Goal: Task Accomplishment & Management: Manage account settings

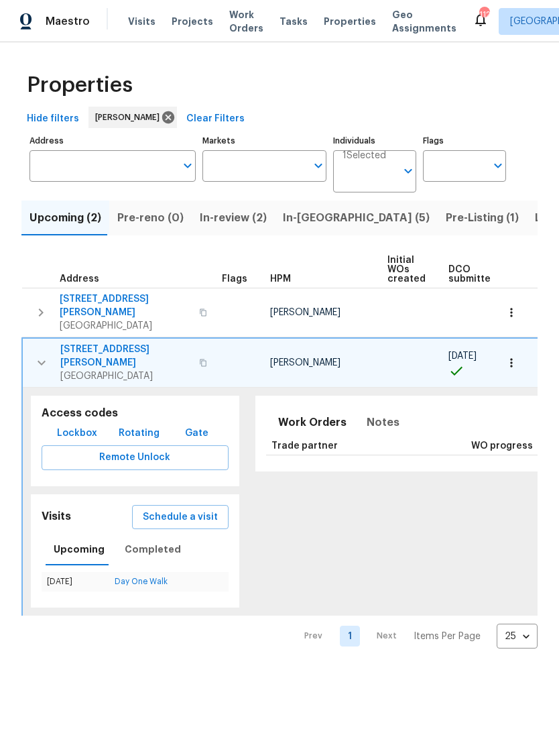
scroll to position [0, 339]
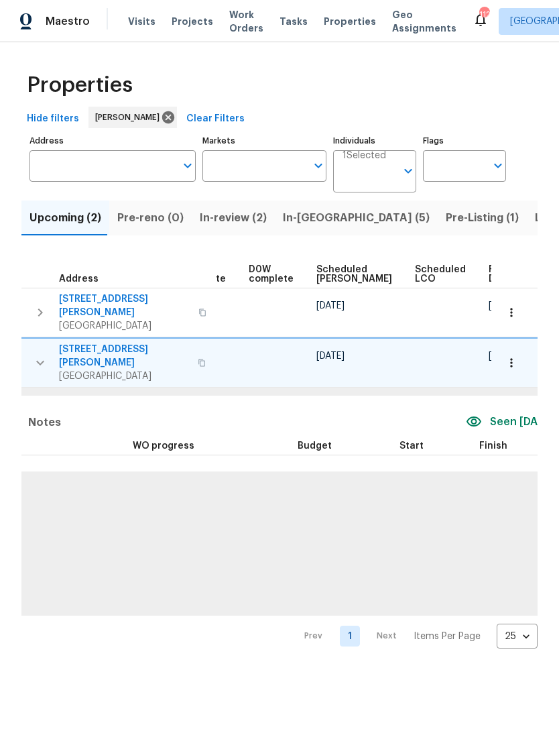
click at [97, 167] on input "Address" at bounding box center [103, 166] width 146 height 32
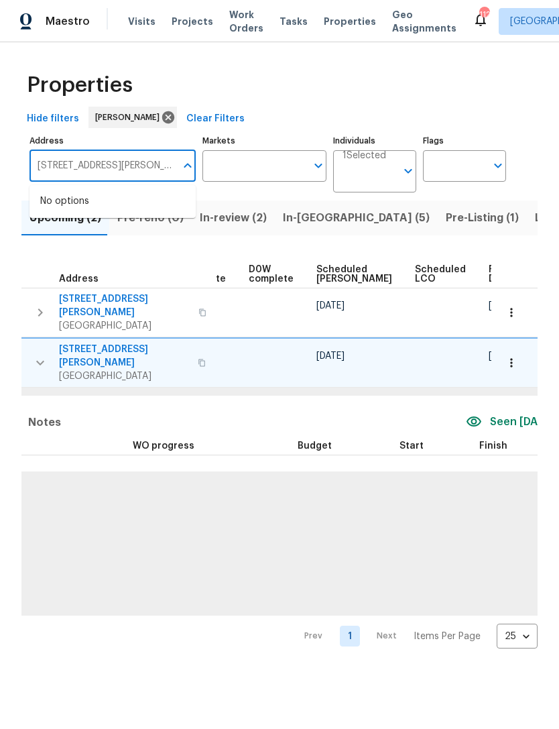
type input "[STREET_ADDRESS][PERSON_NAME]"
click at [161, 115] on icon at bounding box center [168, 117] width 15 height 15
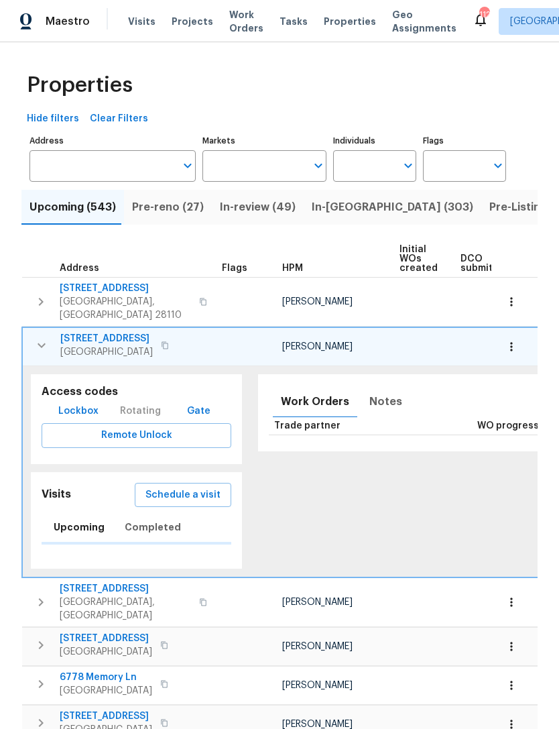
click at [133, 164] on input "text" at bounding box center [103, 166] width 146 height 32
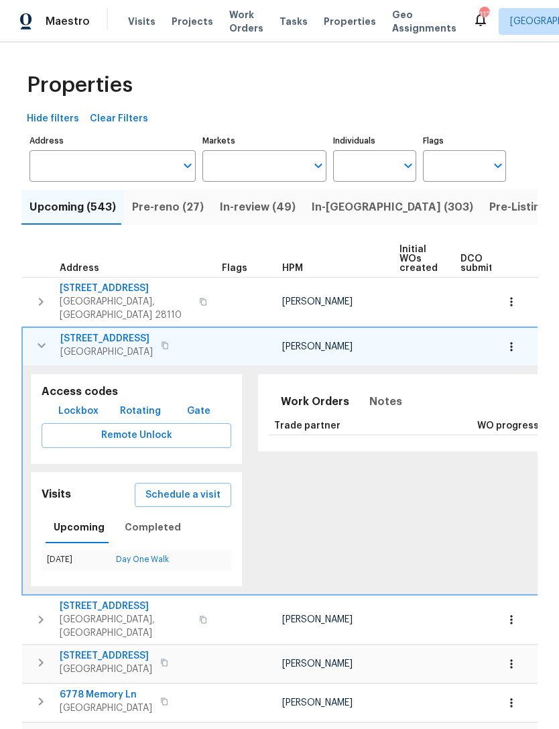
click at [122, 167] on input "Address" at bounding box center [103, 166] width 146 height 32
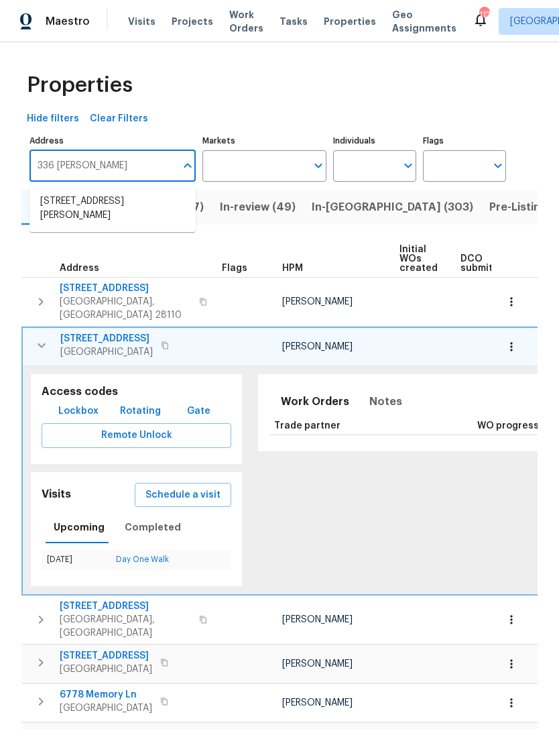
type input "336 Katie"
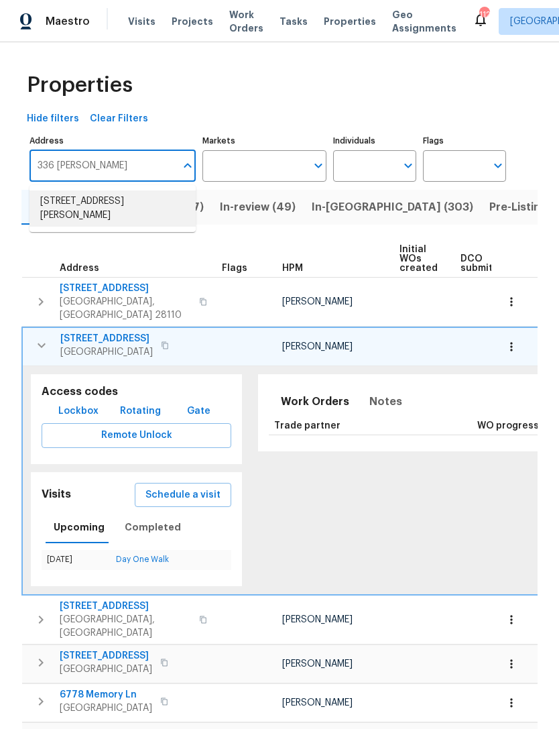
click at [136, 199] on li "336 Katie Ln Carrollton GA 30117" at bounding box center [113, 208] width 166 height 36
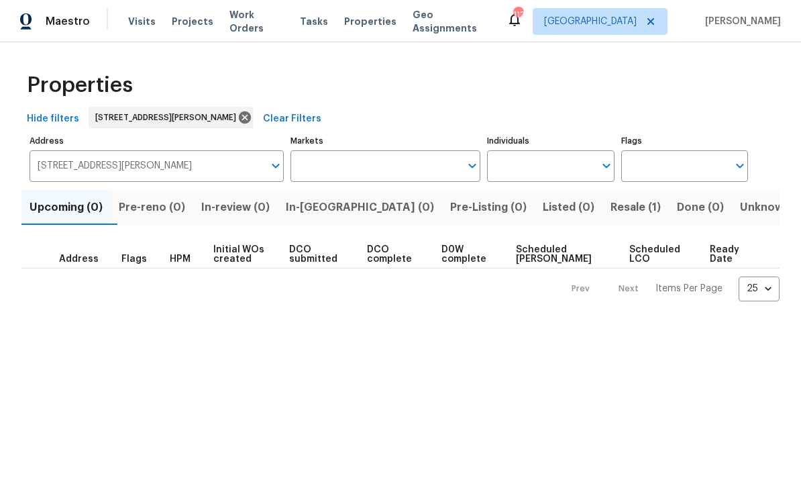
click at [559, 207] on span "Resale (1)" at bounding box center [635, 207] width 50 height 19
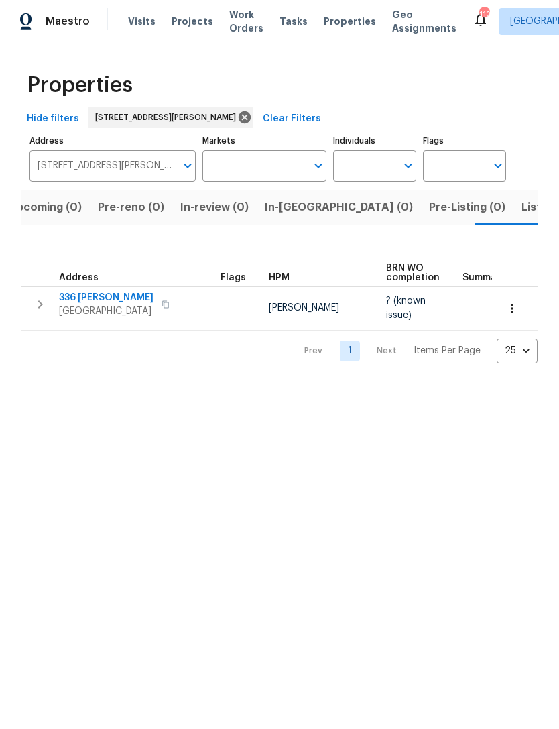
scroll to position [0, 21]
click at [40, 300] on icon "button" at bounding box center [40, 304] width 5 height 8
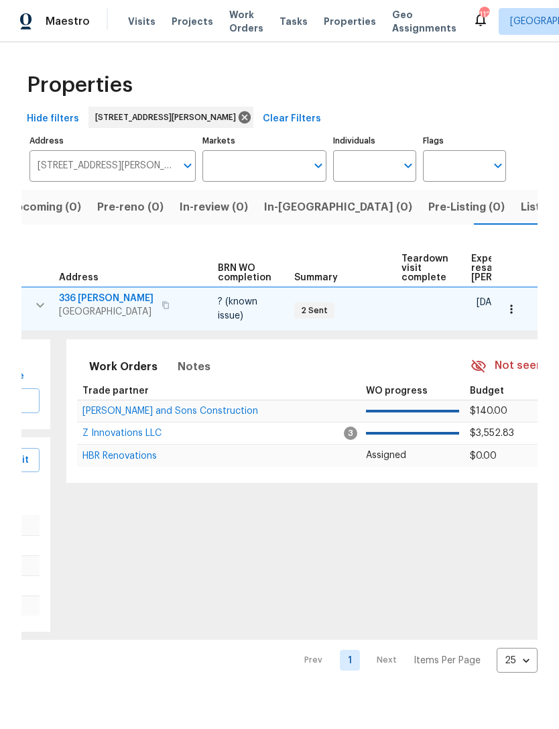
scroll to position [0, 154]
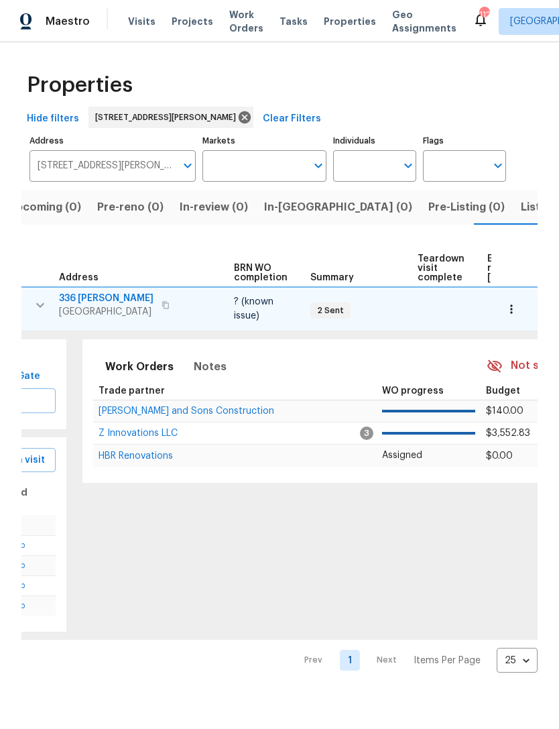
click at [160, 406] on span "Reyes and Sons Construction" at bounding box center [187, 410] width 176 height 9
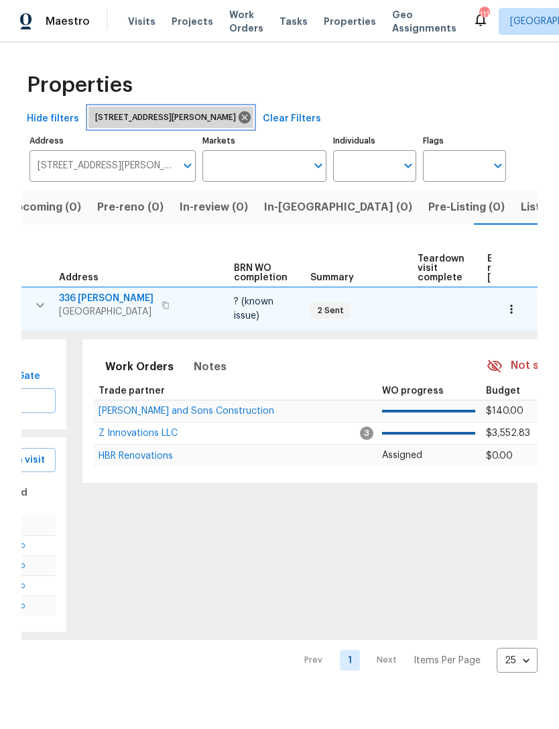
click at [239, 121] on icon at bounding box center [245, 117] width 12 height 12
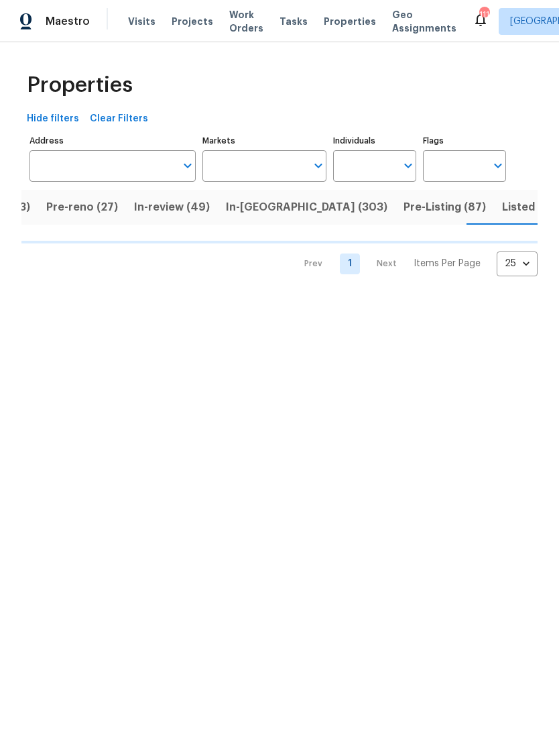
scroll to position [0, 97]
click at [368, 164] on input "Individuals" at bounding box center [364, 166] width 63 height 32
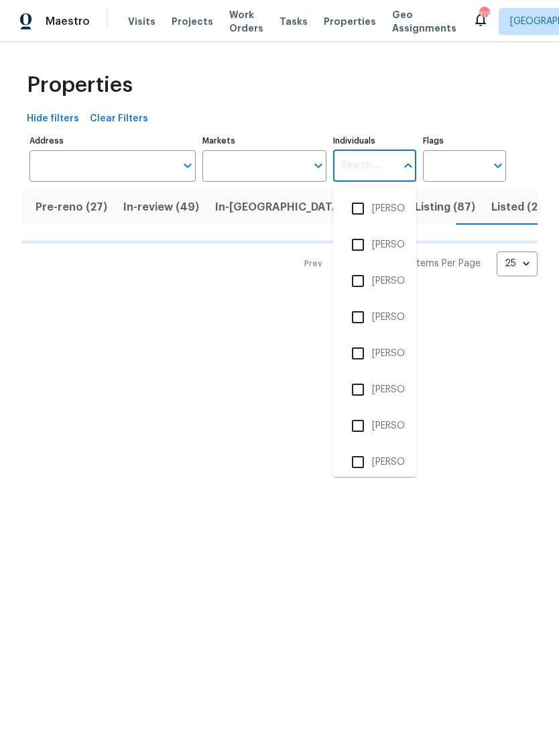
type input "j"
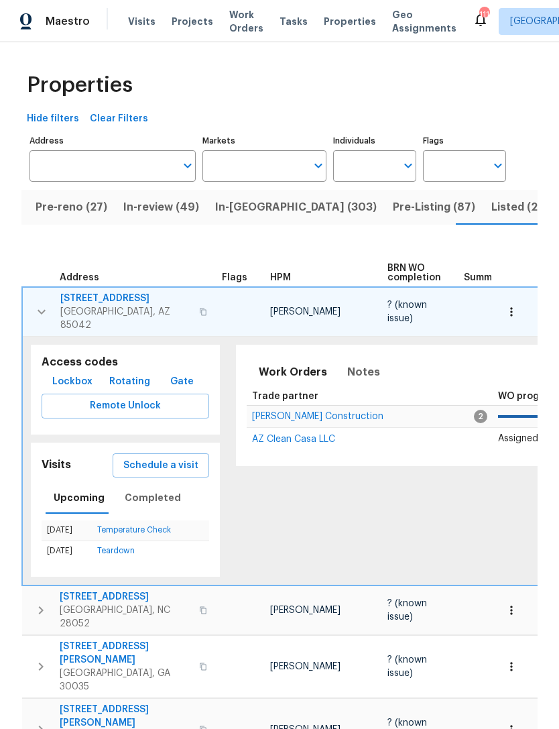
click at [369, 160] on input "Individuals" at bounding box center [364, 166] width 63 height 32
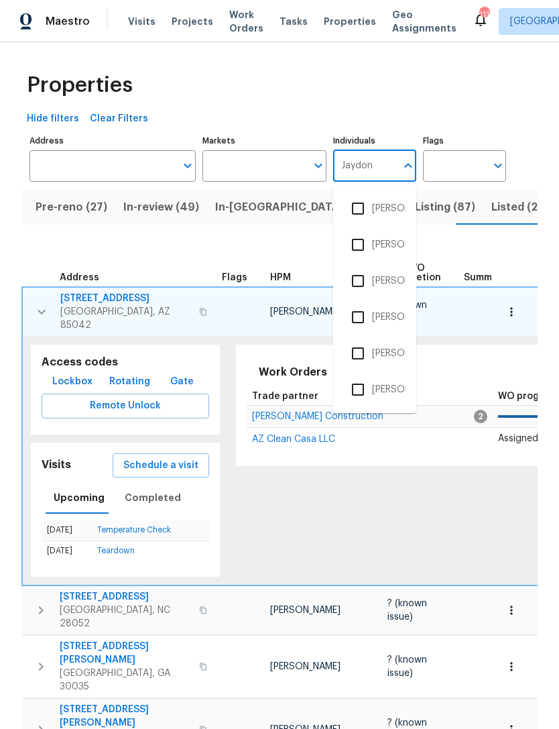
type input "Jaydon"
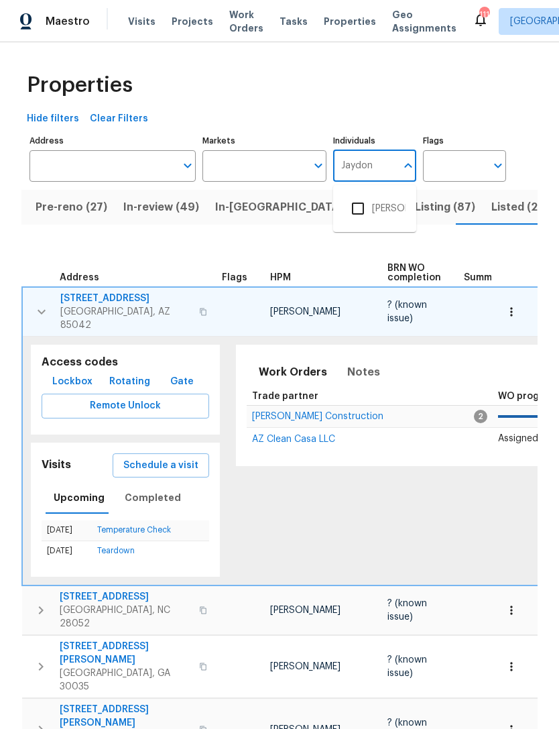
click at [367, 206] on input "checkbox" at bounding box center [358, 209] width 28 height 28
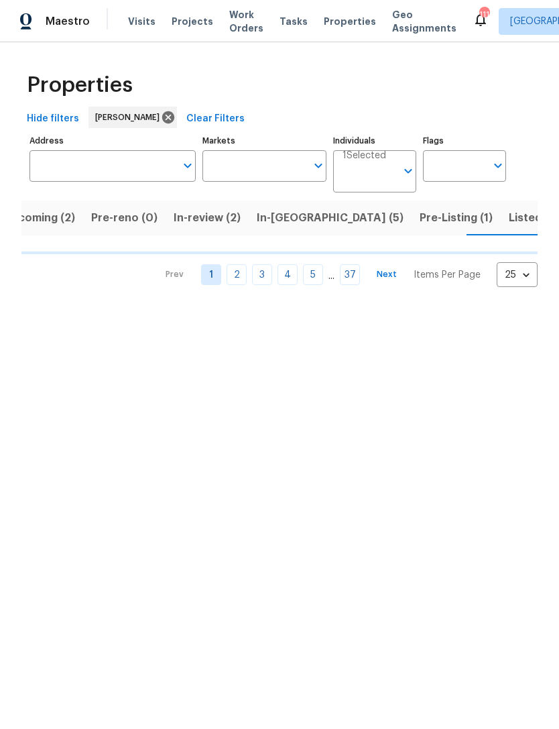
scroll to position [0, 27]
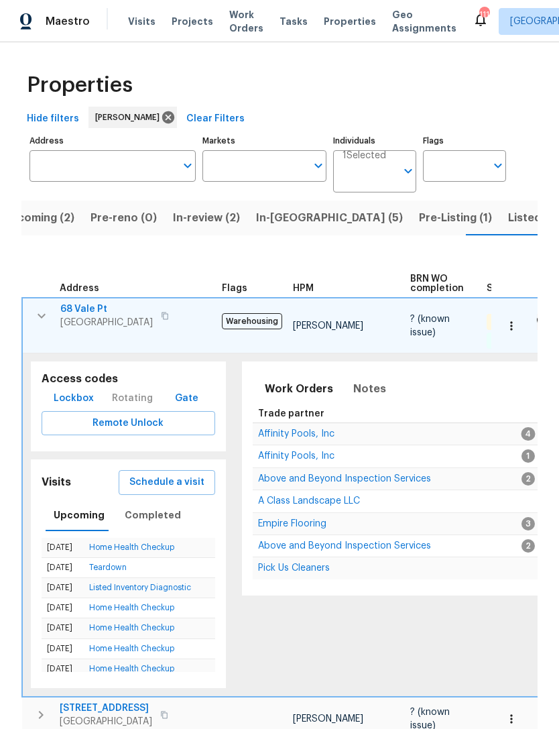
click at [53, 313] on button "button" at bounding box center [41, 315] width 27 height 27
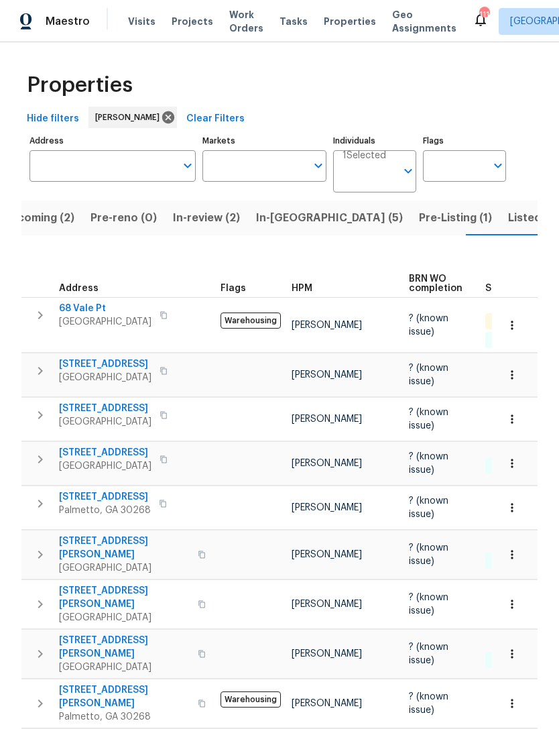
click at [286, 222] on span "In-reno (5)" at bounding box center [329, 218] width 147 height 19
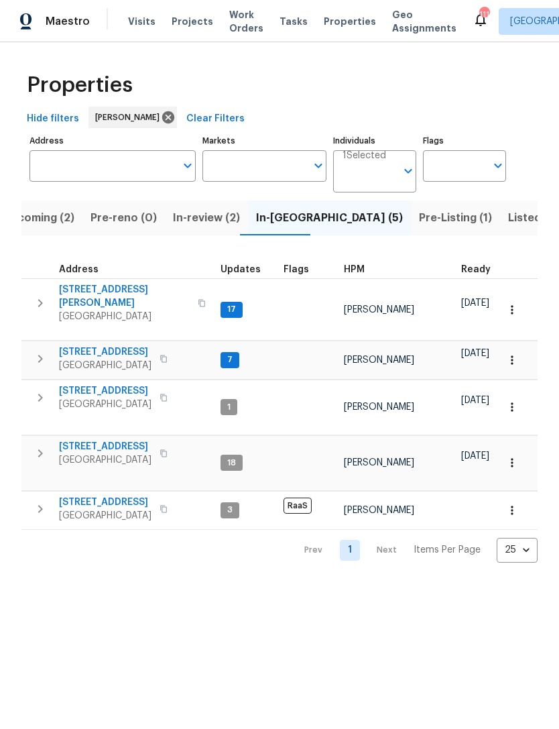
click at [40, 402] on button "button" at bounding box center [40, 397] width 27 height 27
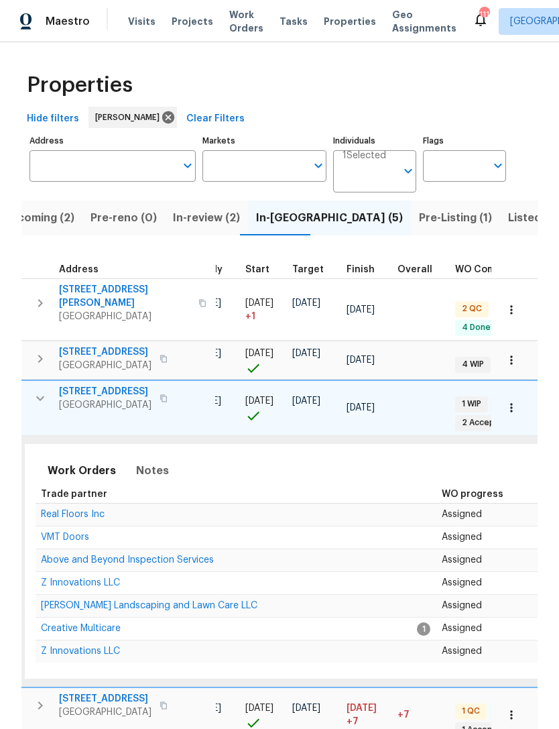
scroll to position [0, 217]
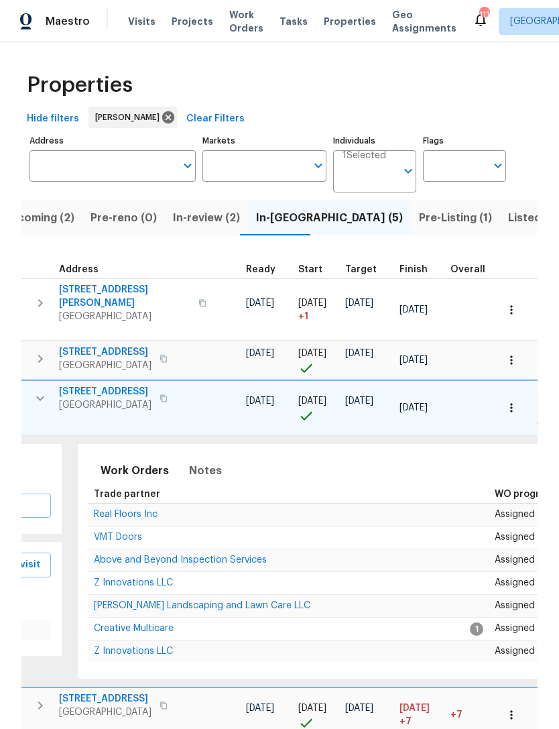
click at [176, 575] on td "Z Innovations LLC" at bounding box center [280, 582] width 383 height 23
click at [149, 578] on span "Z Innovations LLC" at bounding box center [133, 582] width 79 height 9
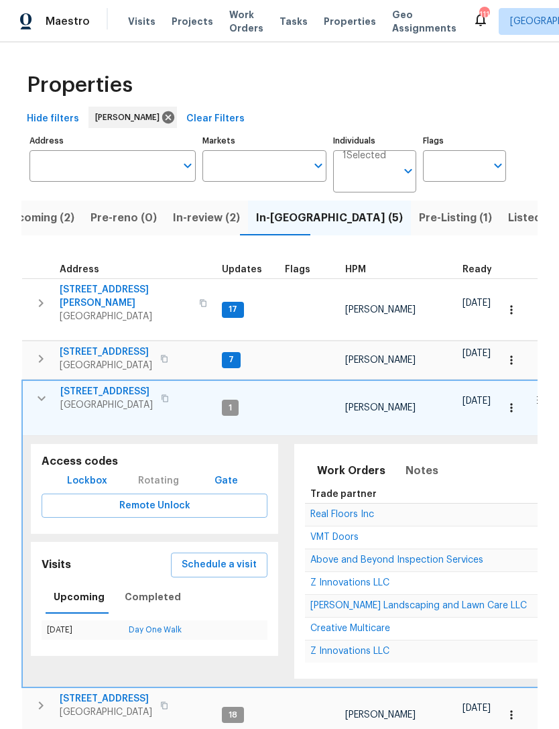
scroll to position [0, 0]
click at [37, 297] on icon "button" at bounding box center [41, 303] width 16 height 16
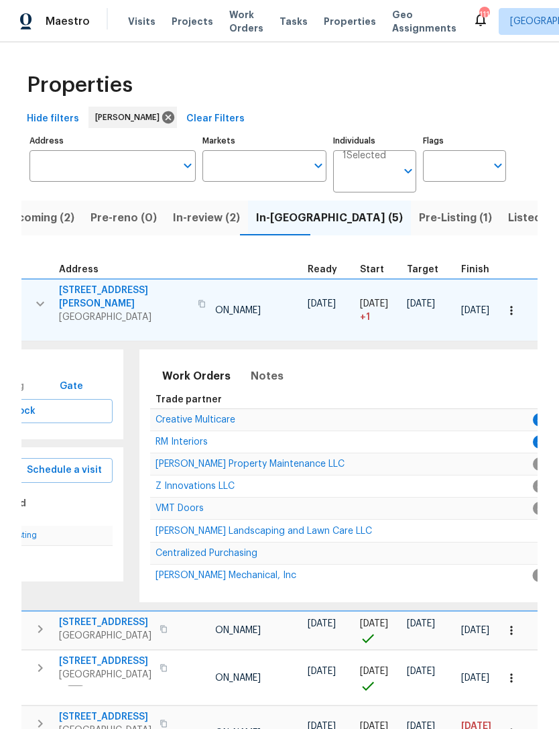
scroll to position [0, 62]
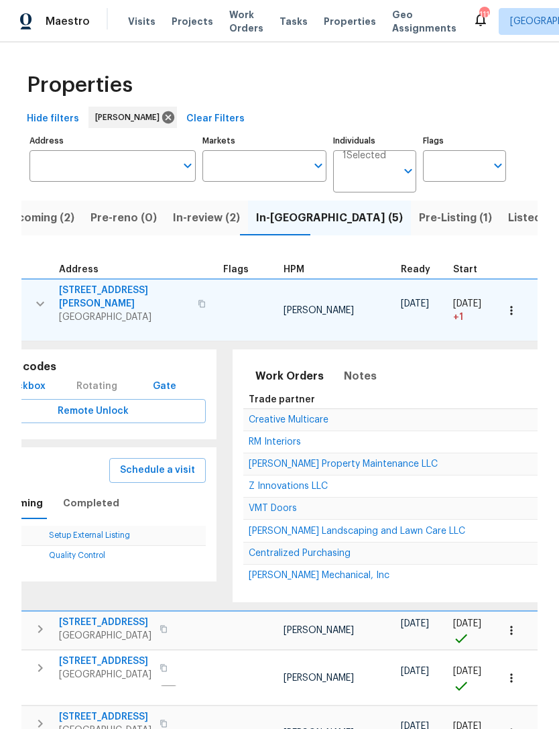
click at [316, 415] on span "Creative Multicare" at bounding box center [289, 419] width 80 height 9
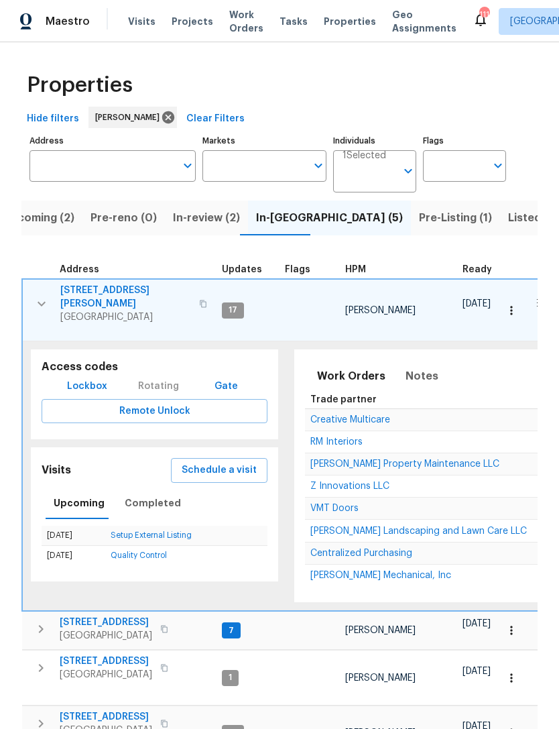
scroll to position [0, 0]
click at [46, 296] on icon "button" at bounding box center [42, 304] width 16 height 16
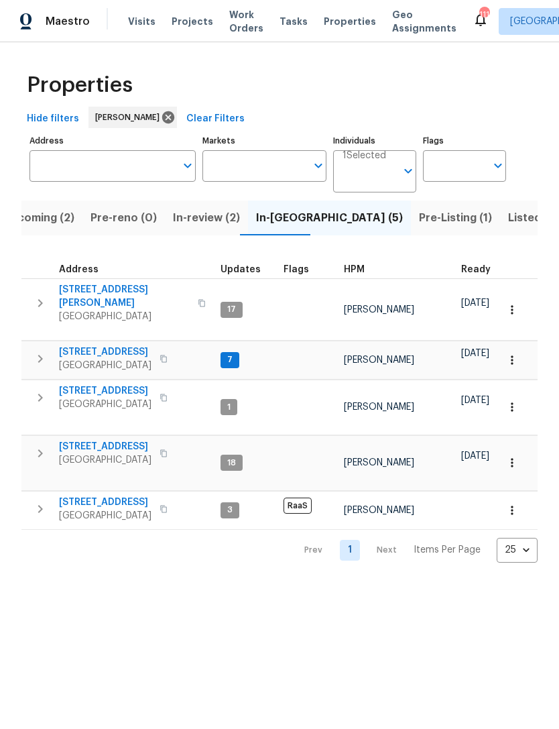
click at [38, 358] on icon "button" at bounding box center [40, 359] width 16 height 16
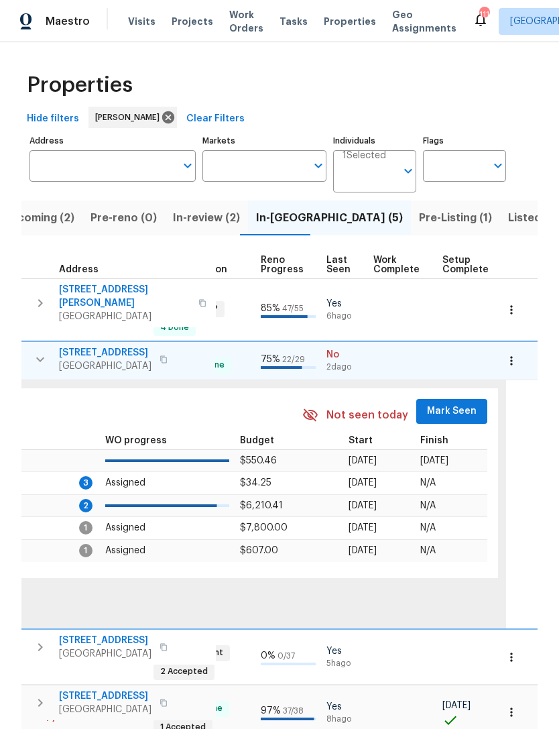
scroll to position [0, 580]
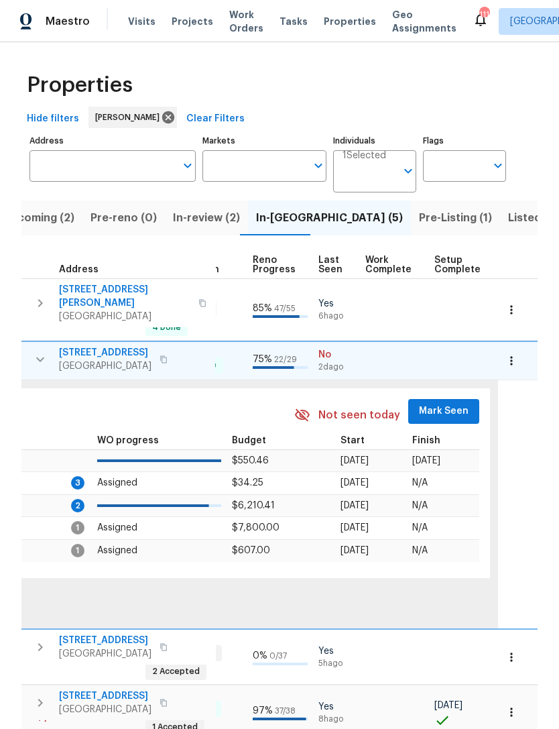
click at [429, 404] on span "Mark Seen" at bounding box center [444, 411] width 50 height 17
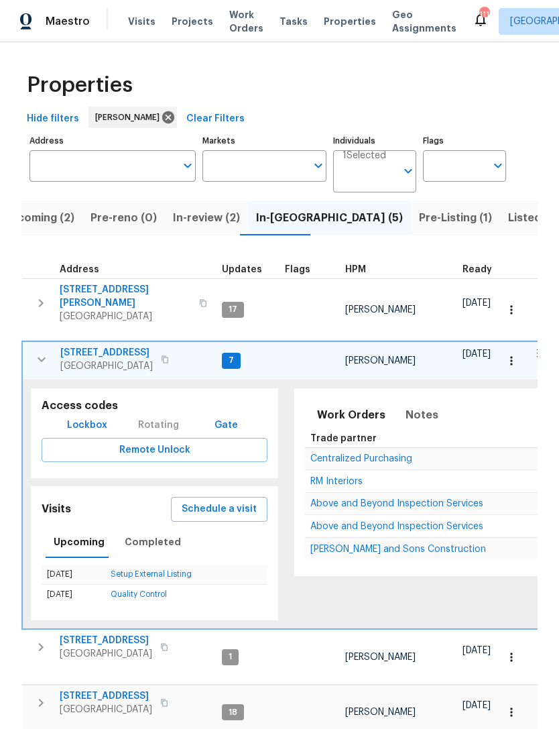
scroll to position [0, 0]
click at [391, 499] on span "Above and Beyond Inspection Services" at bounding box center [397, 503] width 173 height 9
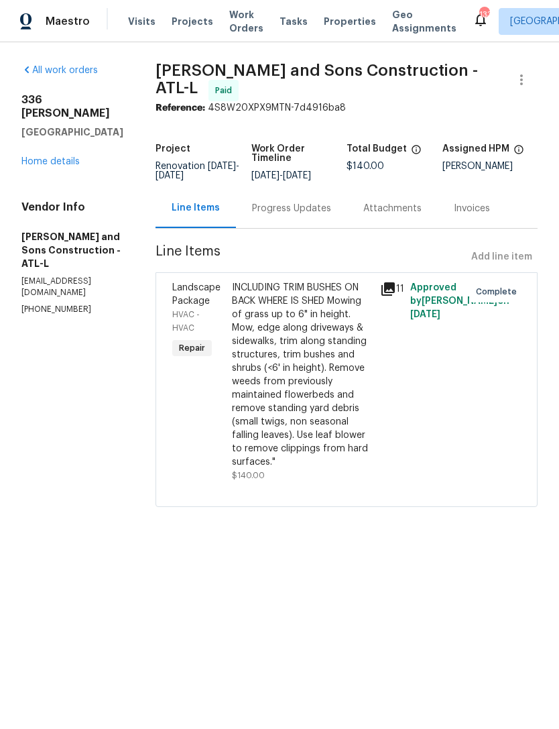
click at [42, 166] on link "Home details" at bounding box center [50, 161] width 58 height 9
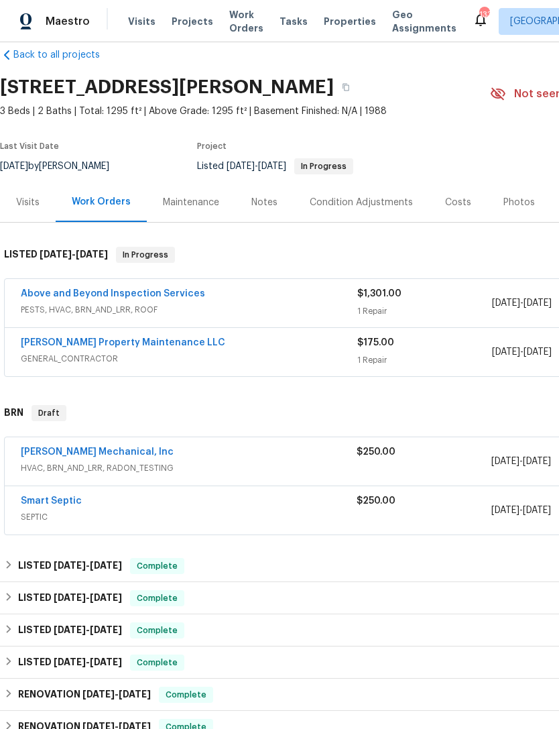
scroll to position [22, 0]
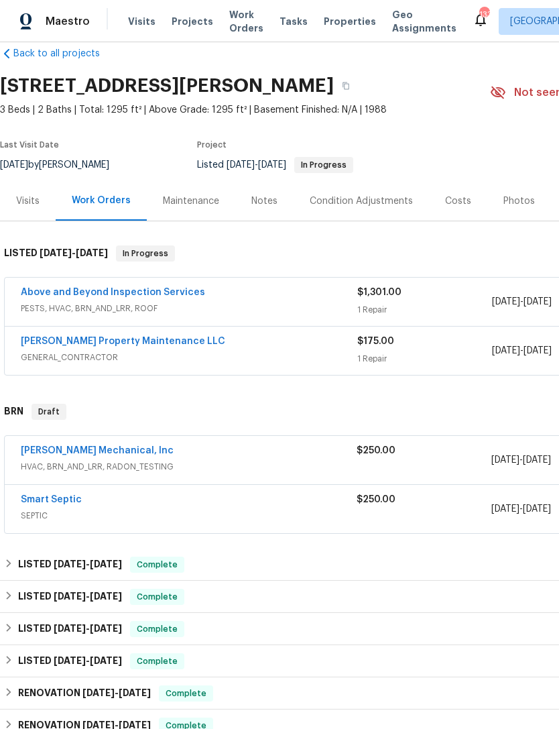
click at [146, 296] on link "Above and Beyond Inspection Services" at bounding box center [113, 292] width 184 height 9
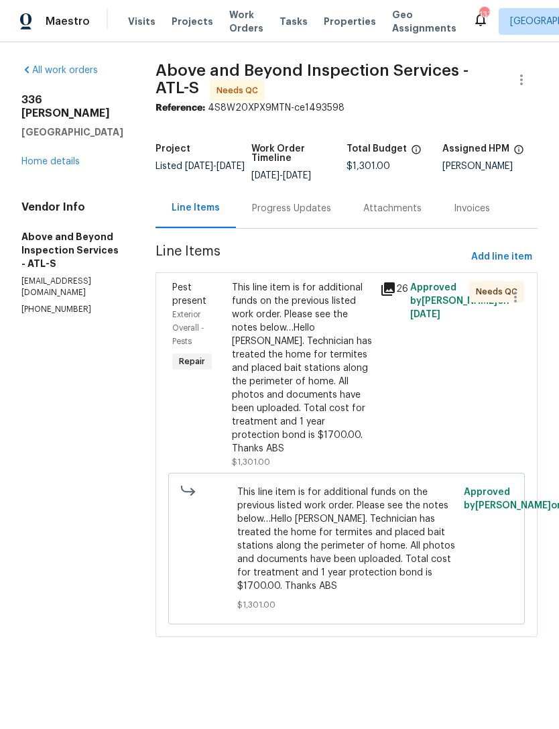
click at [320, 215] on div "Progress Updates" at bounding box center [291, 208] width 79 height 13
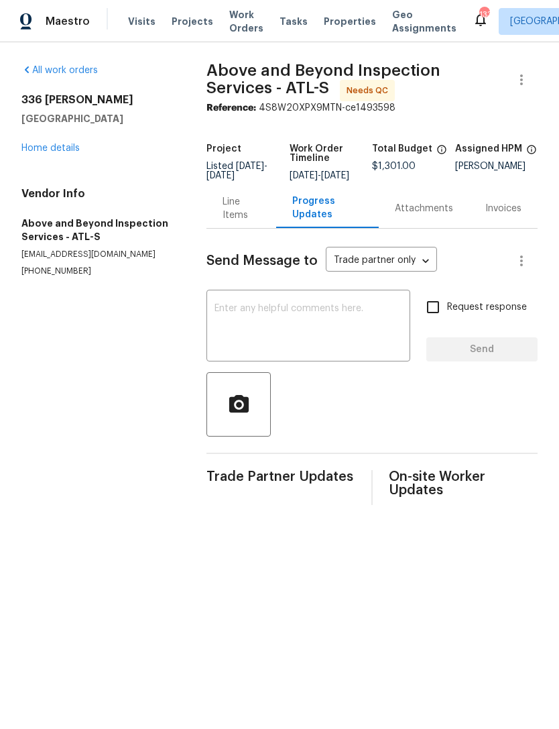
click at [61, 148] on link "Home details" at bounding box center [50, 148] width 58 height 9
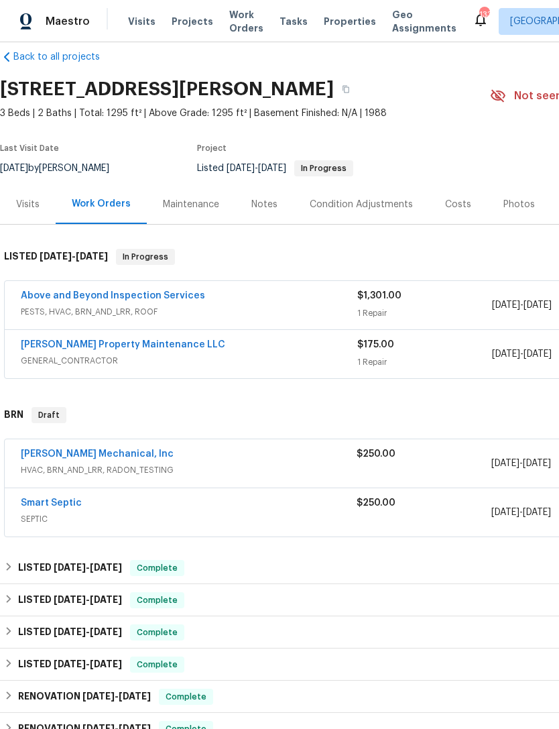
scroll to position [19, 0]
click at [103, 449] on link "[PERSON_NAME] Mechanical, Inc" at bounding box center [97, 453] width 153 height 9
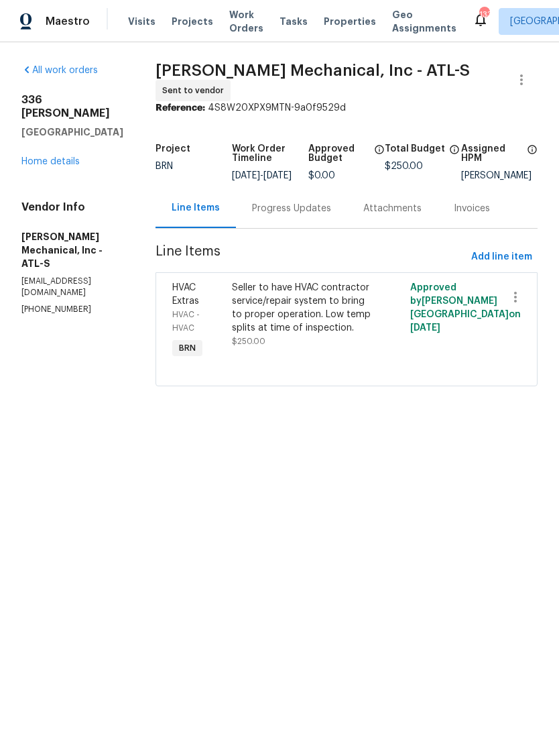
click at [62, 157] on link "Home details" at bounding box center [50, 161] width 58 height 9
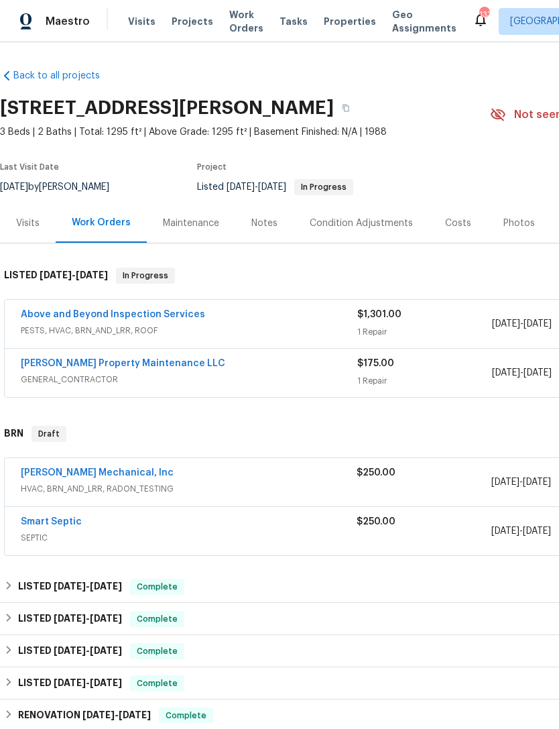
click at [68, 526] on link "Smart Septic" at bounding box center [51, 521] width 61 height 9
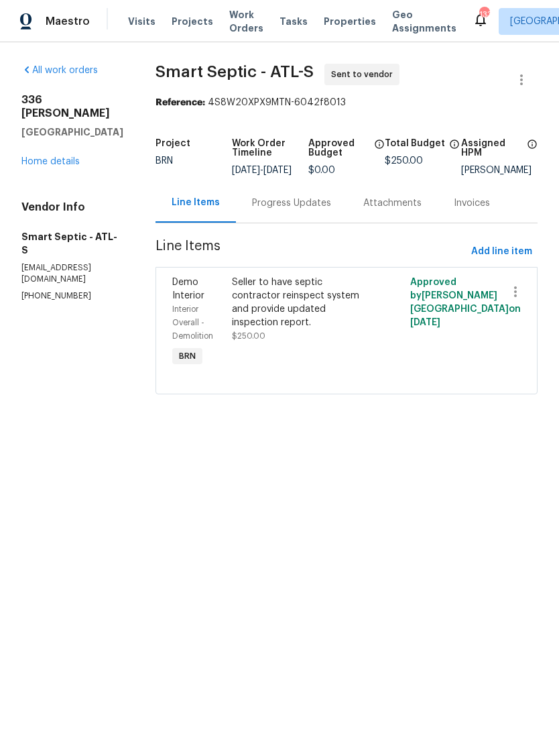
click at [297, 210] on div "Progress Updates" at bounding box center [291, 203] width 79 height 13
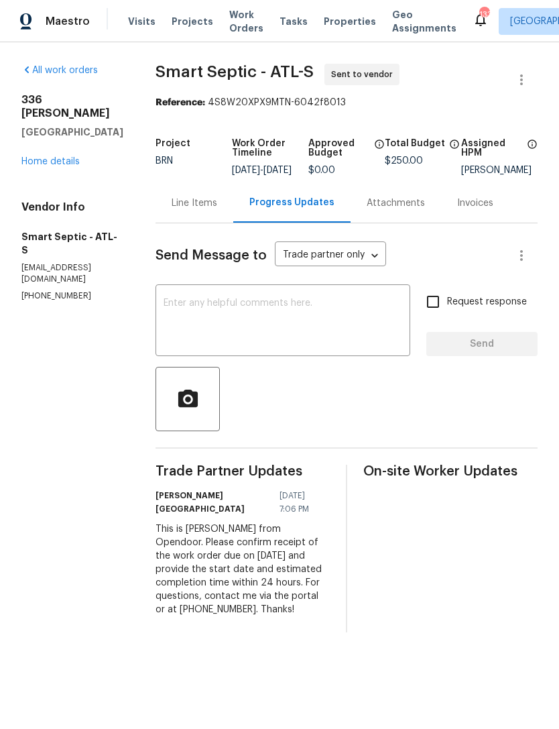
click at [57, 160] on div "All work orders 336 Katie Ln Carrollton, GA 30117 Home details Vendor Info Smar…" at bounding box center [72, 183] width 102 height 238
click at [62, 160] on div "All work orders 336 Katie Ln Carrollton, GA 30117 Home details Vendor Info Smar…" at bounding box center [72, 183] width 102 height 238
click at [35, 164] on div "All work orders 336 Katie Ln Carrollton, GA 30117 Home details Vendor Info Smar…" at bounding box center [72, 183] width 102 height 238
click at [35, 163] on div "All work orders 336 Katie Ln Carrollton, GA 30117 Home details Vendor Info Smar…" at bounding box center [72, 183] width 102 height 238
click at [36, 157] on link "Home details" at bounding box center [50, 161] width 58 height 9
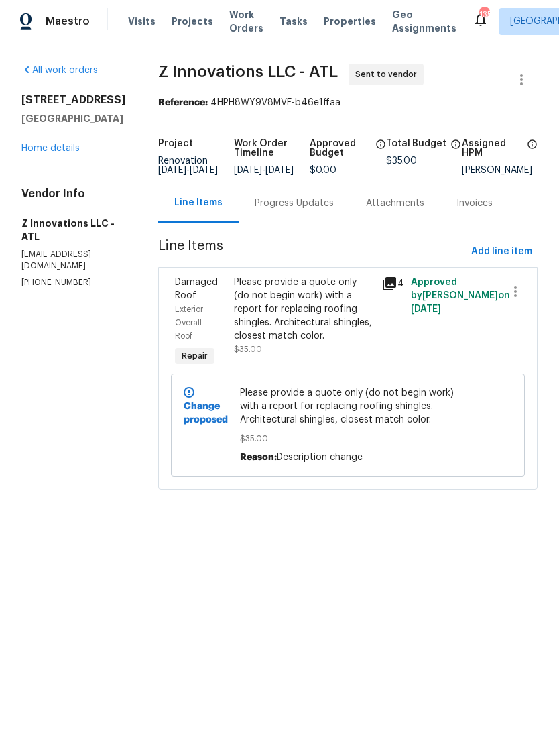
click at [285, 223] on div "Progress Updates" at bounding box center [294, 203] width 111 height 40
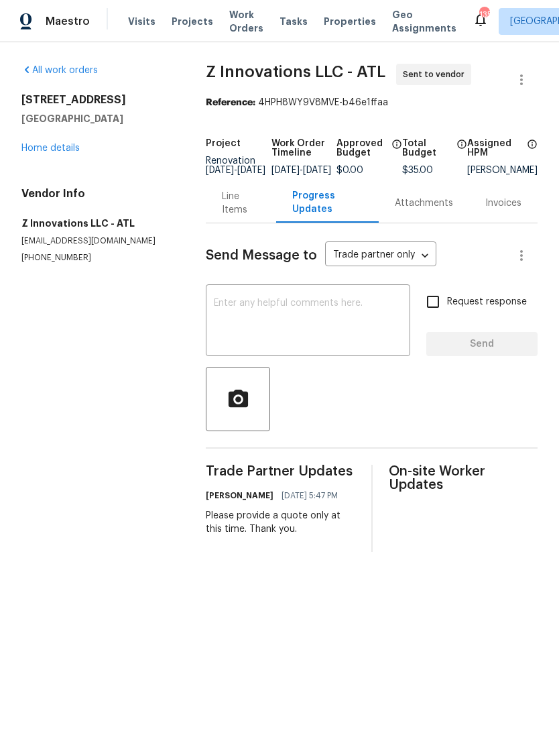
click at [34, 152] on link "Home details" at bounding box center [50, 148] width 58 height 9
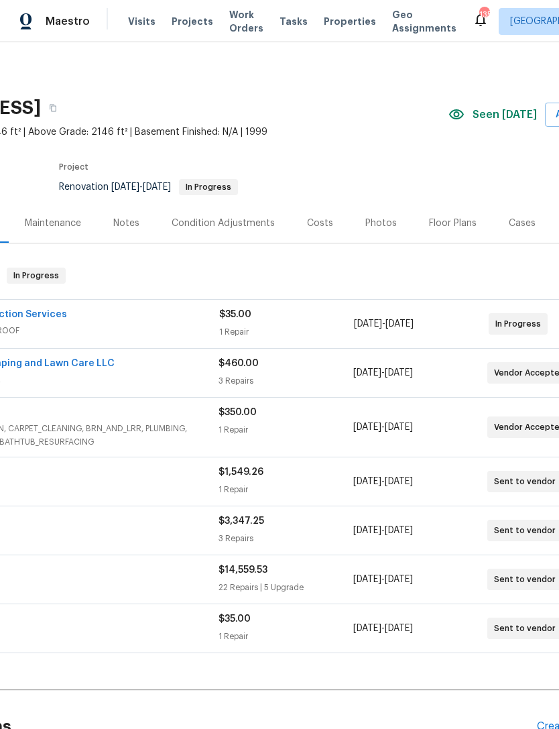
scroll to position [0, 140]
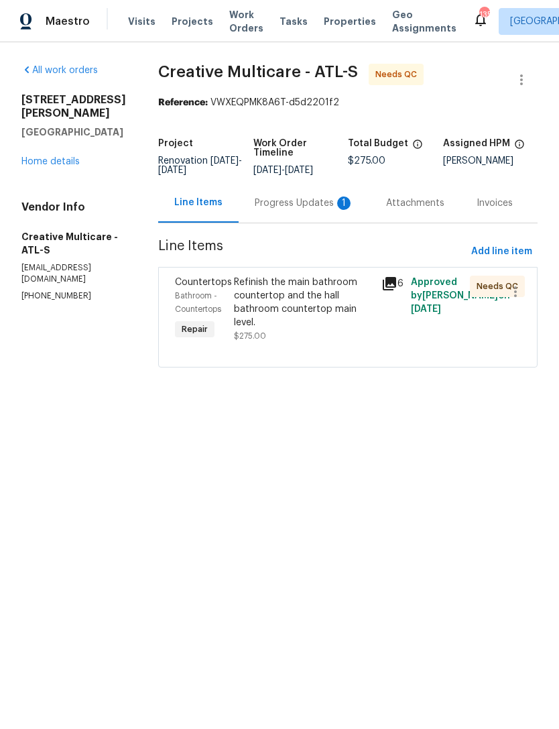
click at [307, 209] on div "Progress Updates 1" at bounding box center [304, 203] width 99 height 13
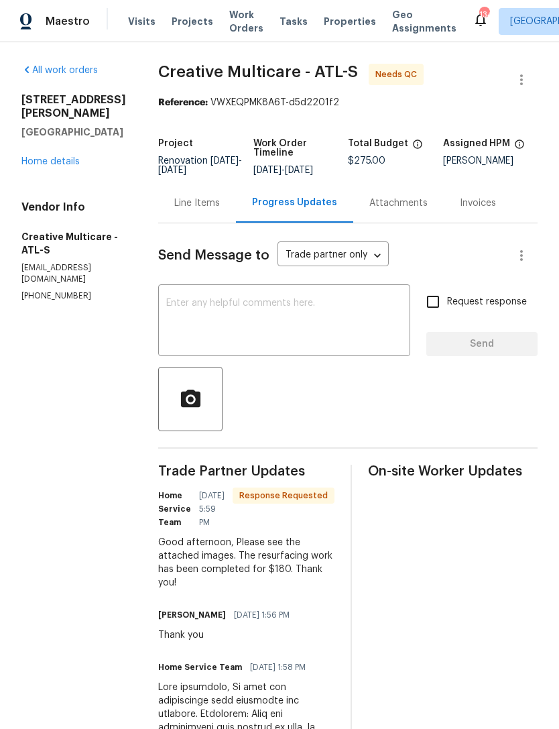
click at [298, 310] on textarea at bounding box center [284, 321] width 236 height 47
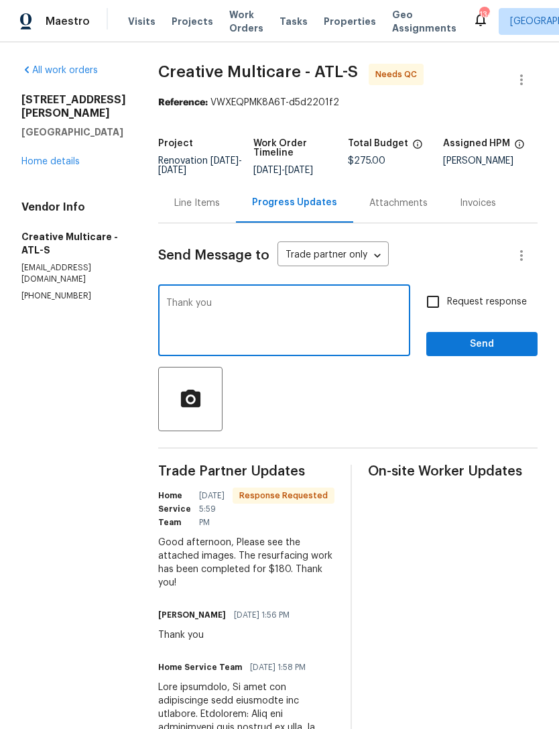
type textarea "Thank you"
click at [461, 353] on span "Send" at bounding box center [482, 344] width 90 height 17
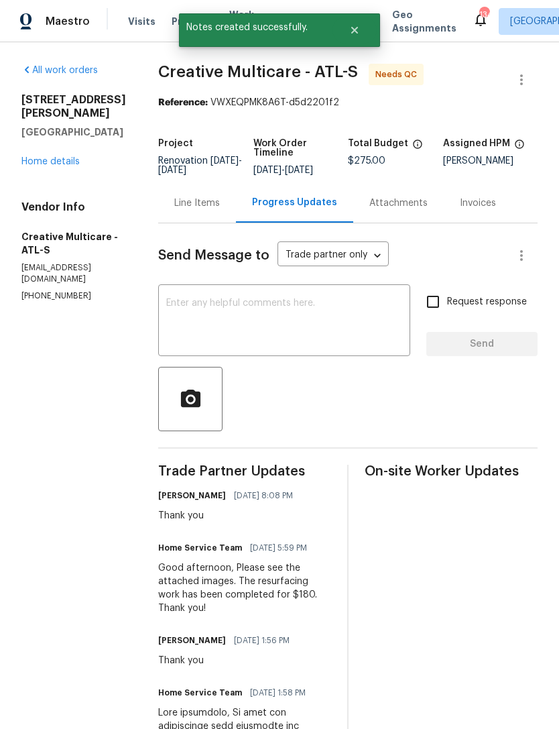
click at [65, 157] on link "Home details" at bounding box center [50, 161] width 58 height 9
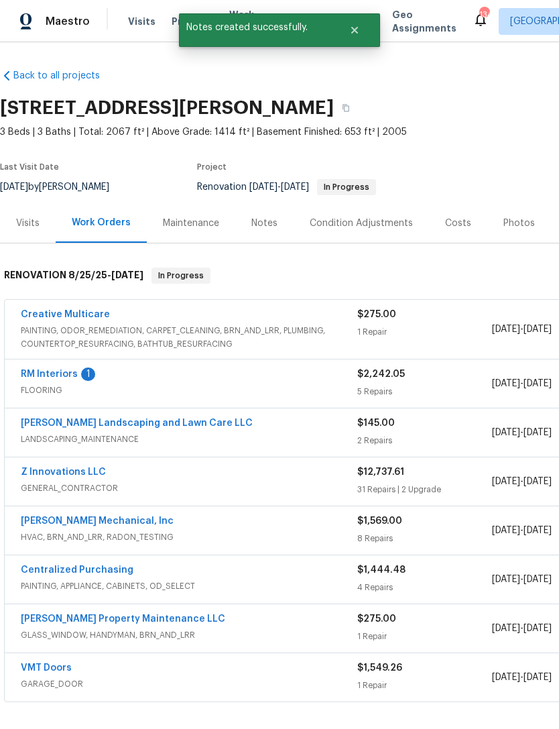
click at [91, 317] on link "Creative Multicare" at bounding box center [65, 314] width 89 height 9
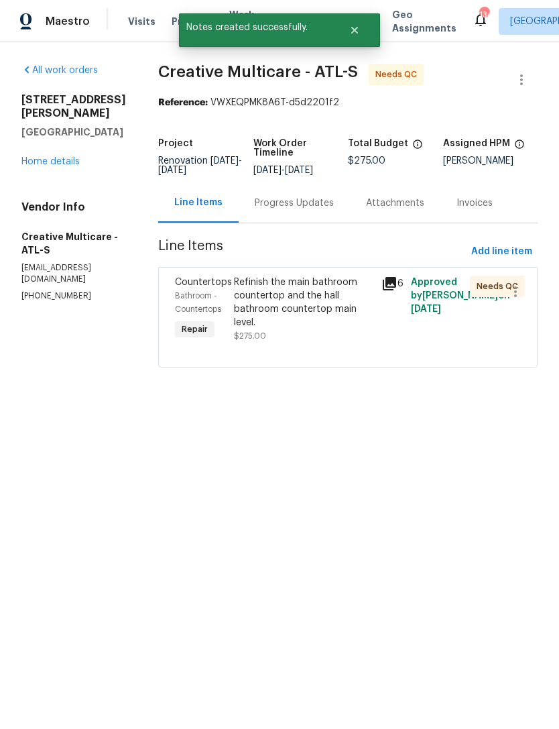
click at [331, 317] on div "Refinish the main bathroom countertop and the hall bathroom countertop main lev…" at bounding box center [304, 303] width 140 height 54
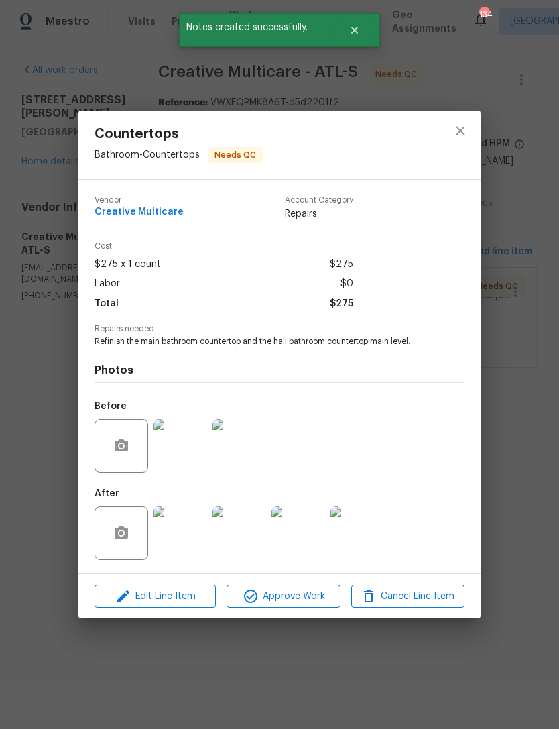
click at [186, 542] on img at bounding box center [181, 533] width 54 height 54
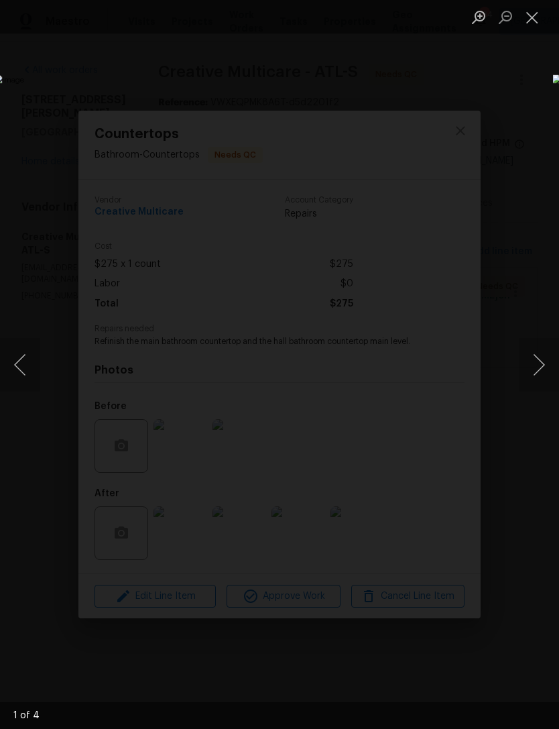
click at [550, 353] on button "Next image" at bounding box center [539, 365] width 40 height 54
click at [543, 364] on button "Next image" at bounding box center [539, 365] width 40 height 54
click at [549, 360] on button "Next image" at bounding box center [539, 365] width 40 height 54
click at [544, 355] on button "Next image" at bounding box center [539, 365] width 40 height 54
click at [519, 68] on div "Lightbox" at bounding box center [279, 364] width 559 height 729
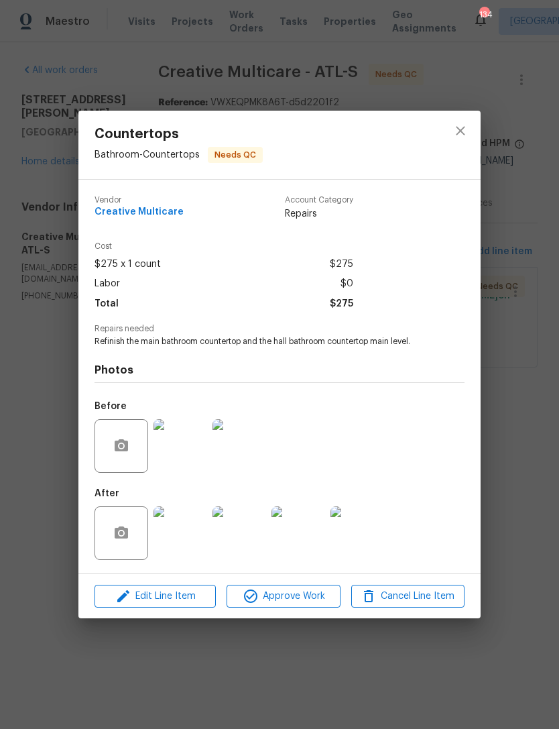
click at [504, 335] on div "Countertops Bathroom - Countertops Needs QC Vendor Creative Multicare Account C…" at bounding box center [279, 364] width 559 height 729
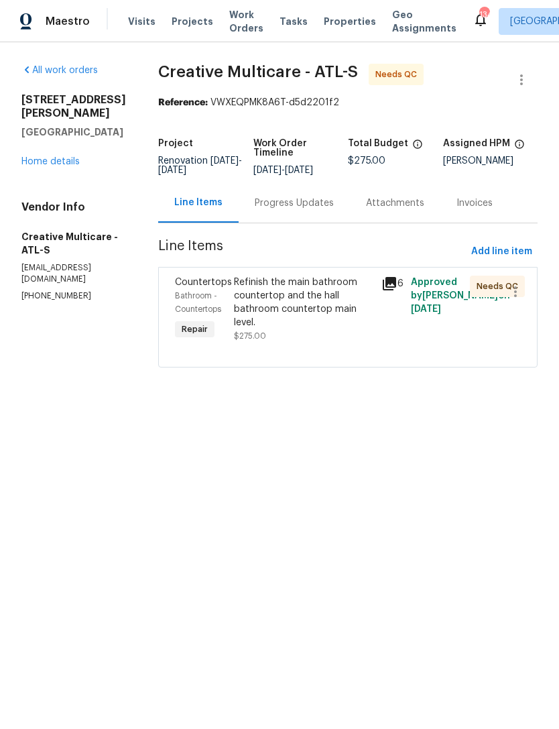
click at [327, 328] on div "Refinish the main bathroom countertop and the hall bathroom countertop main lev…" at bounding box center [304, 303] width 140 height 54
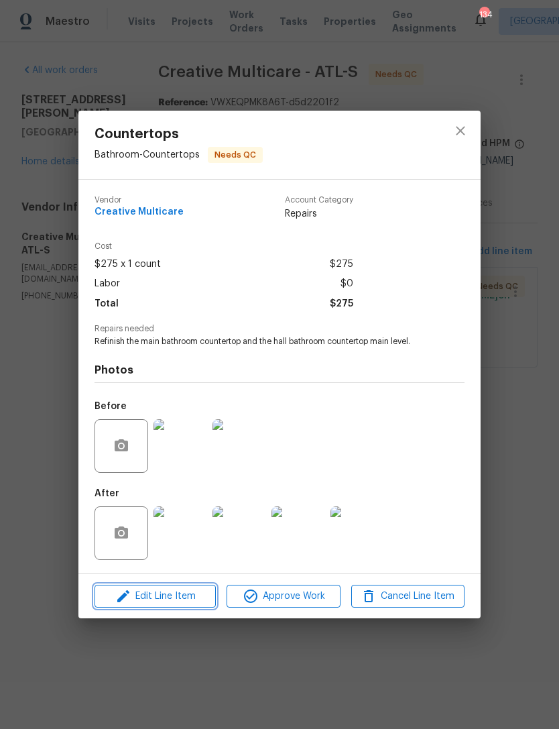
click at [176, 596] on span "Edit Line Item" at bounding box center [155, 596] width 113 height 17
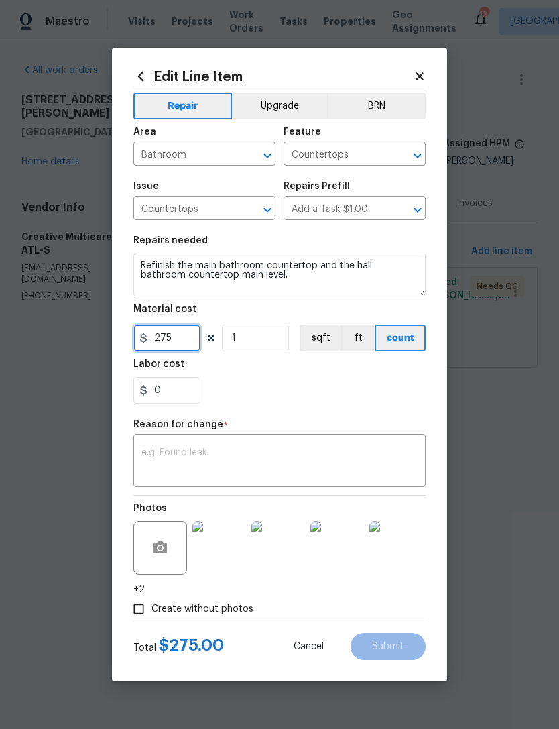
click at [178, 348] on input "275" at bounding box center [166, 338] width 67 height 27
type input "180"
click at [295, 444] on div "x ​" at bounding box center [279, 462] width 292 height 50
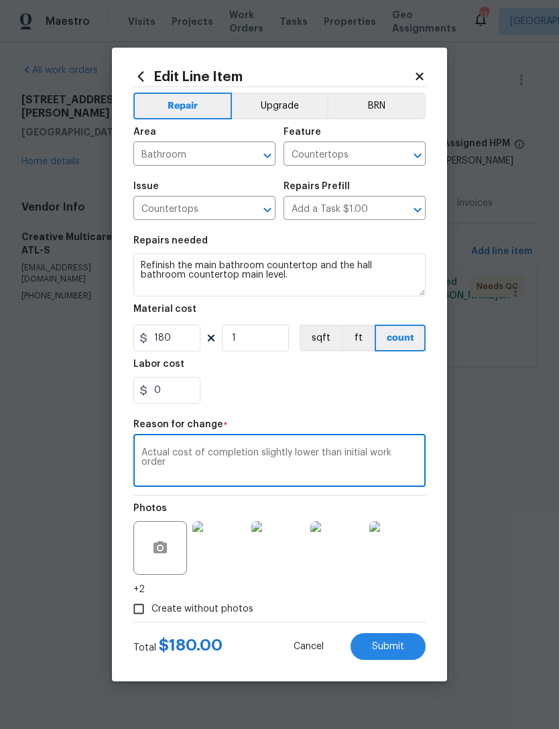
type textarea "Actual cost of completion slightly lower than initial work order"
click at [382, 395] on div "0" at bounding box center [279, 390] width 292 height 27
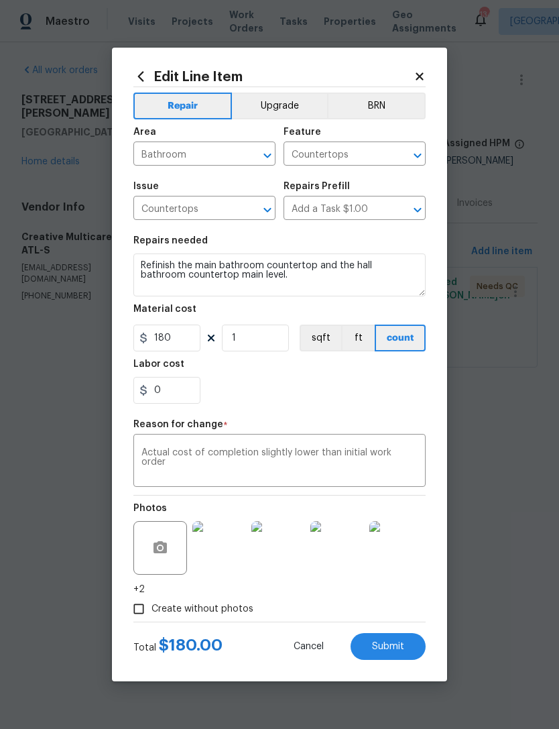
click at [394, 646] on span "Submit" at bounding box center [388, 647] width 32 height 10
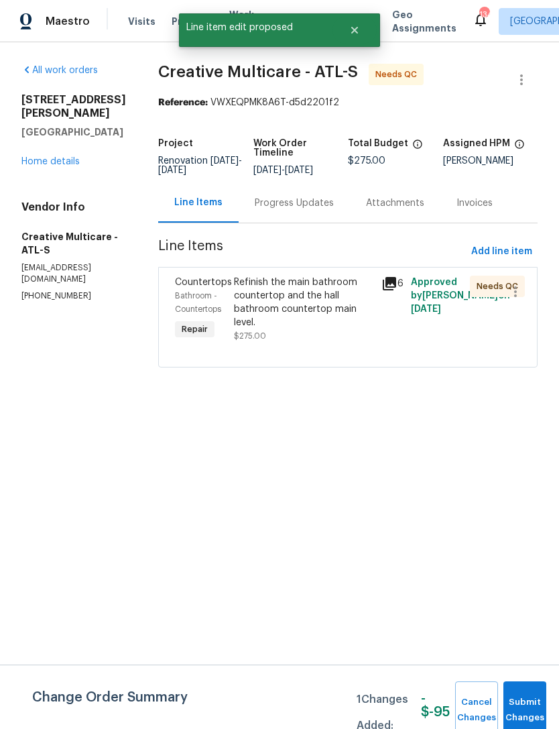
click at [524, 702] on span "Submit Changes" at bounding box center [525, 710] width 30 height 31
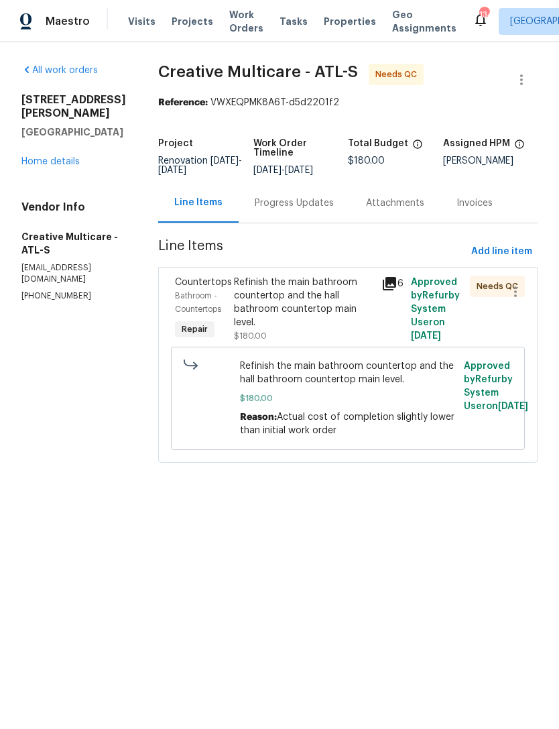
click at [56, 157] on link "Home details" at bounding box center [50, 161] width 58 height 9
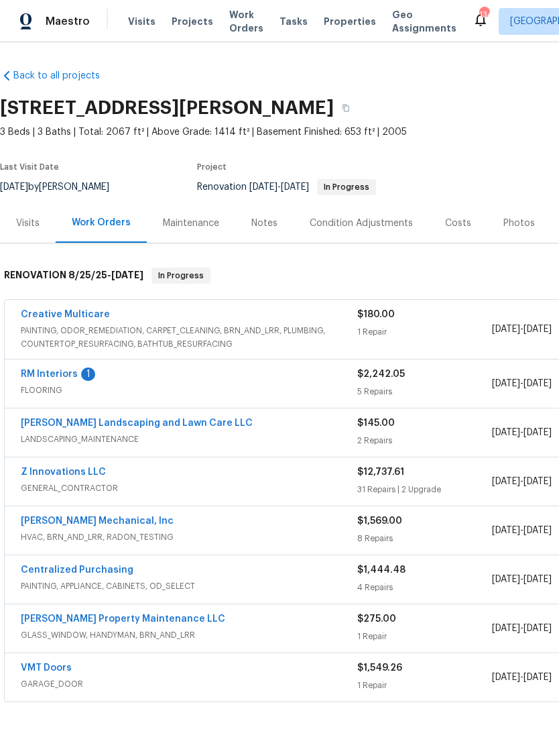
click at [268, 232] on div "Notes" at bounding box center [264, 223] width 58 height 40
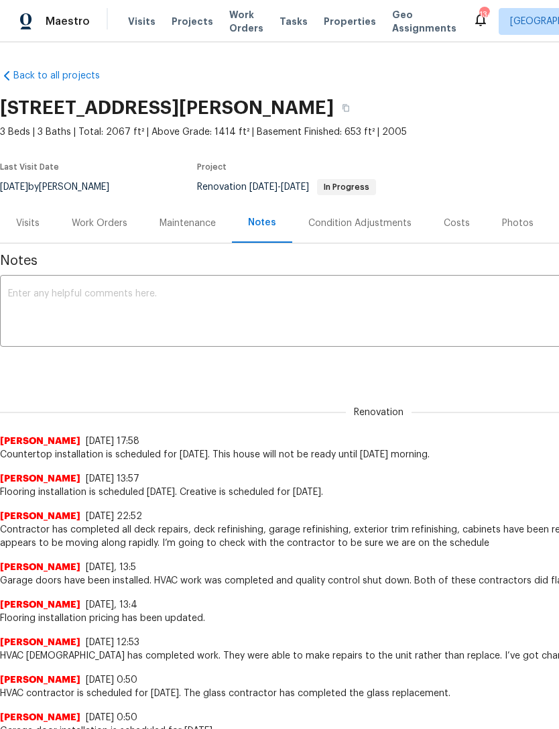
click at [255, 318] on textarea at bounding box center [379, 312] width 742 height 47
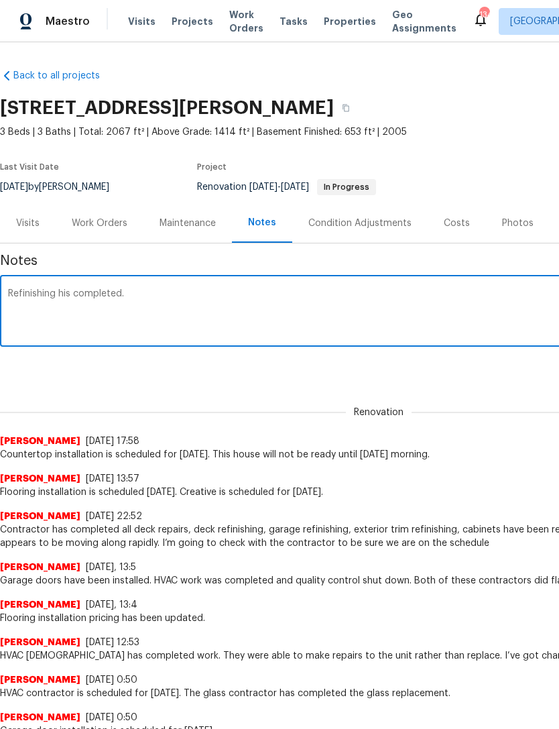
click at [85, 294] on textarea "Refinishing his completed." at bounding box center [379, 312] width 742 height 47
click at [67, 294] on textarea "Refinishing his completed." at bounding box center [379, 312] width 742 height 47
type textarea "Refinishing has completed."
click at [361, 374] on div "Renovation (current) addd3191-5861-4e24-9054-2423d084bfcf ​ Add" at bounding box center [379, 367] width 758 height 25
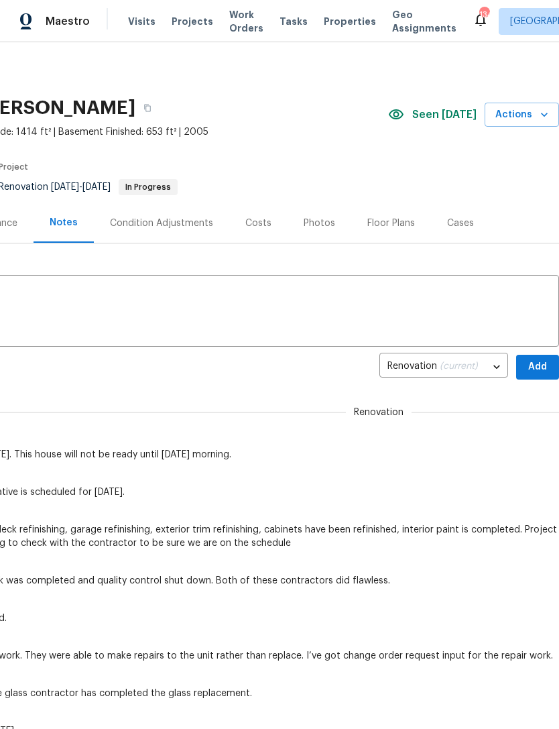
scroll to position [0, 199]
click at [527, 367] on span "Add" at bounding box center [537, 367] width 21 height 17
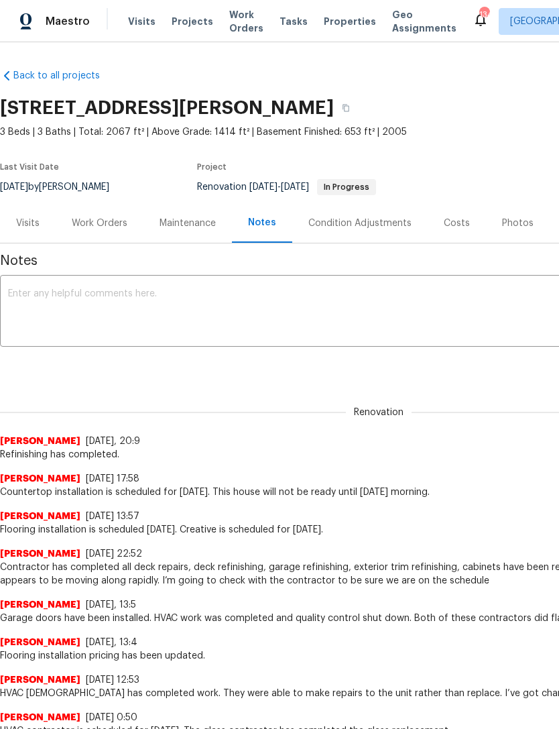
scroll to position [0, 0]
click at [105, 221] on div "Work Orders" at bounding box center [100, 223] width 56 height 13
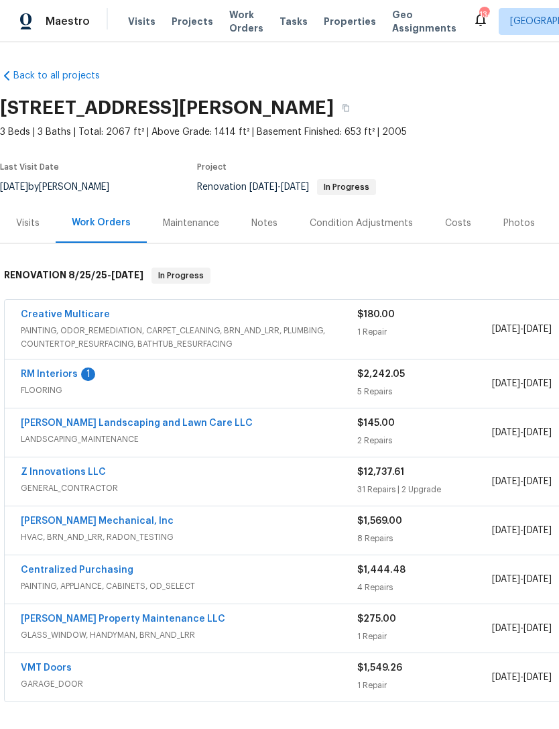
click at [78, 474] on link "Z Innovations LLC" at bounding box center [63, 471] width 85 height 9
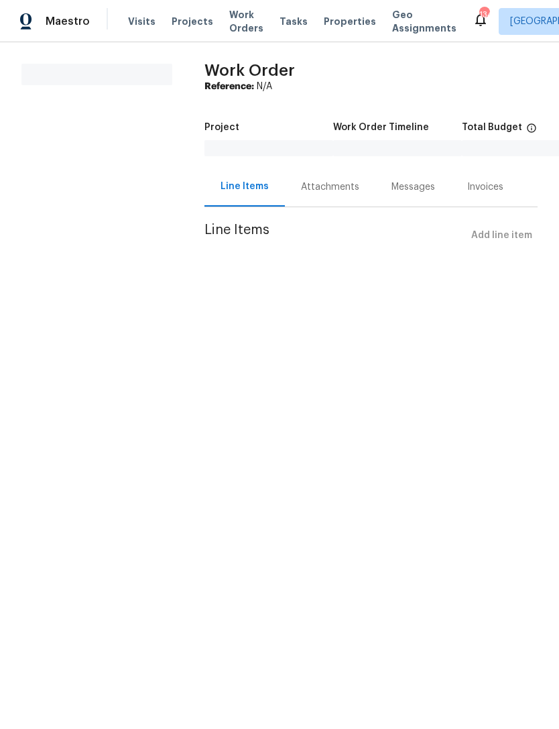
click at [327, 199] on div "Attachments" at bounding box center [330, 187] width 91 height 40
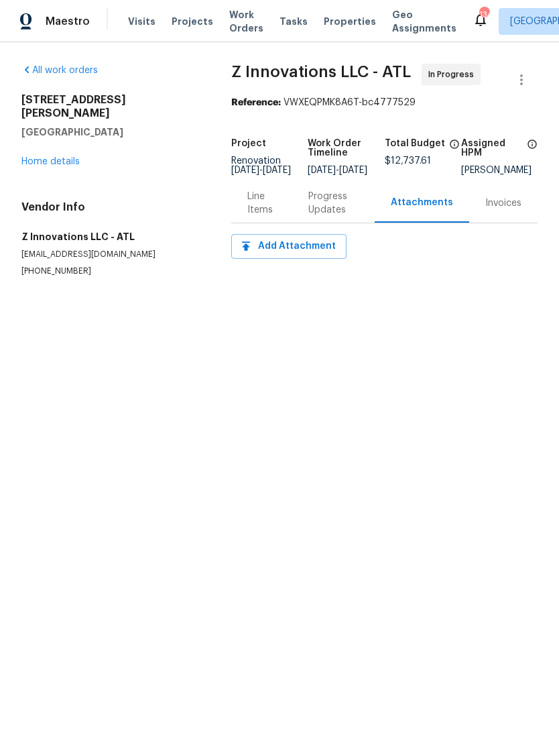
click at [337, 210] on div "Progress Updates" at bounding box center [334, 203] width 50 height 27
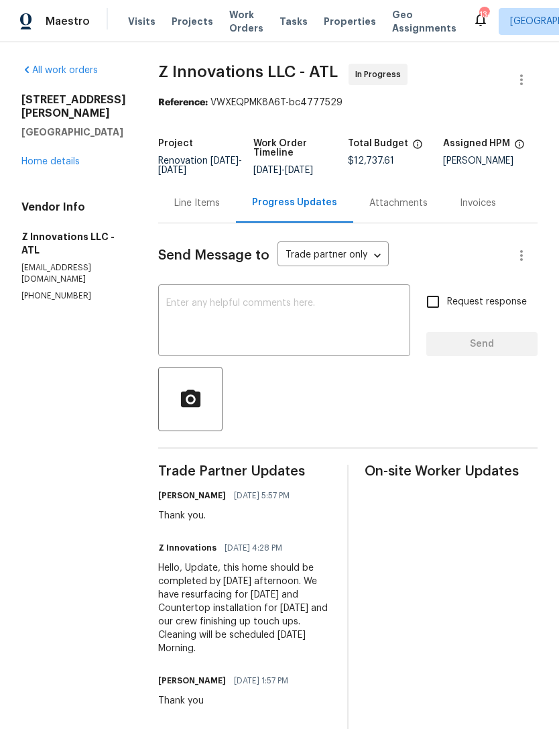
click at [287, 307] on textarea at bounding box center [284, 321] width 236 height 47
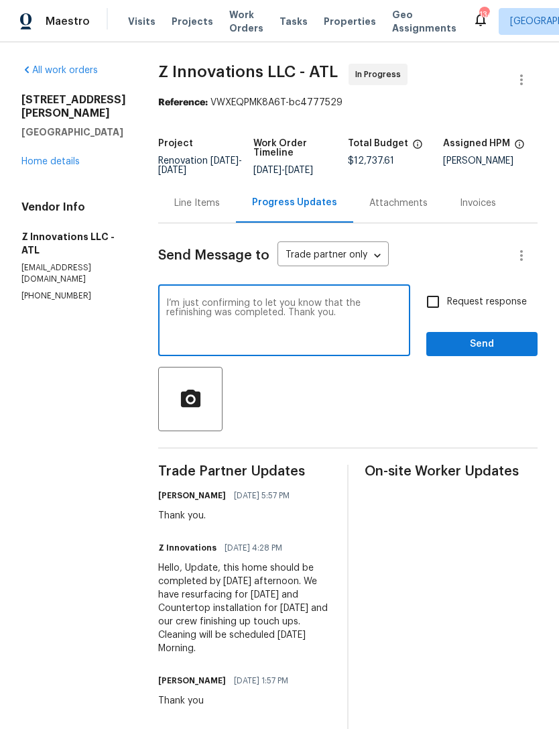
click at [234, 307] on textarea "I’m just confirming to let you know that the refinishing was completed. Thank y…" at bounding box center [284, 321] width 236 height 47
click at [333, 325] on textarea "I’m just confirming to let you know that the refinishing was completed. Thank y…" at bounding box center [284, 321] width 236 height 47
click at [226, 313] on textarea "I’m just confirming to let you know that the refinishing was completed. Thank y…" at bounding box center [284, 321] width 236 height 47
type textarea "I’m just confirming to let you know that the refinishing was completed with cre…"
click at [474, 350] on span "Send" at bounding box center [482, 344] width 90 height 17
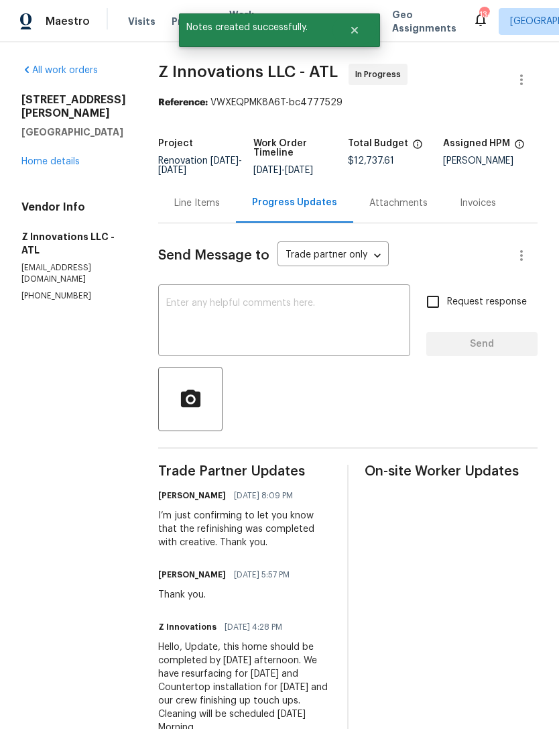
click at [50, 164] on link "Home details" at bounding box center [50, 161] width 58 height 9
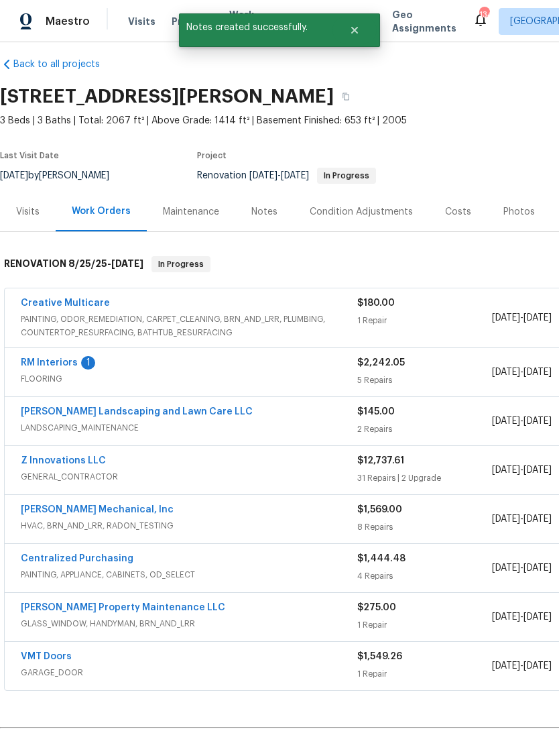
scroll to position [11, 0]
click at [44, 366] on link "RM Interiors" at bounding box center [49, 362] width 57 height 9
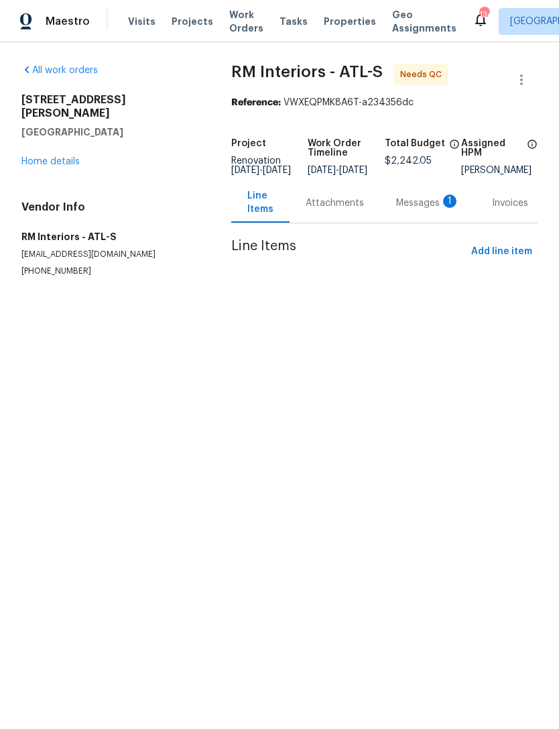
click at [411, 210] on div "Messages 1" at bounding box center [428, 203] width 64 height 13
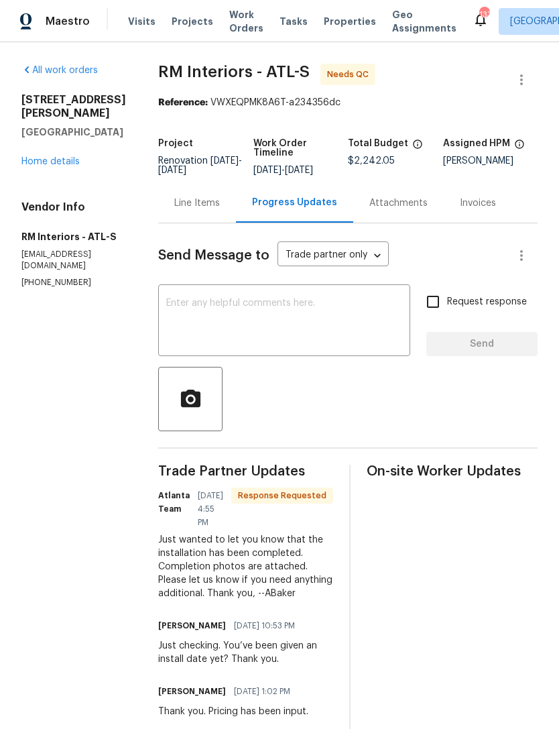
click at [309, 321] on textarea at bounding box center [284, 321] width 236 height 47
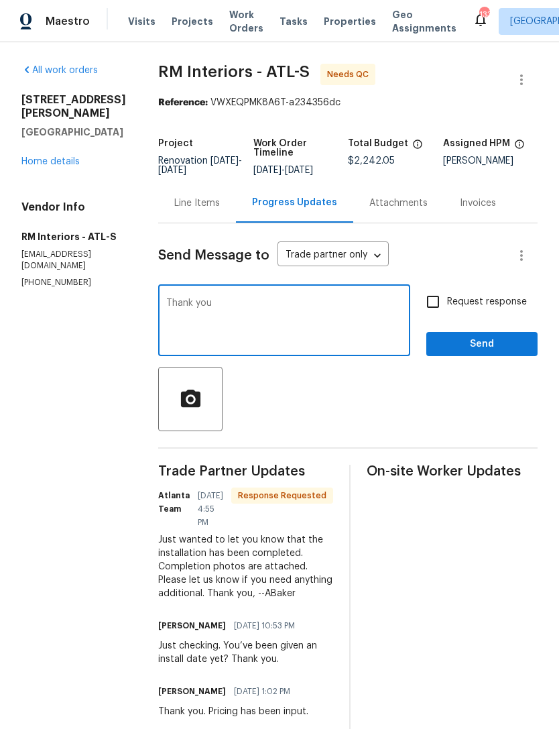
type textarea "Thank you"
click at [488, 349] on span "Send" at bounding box center [482, 344] width 90 height 17
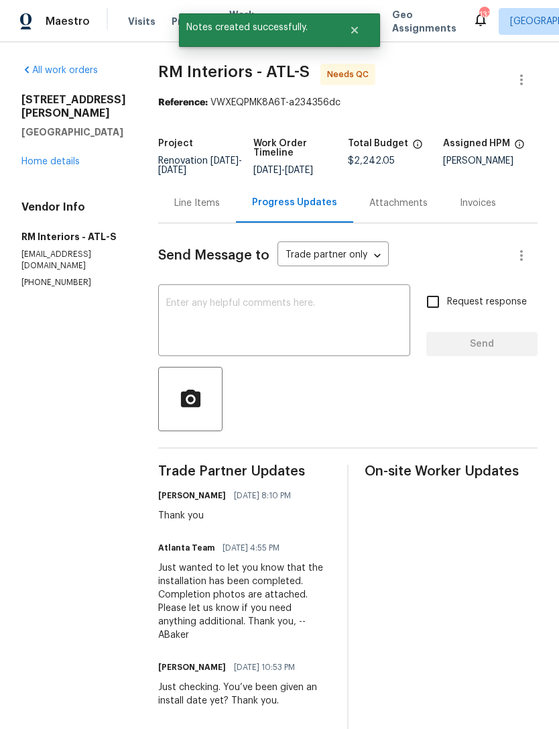
click at [58, 164] on link "Home details" at bounding box center [50, 161] width 58 height 9
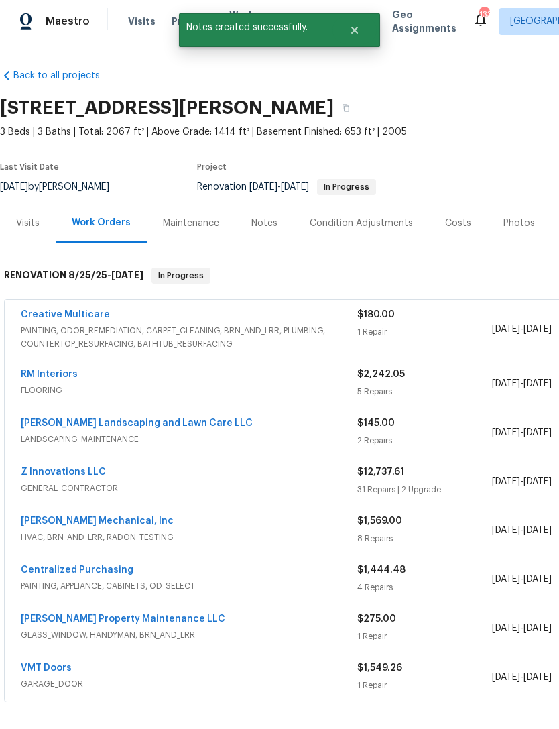
click at [49, 386] on span "FLOORING" at bounding box center [189, 390] width 337 height 13
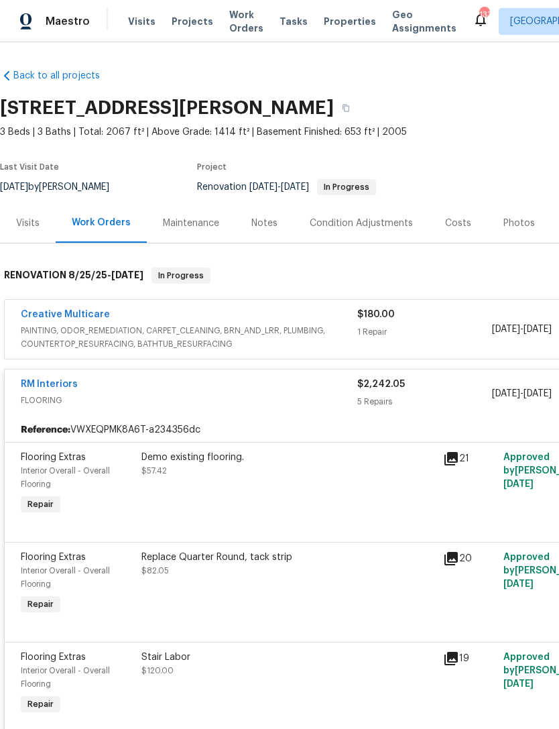
click at [52, 388] on link "RM Interiors" at bounding box center [49, 384] width 57 height 9
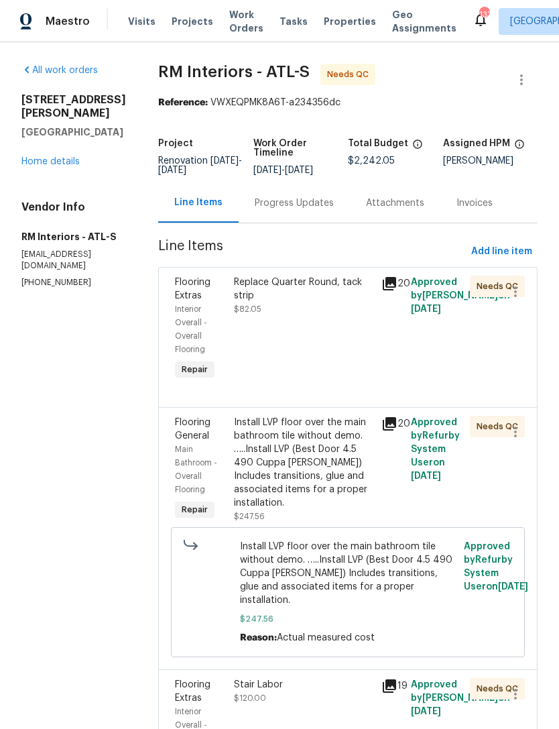
click at [62, 157] on link "Home details" at bounding box center [50, 161] width 58 height 9
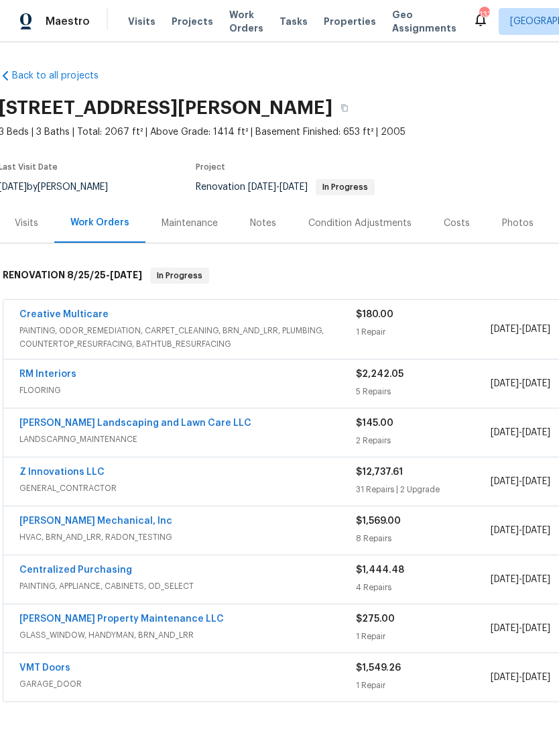
scroll to position [0, 1]
click at [260, 213] on div "Notes" at bounding box center [263, 223] width 58 height 40
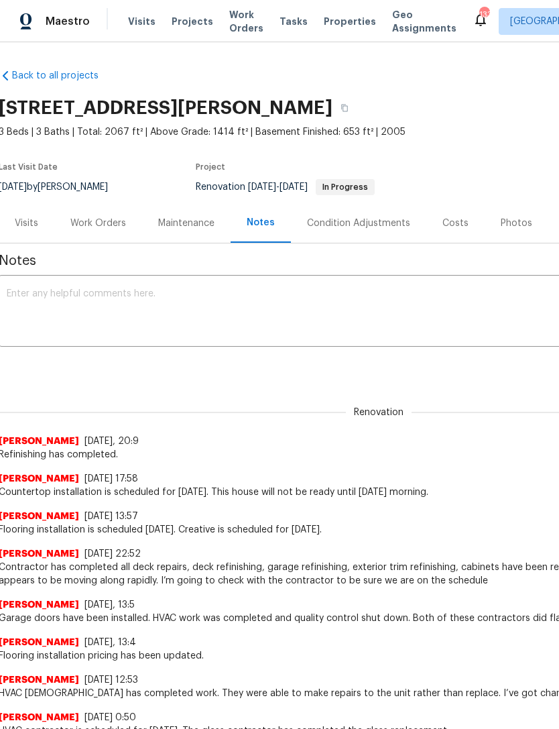
click at [195, 231] on div "Maintenance" at bounding box center [186, 223] width 89 height 40
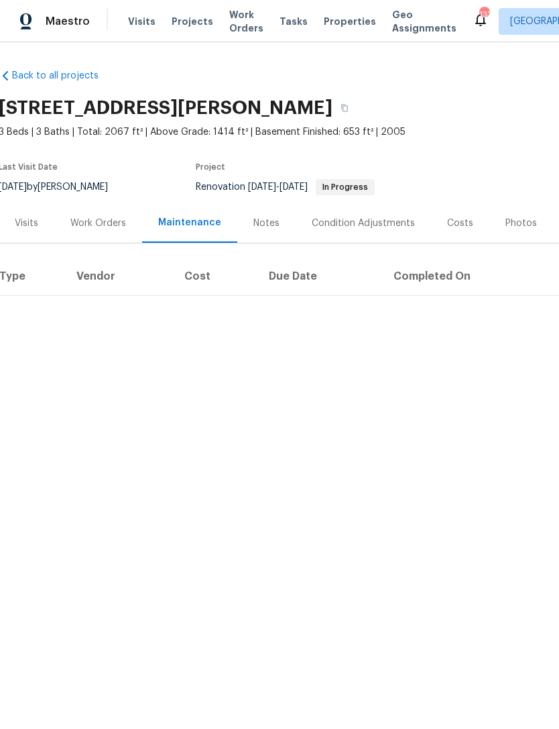
click at [27, 228] on div "Visits" at bounding box center [26, 223] width 23 height 13
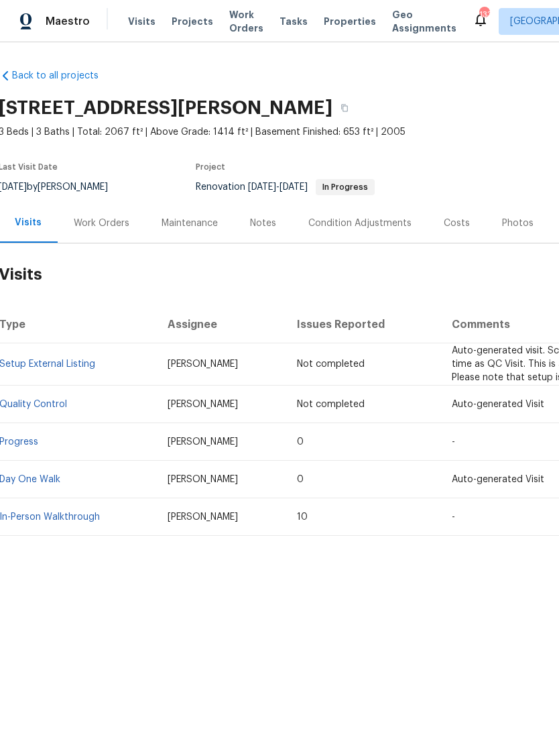
click at [241, 231] on div "Notes" at bounding box center [263, 223] width 58 height 40
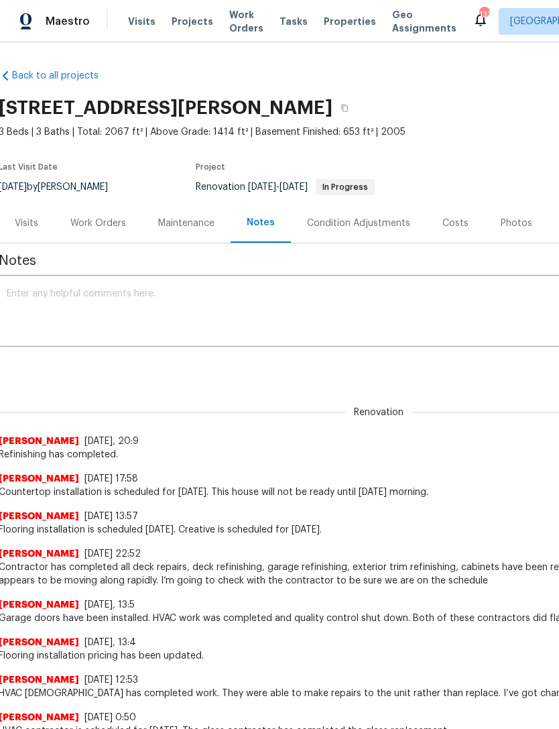
click at [236, 311] on textarea at bounding box center [378, 312] width 742 height 47
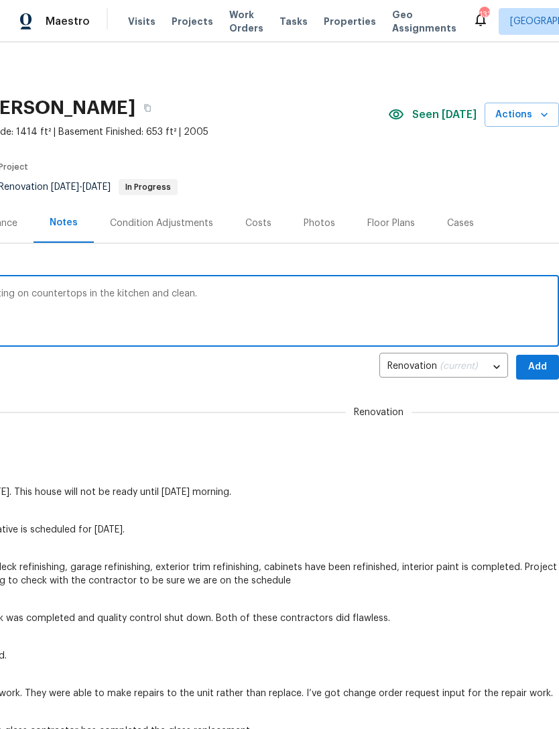
scroll to position [0, 199]
type textarea "Flooring installation is completed. Just waiting on countertops in the kitchen …"
click at [538, 364] on span "Add" at bounding box center [537, 367] width 21 height 17
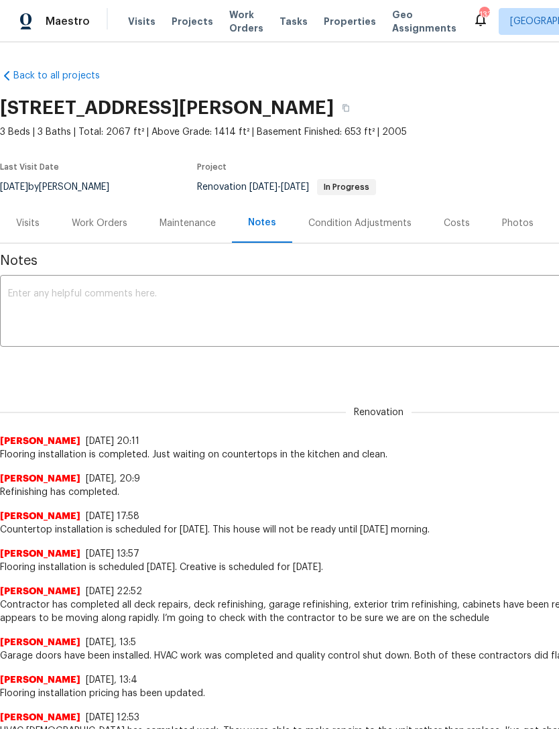
scroll to position [0, 0]
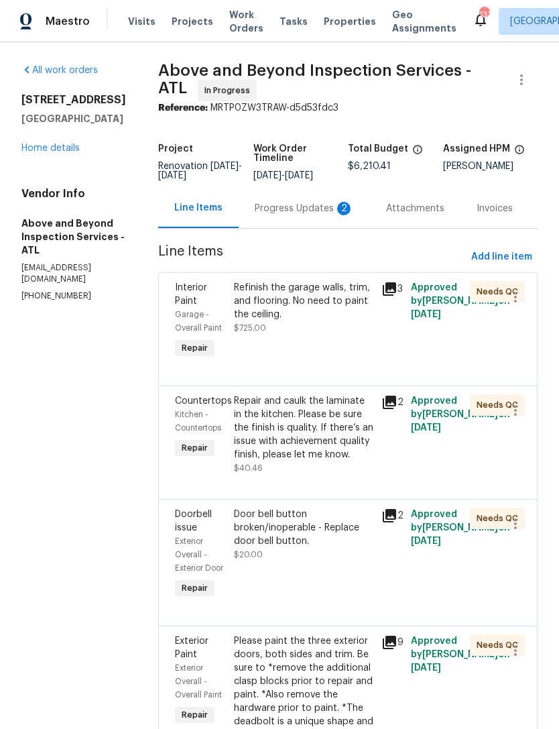
click at [305, 211] on div "Progress Updates 2" at bounding box center [304, 208] width 99 height 13
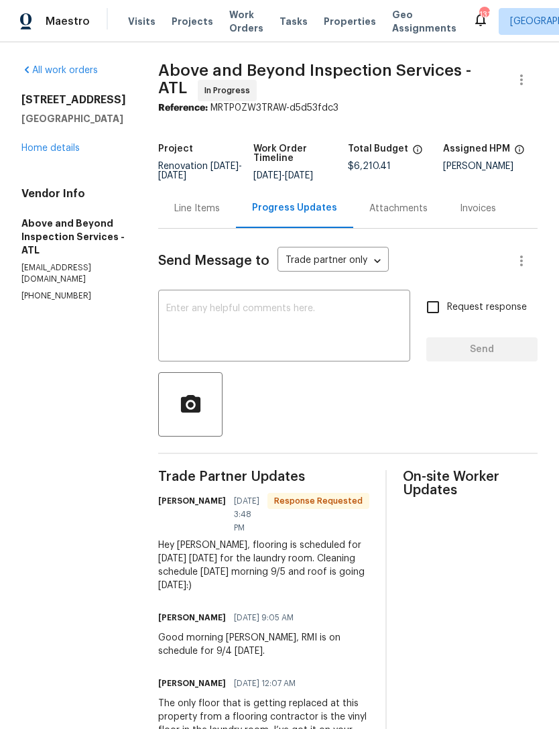
copy div "Hey [PERSON_NAME], flooring is scheduled for [DATE] [DATE] for the laundry room…"
click at [319, 335] on textarea at bounding box center [284, 327] width 236 height 47
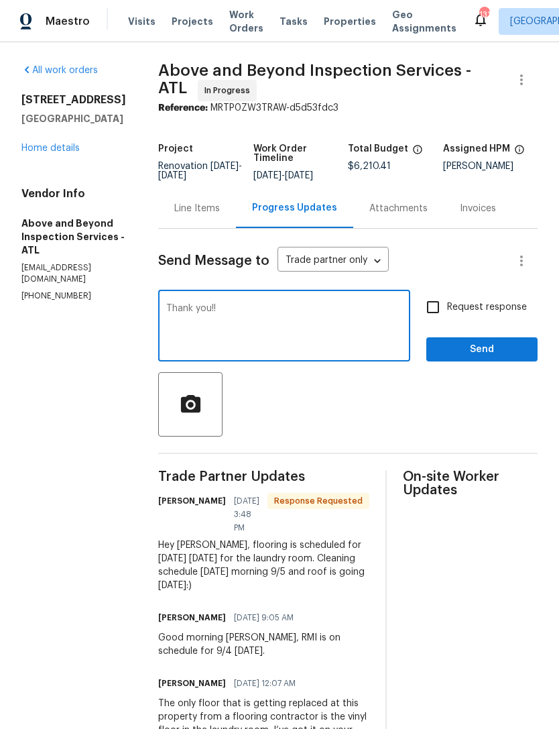
type textarea "Thank you!!"
click at [482, 358] on span "Send" at bounding box center [482, 349] width 90 height 17
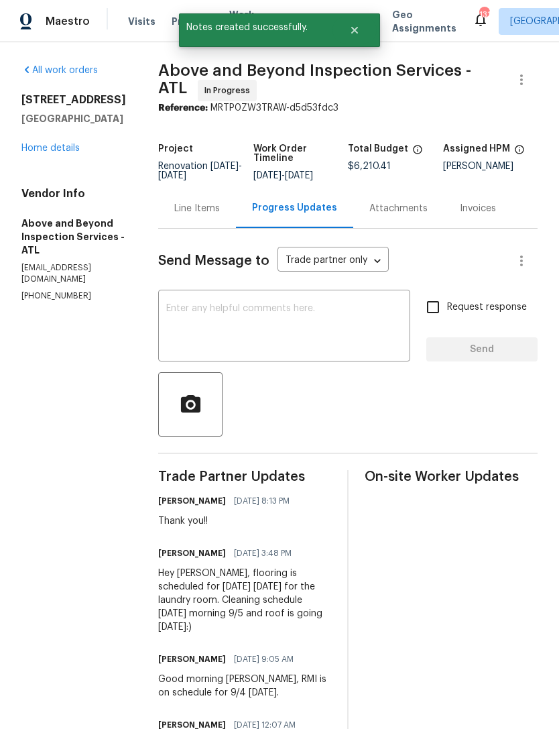
click at [68, 145] on link "Home details" at bounding box center [50, 148] width 58 height 9
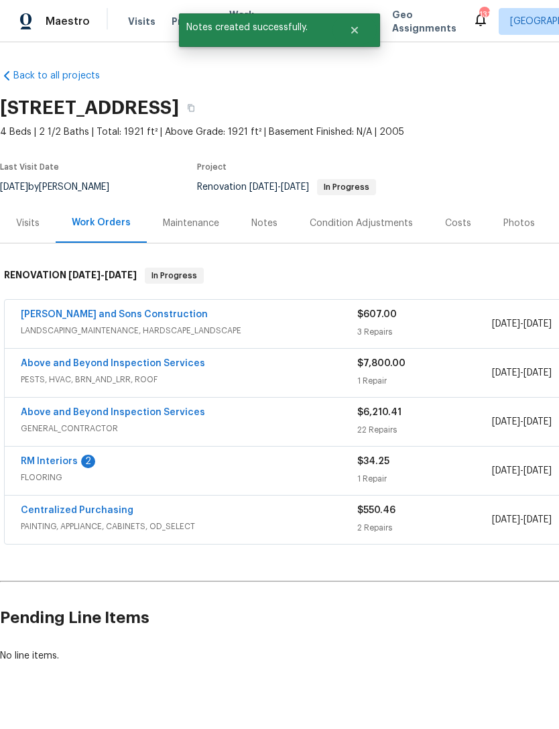
click at [263, 219] on div "Notes" at bounding box center [265, 223] width 26 height 13
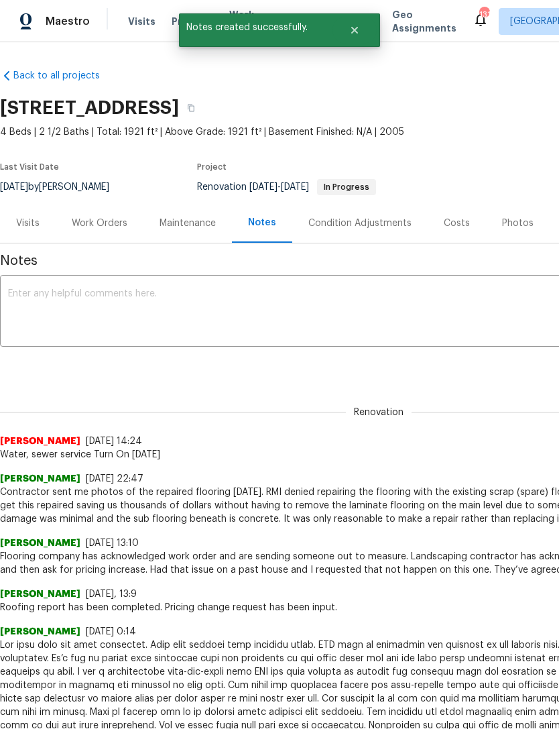
click at [286, 301] on textarea at bounding box center [379, 312] width 742 height 47
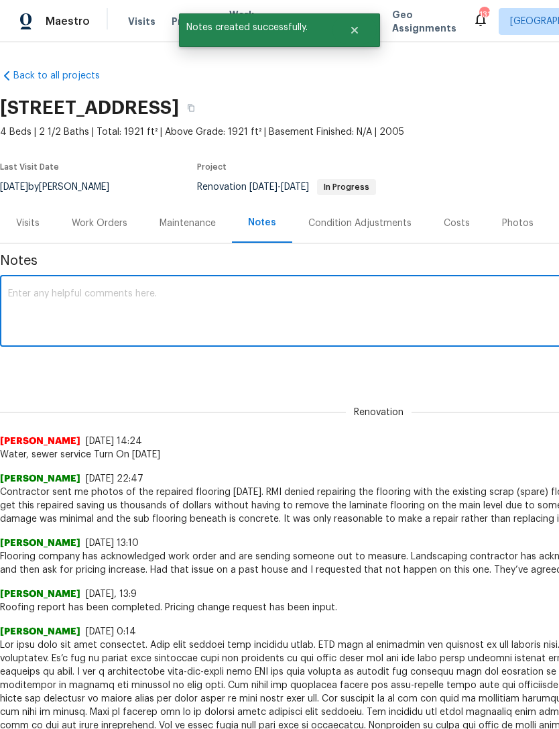
click at [284, 309] on textarea at bounding box center [379, 312] width 742 height 47
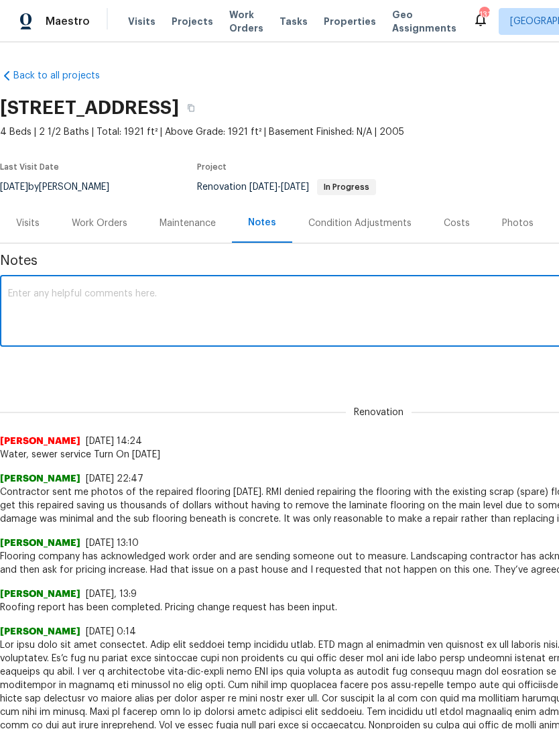
paste textarea "Hey [PERSON_NAME], flooring is scheduled for [DATE] [DATE] for the laundry room…"
click at [64, 292] on textarea "Hey [PERSON_NAME], flooring is scheduled for [DATE] [DATE] for the laundry room…" at bounding box center [379, 312] width 742 height 47
click at [158, 295] on textarea "flooring is scheduled for [DATE] [DATE] for the laundry room. Cleaning schedule…" at bounding box center [379, 312] width 742 height 47
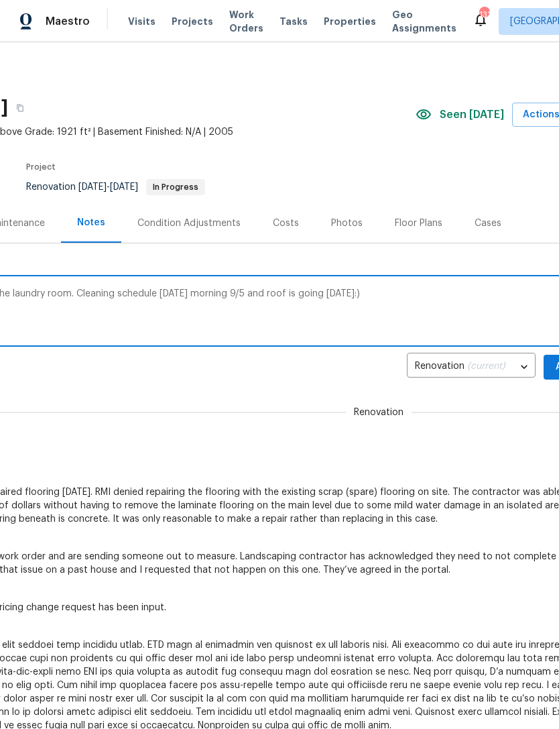
scroll to position [0, 170]
click at [411, 295] on textarea "flooring is scheduled for [DATE] for the laundry room. Cleaning schedule [DATE]…" at bounding box center [209, 312] width 742 height 47
type textarea "flooring is scheduled for [DATE] for the laundry room. Cleaning schedule [DATE]…"
click at [485, 414] on div "Renovation [PERSON_NAME] [DATE] 14:24 Water, sewer service Turn On [DATE]" at bounding box center [209, 425] width 758 height 71
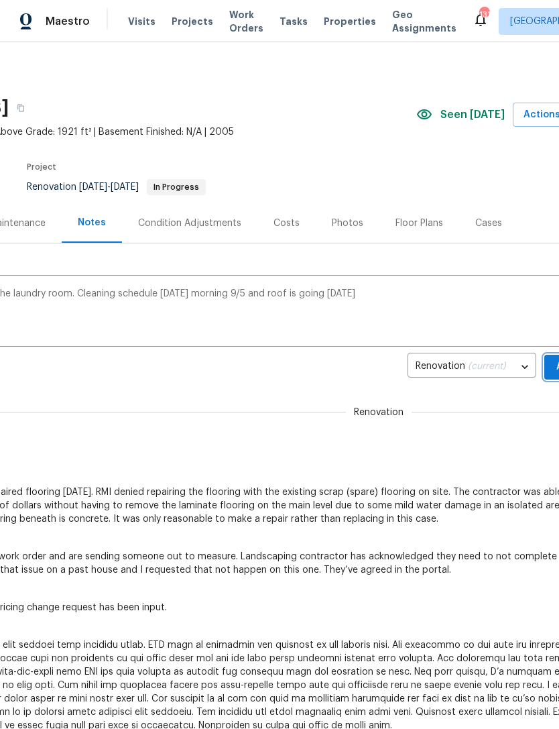
click at [551, 363] on button "Add" at bounding box center [566, 367] width 43 height 25
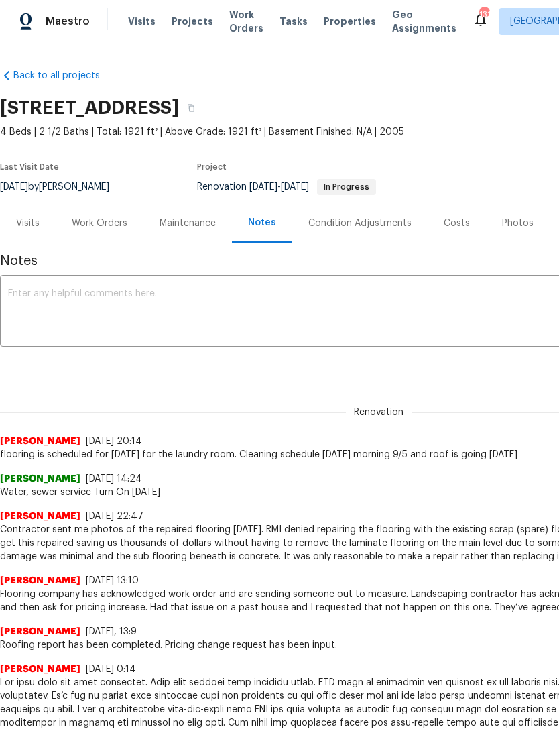
scroll to position [0, 0]
click at [96, 230] on div "Work Orders" at bounding box center [100, 223] width 88 height 40
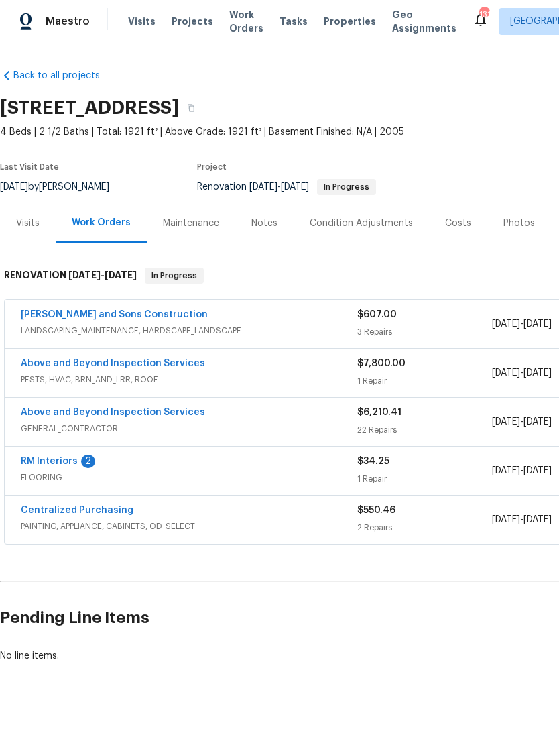
click at [143, 413] on link "Above and Beyond Inspection Services" at bounding box center [113, 412] width 184 height 9
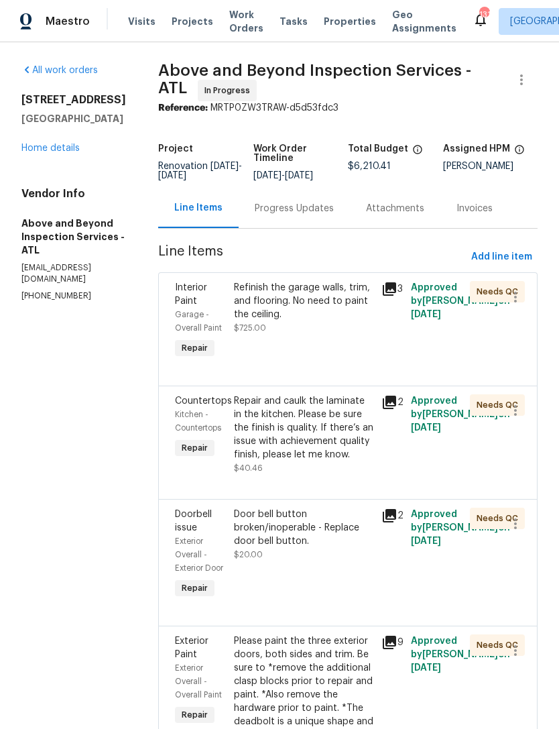
click at [325, 215] on div "Progress Updates" at bounding box center [294, 208] width 79 height 13
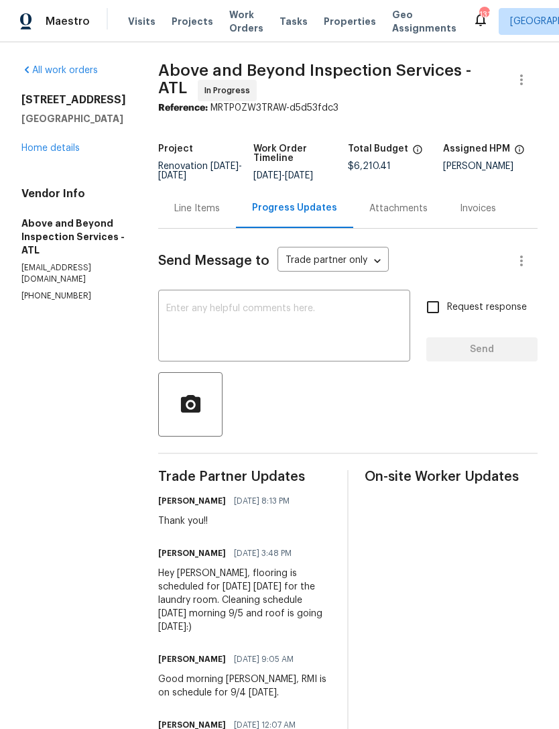
click at [44, 145] on link "Home details" at bounding box center [50, 148] width 58 height 9
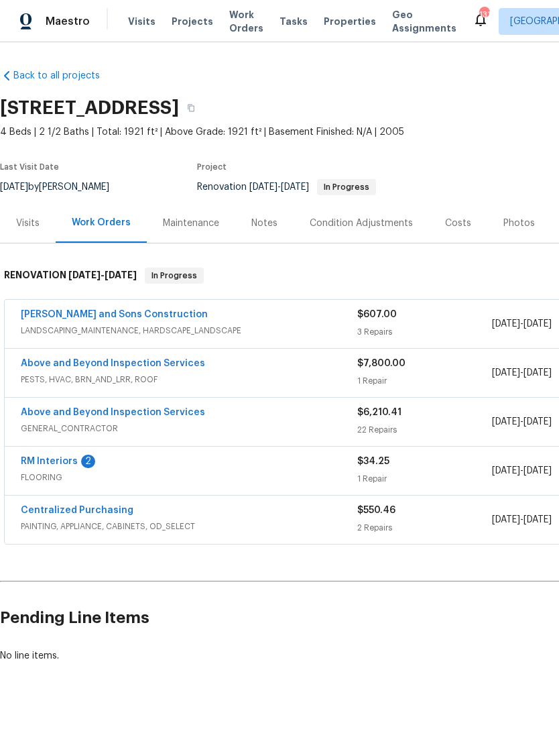
click at [157, 366] on link "Above and Beyond Inspection Services" at bounding box center [113, 363] width 184 height 9
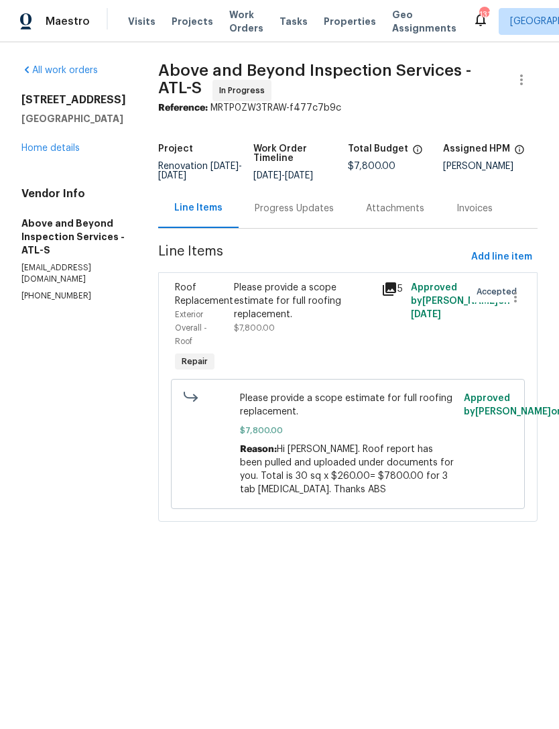
click at [315, 215] on div "Progress Updates" at bounding box center [294, 208] width 79 height 13
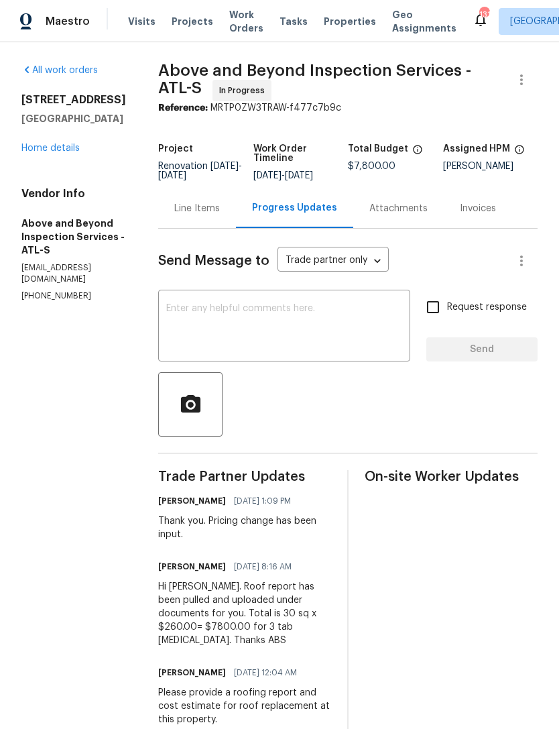
click at [56, 150] on link "Home details" at bounding box center [50, 148] width 58 height 9
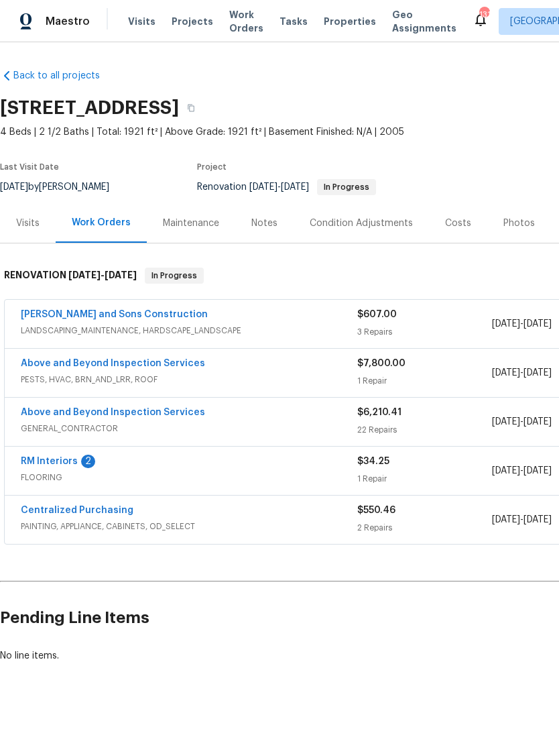
click at [180, 366] on link "Above and Beyond Inspection Services" at bounding box center [113, 363] width 184 height 9
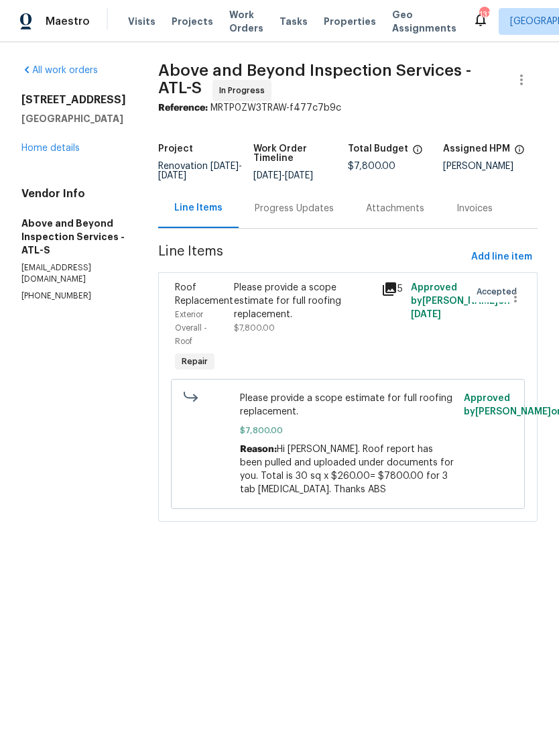
click at [65, 163] on div "All work orders [STREET_ADDRESS] Home details Vendor Info Above and Beyond Insp…" at bounding box center [73, 183] width 105 height 238
click at [66, 144] on link "Home details" at bounding box center [50, 148] width 58 height 9
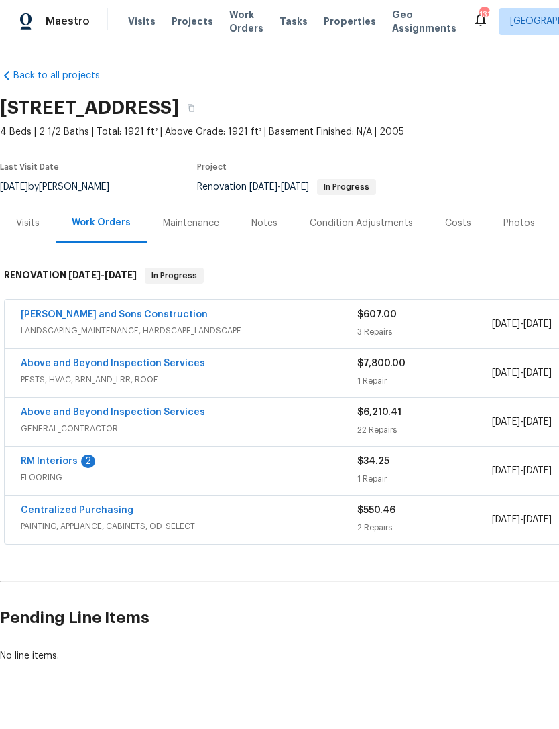
click at [64, 460] on link "RM Interiors" at bounding box center [49, 461] width 57 height 9
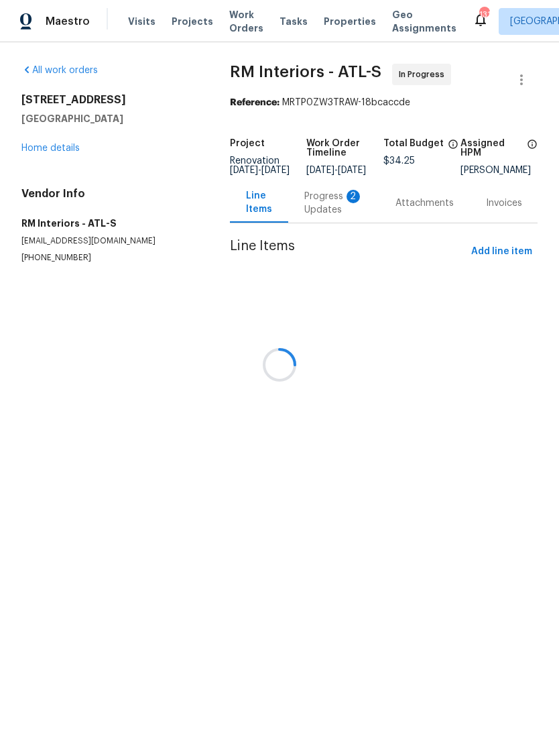
click at [410, 211] on div at bounding box center [279, 364] width 559 height 729
click at [326, 213] on div "Progress Updates 2" at bounding box center [333, 203] width 91 height 40
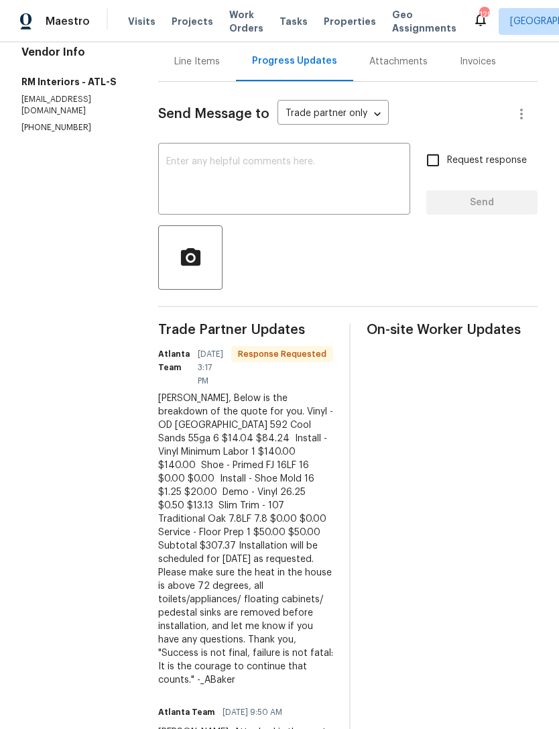
scroll to position [177, 0]
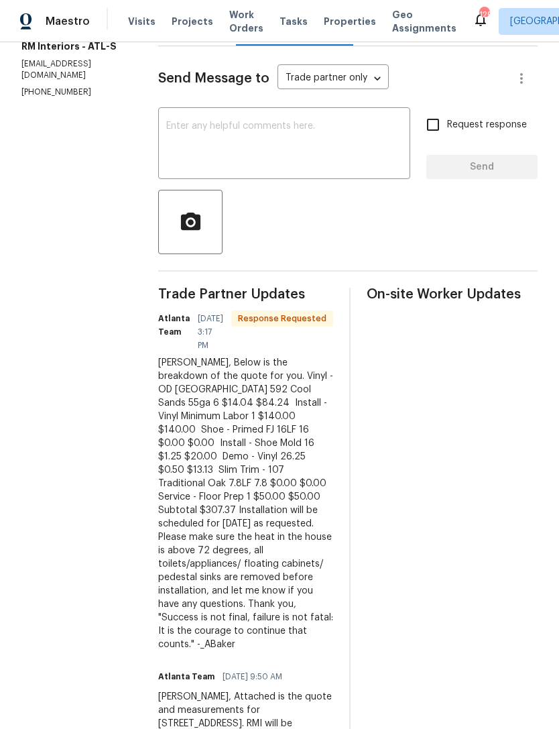
click at [273, 148] on textarea at bounding box center [284, 144] width 236 height 47
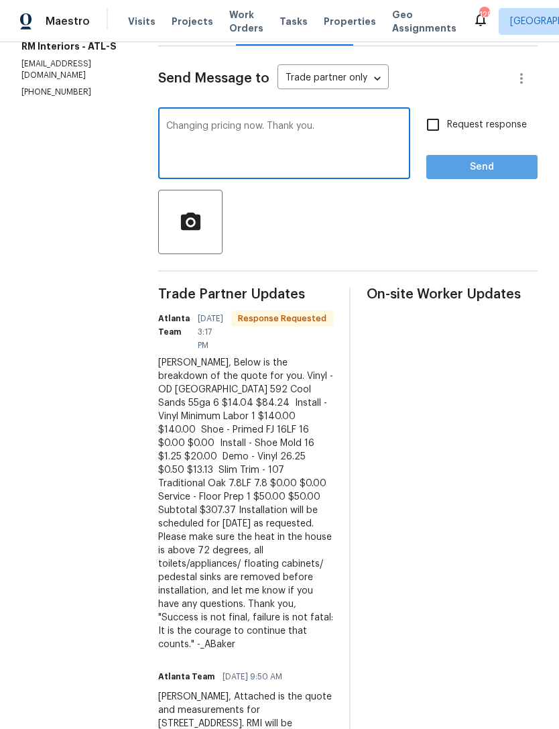
type textarea "Changing pricing now. Thank you."
click at [463, 166] on span "Send" at bounding box center [482, 167] width 90 height 17
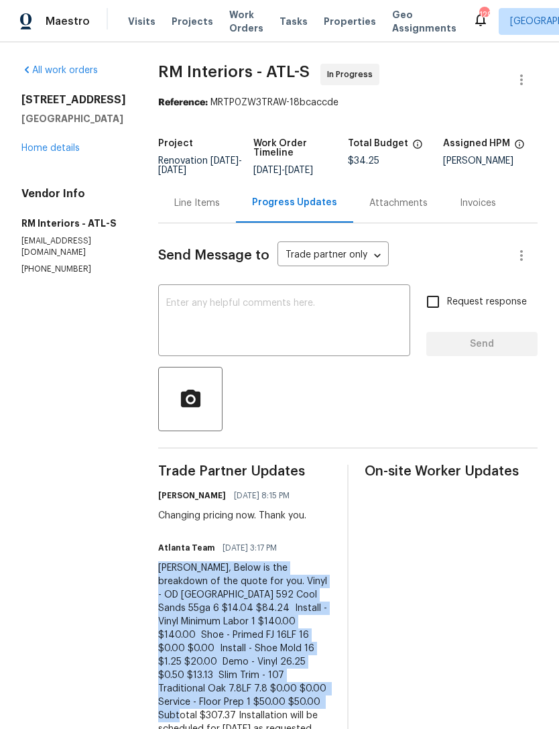
scroll to position [0, 0]
click at [60, 152] on link "Home details" at bounding box center [50, 148] width 58 height 9
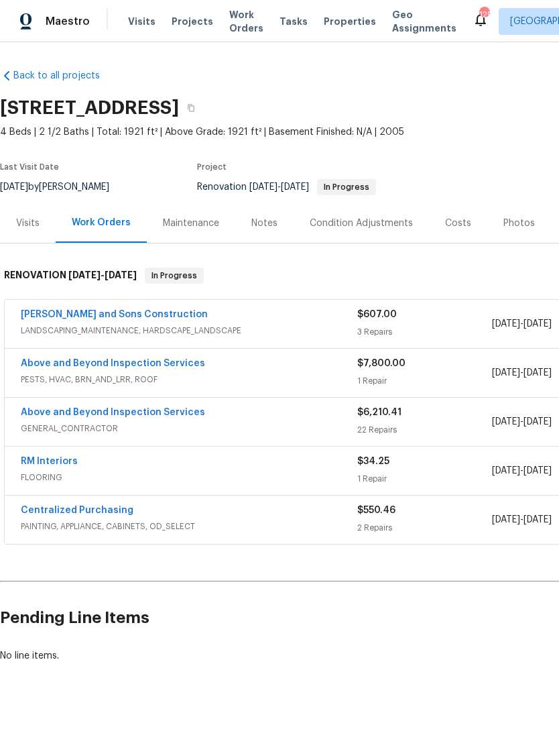
click at [60, 462] on link "RM Interiors" at bounding box center [49, 461] width 57 height 9
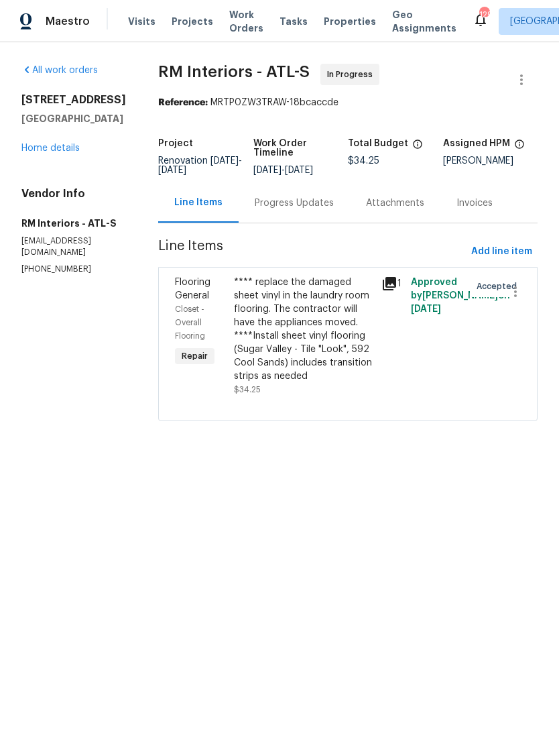
click at [309, 345] on div "**** replace the damaged sheet vinyl in the laundry room flooring. The contract…" at bounding box center [304, 329] width 140 height 107
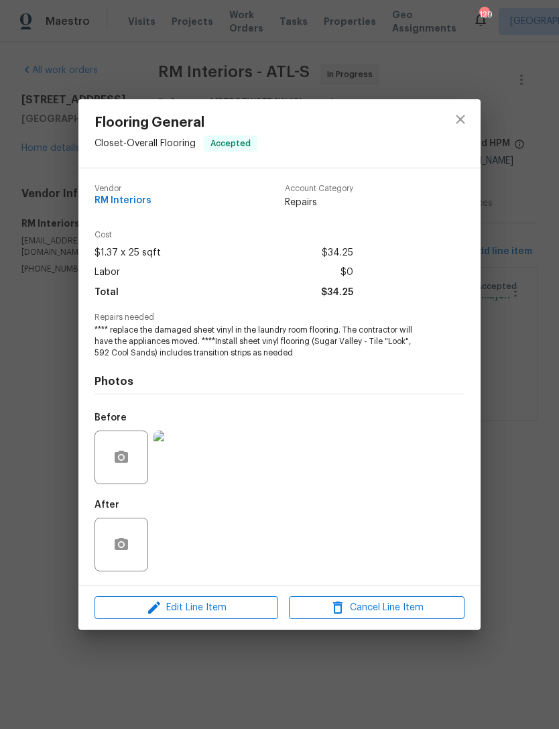
click at [232, 612] on span "Edit Line Item" at bounding box center [187, 608] width 176 height 17
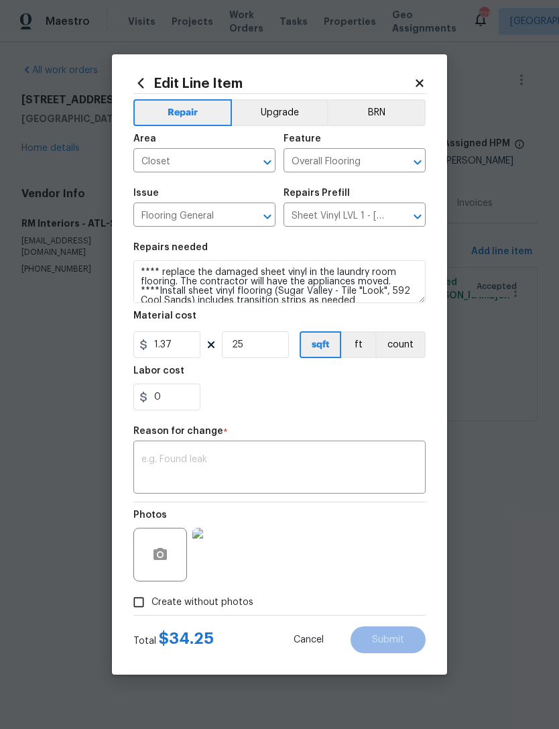
click at [246, 463] on textarea at bounding box center [280, 469] width 276 height 28
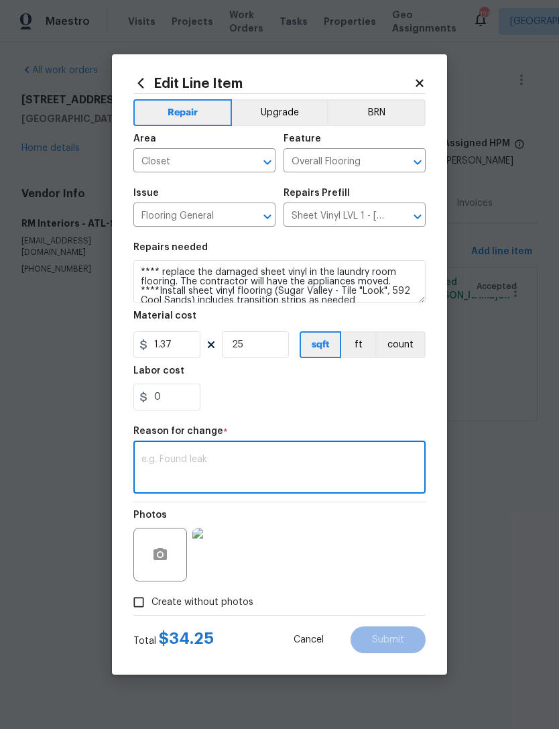
click at [247, 460] on textarea at bounding box center [280, 469] width 276 height 28
paste textarea "[PERSON_NAME], Below is the breakdown of the quote for you. Vinyl - OD [GEOGRAP…"
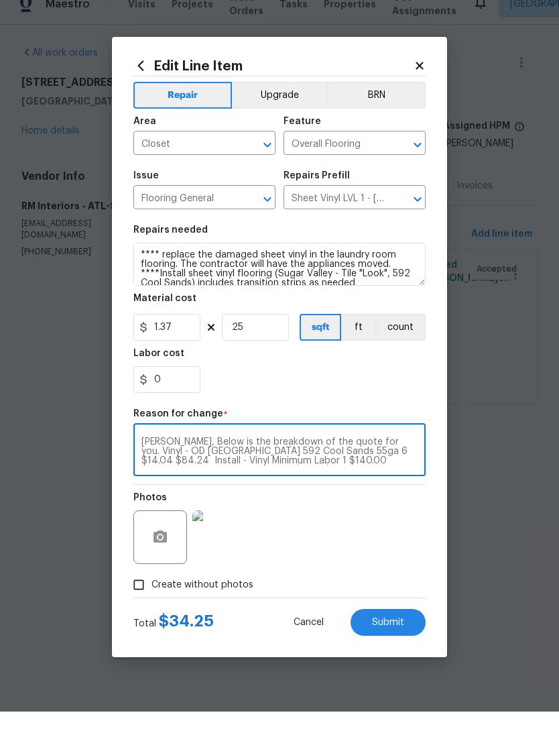
type textarea "[PERSON_NAME], Below is the breakdown of the quote for you. Vinyl - OD [GEOGRAP…"
click at [272, 331] on input "25" at bounding box center [255, 344] width 67 height 27
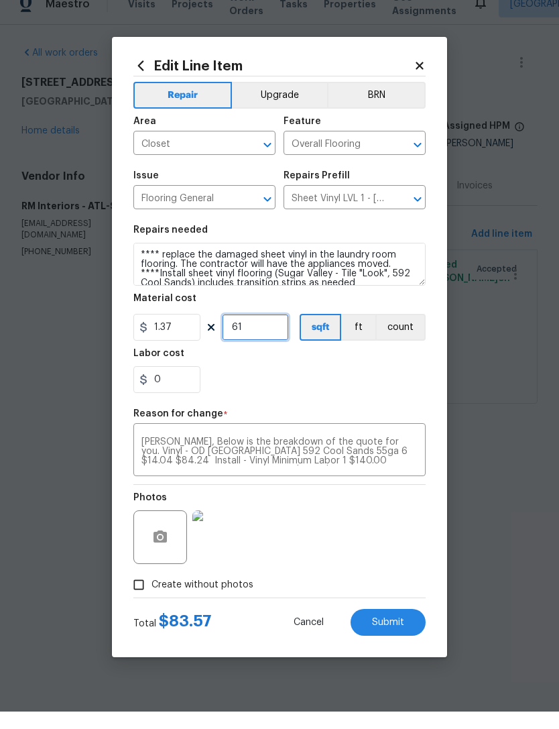
type input "61"
click at [278, 391] on div "0" at bounding box center [279, 397] width 292 height 27
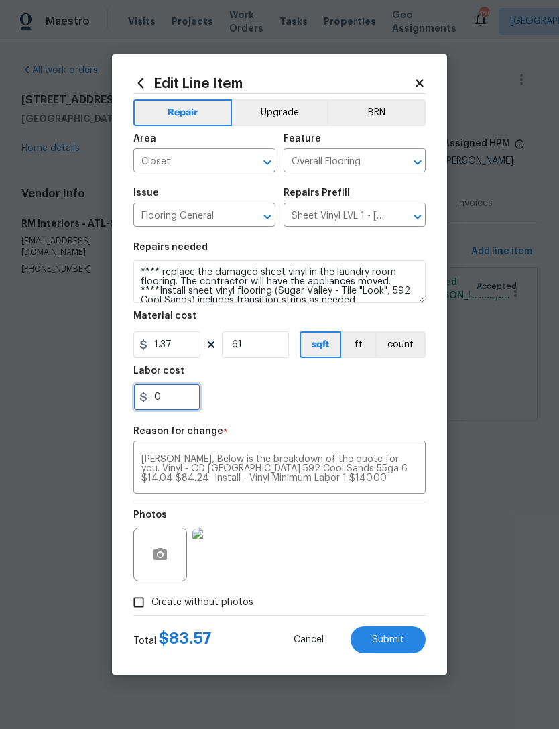
click at [180, 400] on input "0" at bounding box center [166, 397] width 67 height 27
type input "56.43"
click at [144, 452] on div "[PERSON_NAME], Below is the breakdown of the quote for you. Vinyl - OD [GEOGRAP…" at bounding box center [279, 469] width 292 height 50
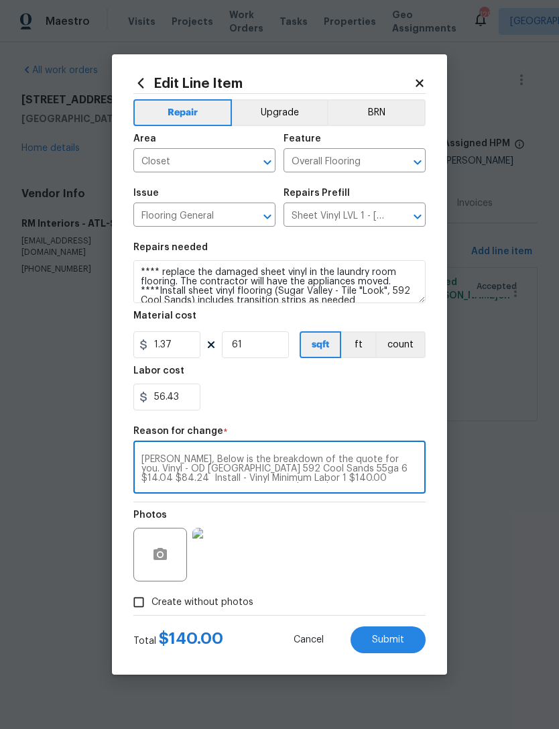
scroll to position [38, 0]
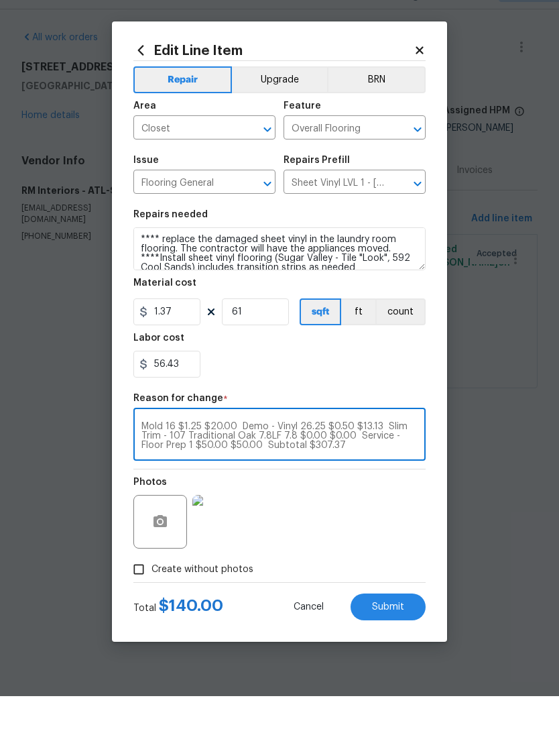
click at [146, 455] on textarea "[PERSON_NAME], Below is the breakdown of the quote for you. Vinyl - OD [GEOGRAP…" at bounding box center [280, 469] width 276 height 28
click at [147, 444] on div "[PERSON_NAME], Below is the breakdown of the quote for you. Vinyl - OD [GEOGRAP…" at bounding box center [279, 469] width 292 height 50
click at [150, 444] on div "[PERSON_NAME], Below is the breakdown of the quote for you. Vinyl - OD [GEOGRAP…" at bounding box center [279, 469] width 292 height 50
click at [175, 455] on textarea "[PERSON_NAME], Below is the breakdown of the quote for you. Vinyl - OD [GEOGRAP…" at bounding box center [280, 469] width 276 height 28
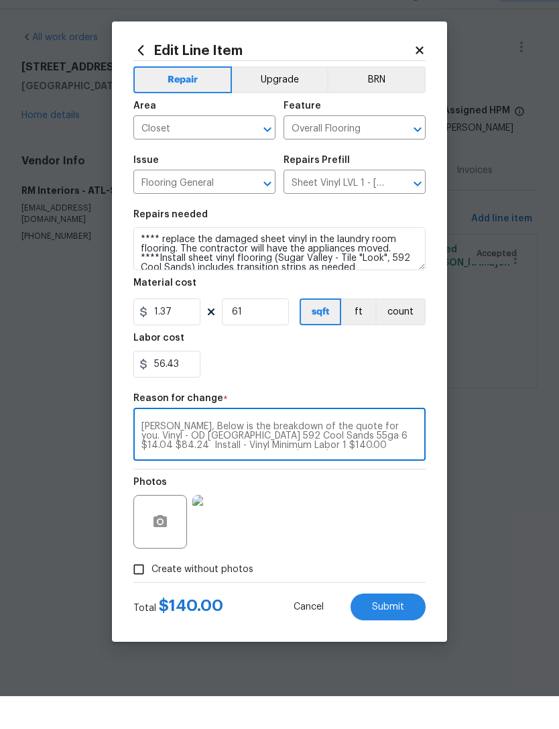
click at [148, 444] on div "[PERSON_NAME], Below is the breakdown of the quote for you. Vinyl - OD [GEOGRAP…" at bounding box center [279, 469] width 292 height 50
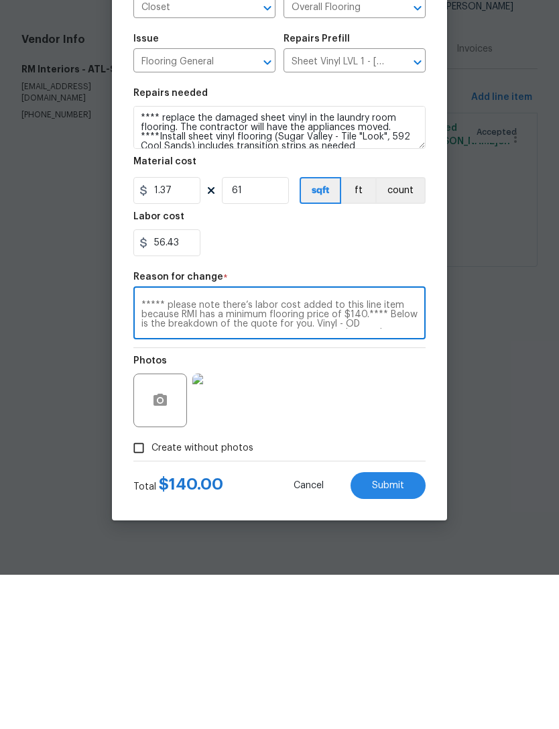
type textarea "***** please note there’s labor cost added to this line item because RMI has a …"
click at [392, 626] on button "Submit" at bounding box center [388, 639] width 75 height 27
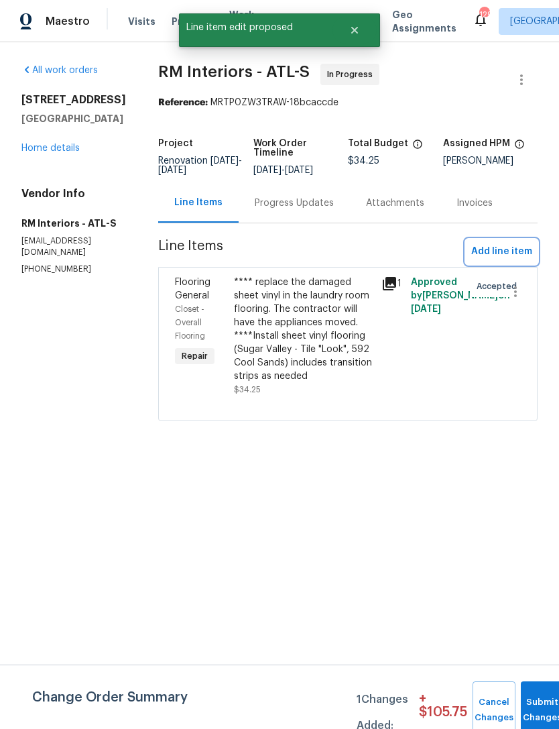
click at [512, 247] on span "Add line item" at bounding box center [502, 251] width 61 height 17
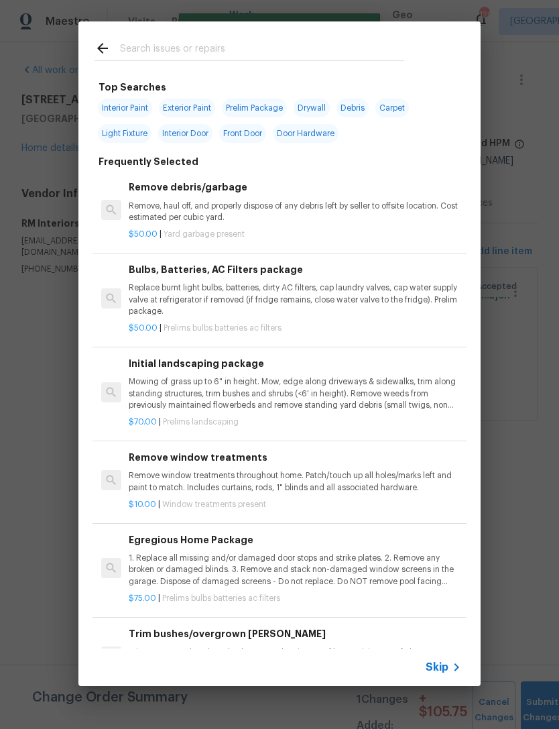
click at [234, 56] on input "text" at bounding box center [262, 50] width 284 height 20
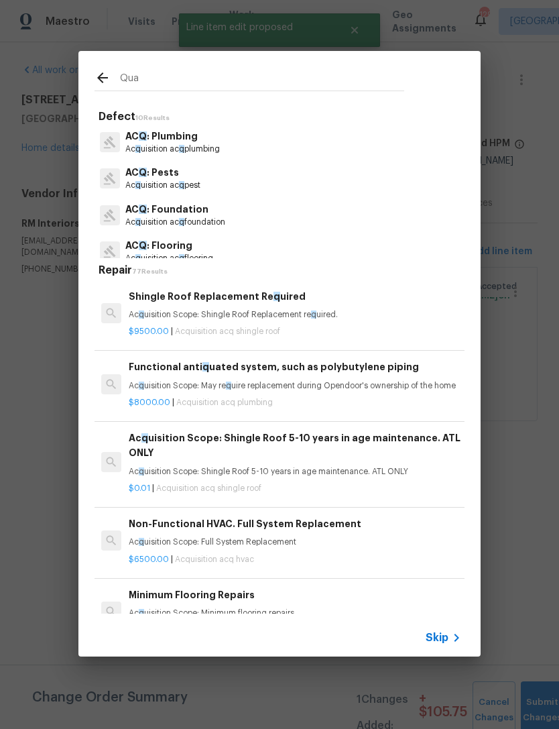
type input "Quar"
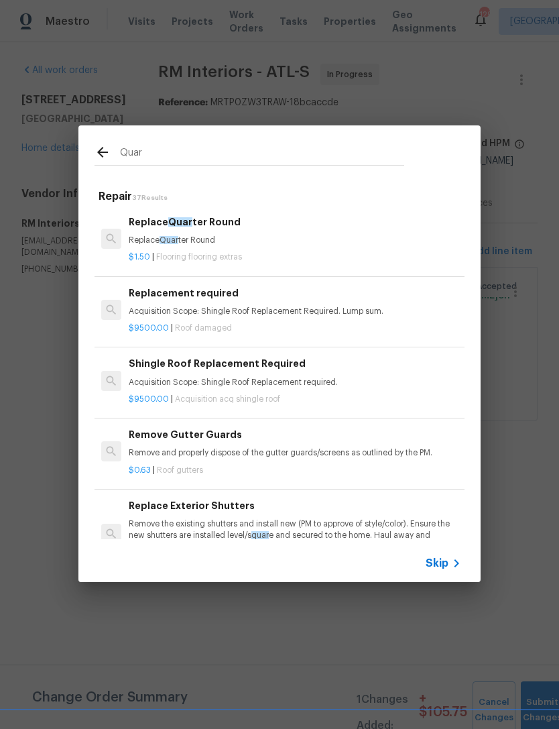
click at [226, 218] on h6 "Replace Quar ter Round" at bounding box center [295, 222] width 333 height 15
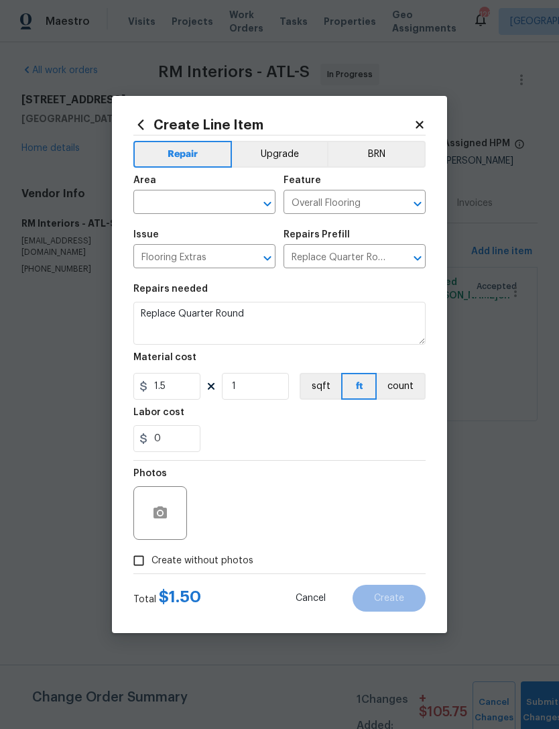
click at [215, 223] on span "Issue Flooring Extras ​" at bounding box center [204, 249] width 142 height 54
click at [164, 529] on button "button" at bounding box center [160, 513] width 32 height 32
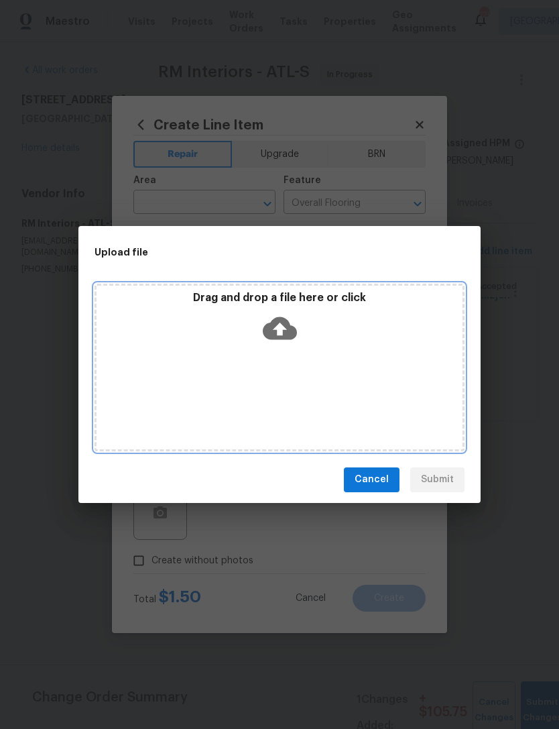
click at [292, 331] on icon at bounding box center [280, 328] width 34 height 23
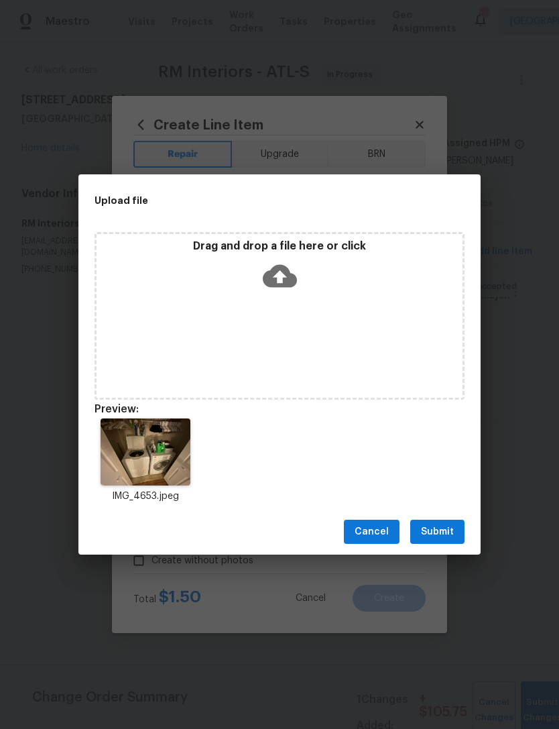
click at [445, 525] on span "Submit" at bounding box center [437, 532] width 33 height 17
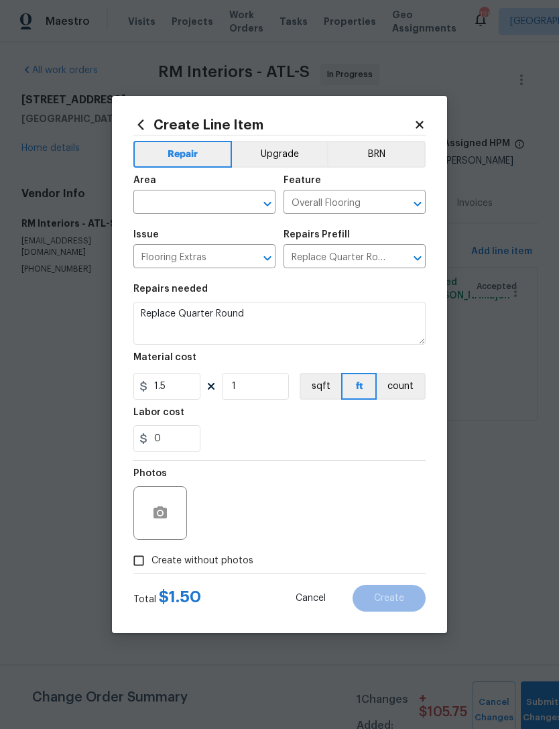
click at [216, 198] on input "text" at bounding box center [185, 203] width 105 height 21
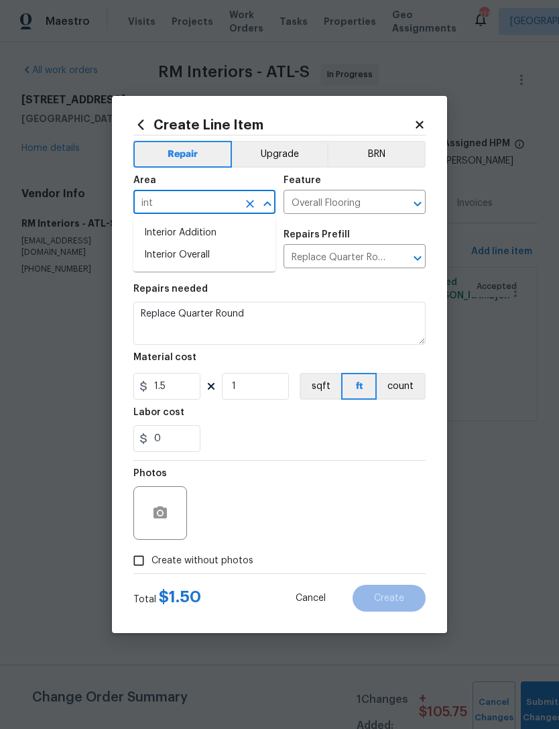
click at [232, 249] on li "Interior Overall" at bounding box center [204, 255] width 142 height 22
type input "Interior Overall"
click at [274, 319] on textarea "Replace Quarter Round" at bounding box center [279, 323] width 292 height 43
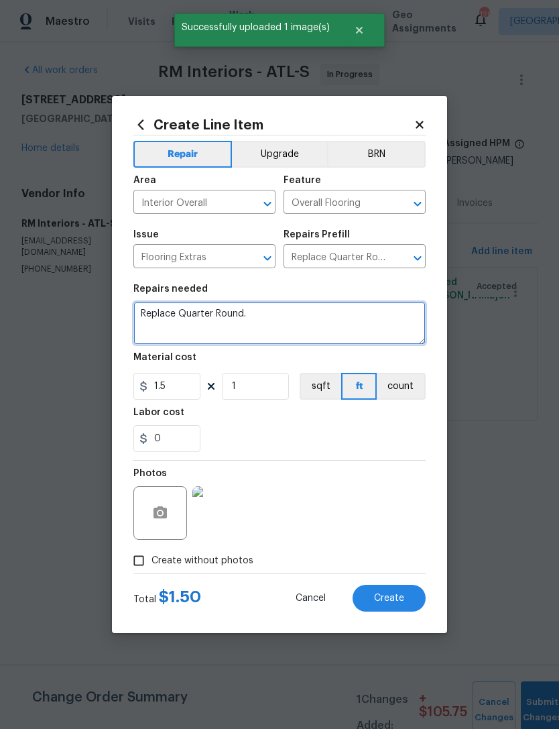
click at [311, 325] on textarea "Replace Quarter Round." at bounding box center [279, 323] width 292 height 43
paste textarea "[PERSON_NAME], Below is the breakdown of the quote for you. Vinyl - OD [GEOGRAP…"
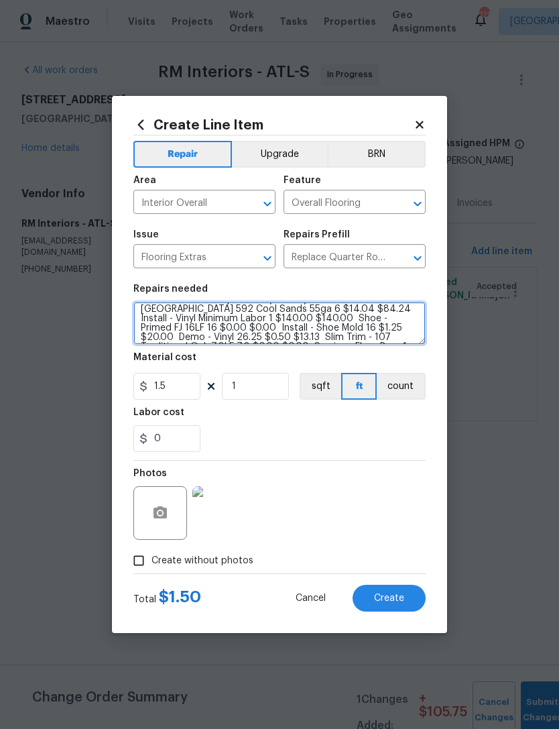
scroll to position [25, 0]
type textarea "Replace Quarter Round. [PERSON_NAME], Below is the breakdown of the quote for y…"
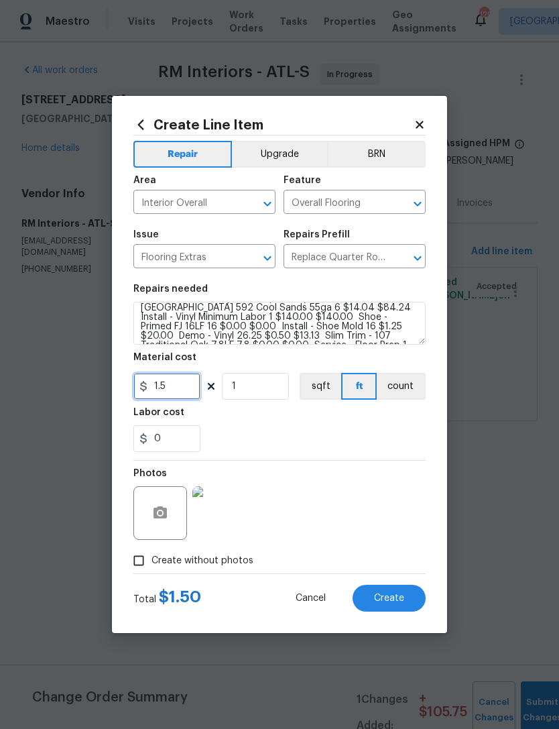
click at [190, 388] on input "1.5" at bounding box center [166, 386] width 67 height 27
type input "1.25"
click at [250, 390] on input "1" at bounding box center [255, 386] width 67 height 27
type input "16"
click at [332, 424] on div "Labor cost" at bounding box center [279, 416] width 292 height 17
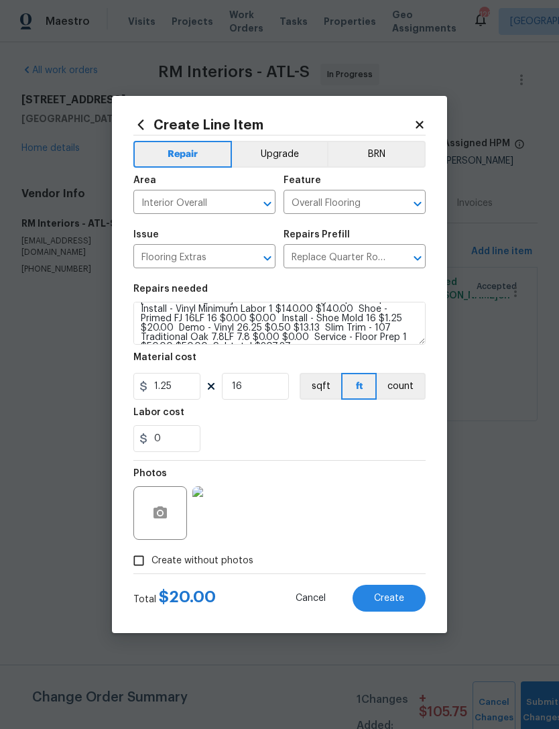
scroll to position [34, 0]
click at [402, 600] on span "Create" at bounding box center [389, 599] width 30 height 10
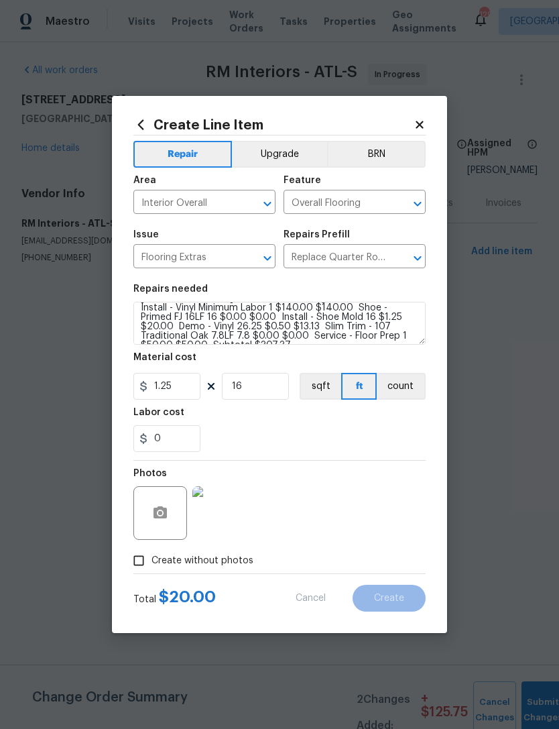
type input "0"
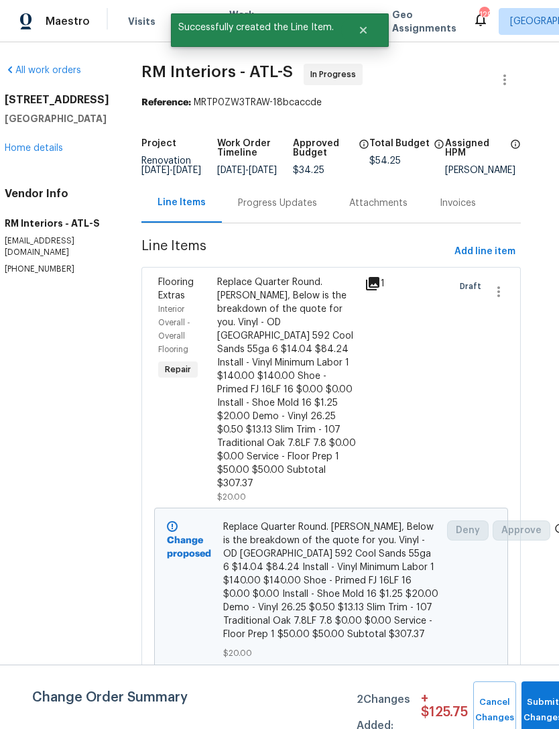
scroll to position [0, 17]
click at [485, 260] on span "Add line item" at bounding box center [485, 251] width 61 height 17
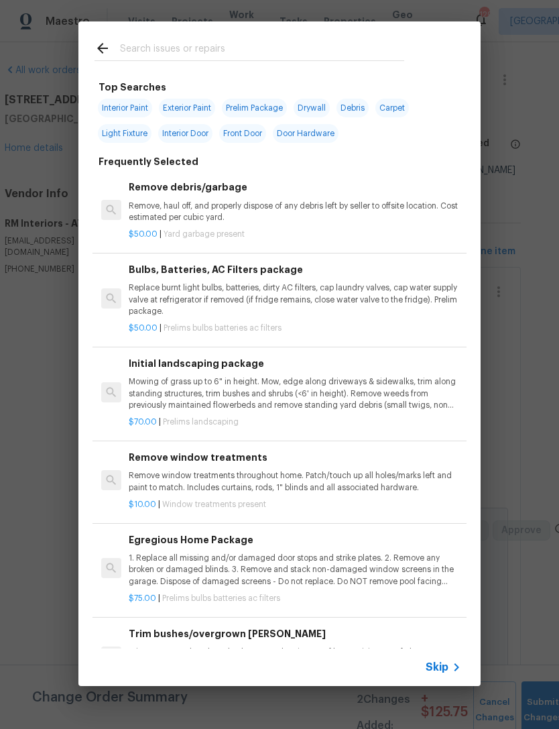
click at [271, 52] on input "text" at bounding box center [262, 50] width 284 height 20
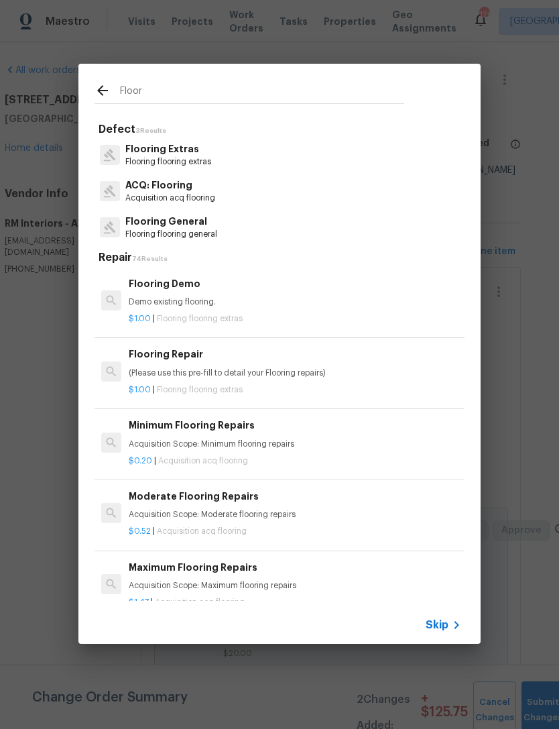
type input "Floor"
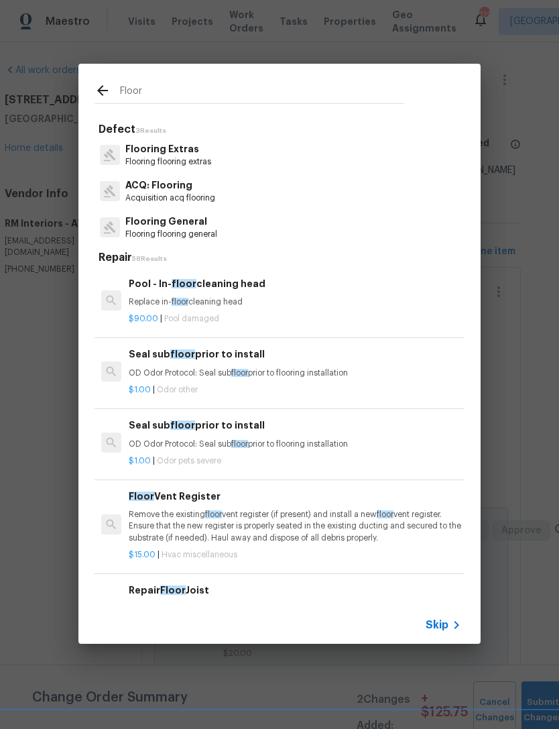
click at [198, 153] on p "Flooring Extras" at bounding box center [168, 149] width 86 height 14
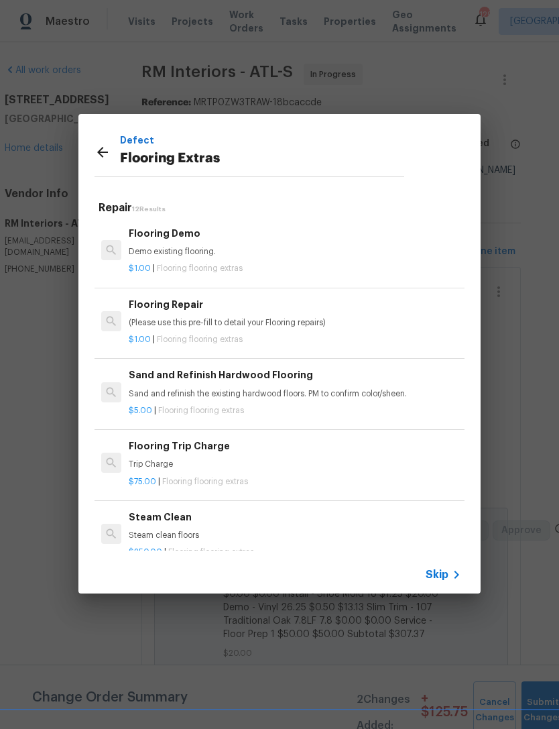
click at [207, 247] on p "Demo existing flooring." at bounding box center [295, 251] width 333 height 11
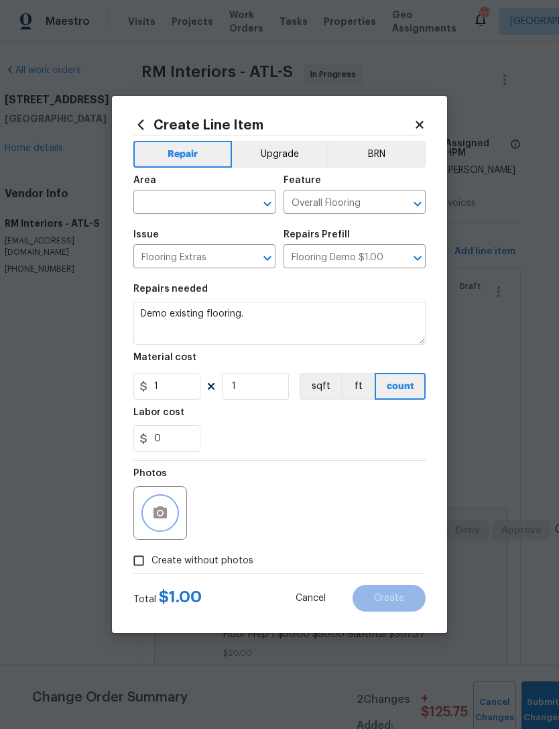
click at [164, 507] on icon "button" at bounding box center [160, 513] width 16 height 16
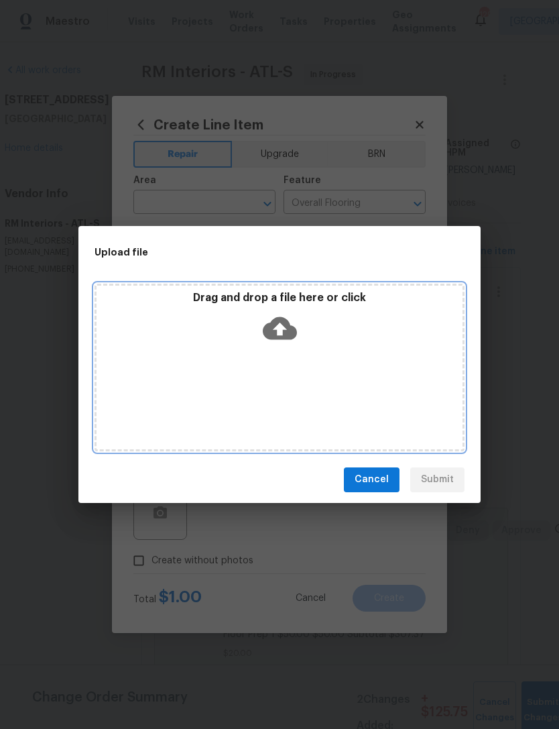
click at [284, 326] on icon at bounding box center [280, 328] width 34 height 23
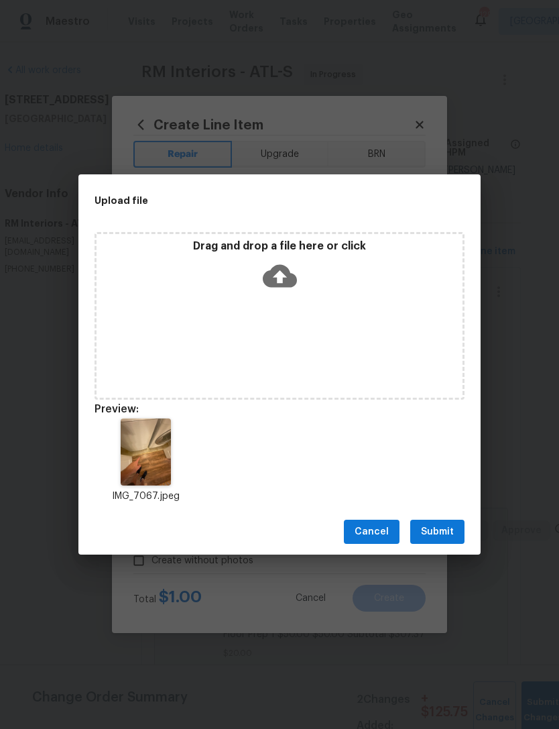
click at [449, 537] on span "Submit" at bounding box center [437, 532] width 33 height 17
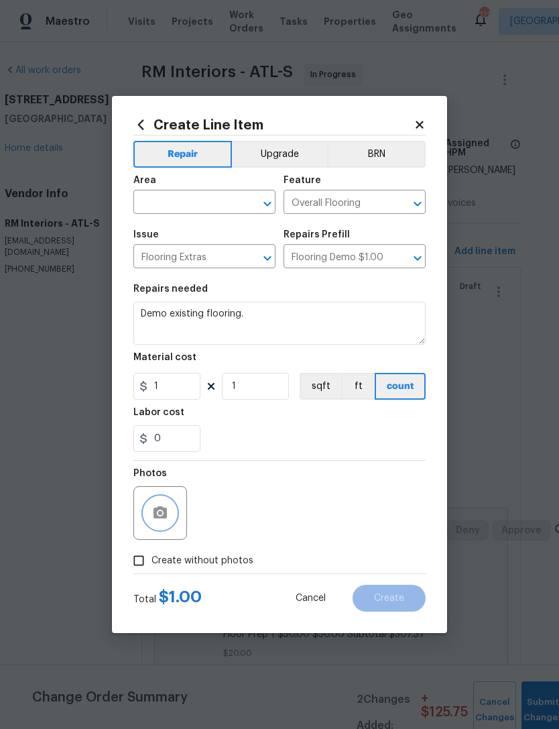
click at [241, 207] on button "Clear" at bounding box center [250, 204] width 19 height 19
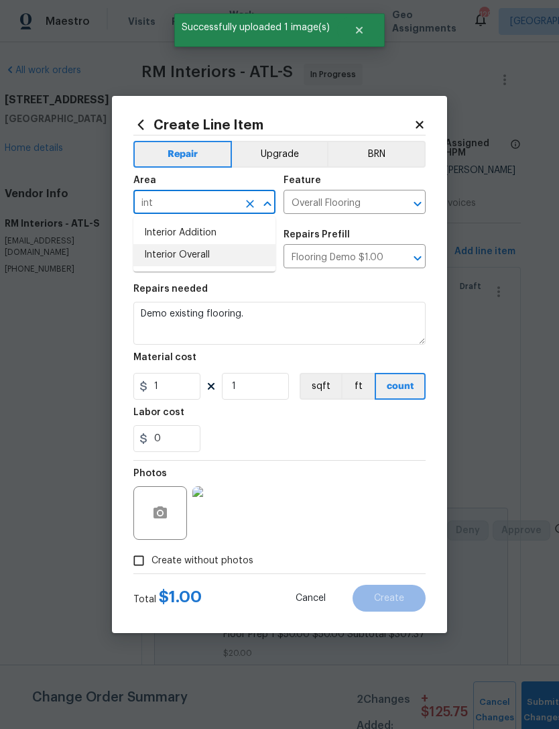
click at [245, 254] on li "Interior Overall" at bounding box center [204, 255] width 142 height 22
type input "Interior Overall"
click at [305, 321] on textarea "Demo existing flooring." at bounding box center [279, 323] width 292 height 43
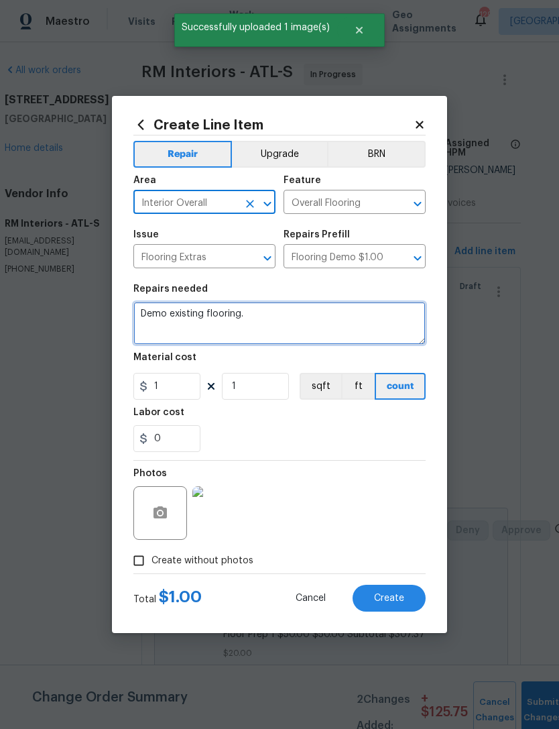
click at [305, 321] on textarea "Demo existing flooring." at bounding box center [279, 323] width 292 height 43
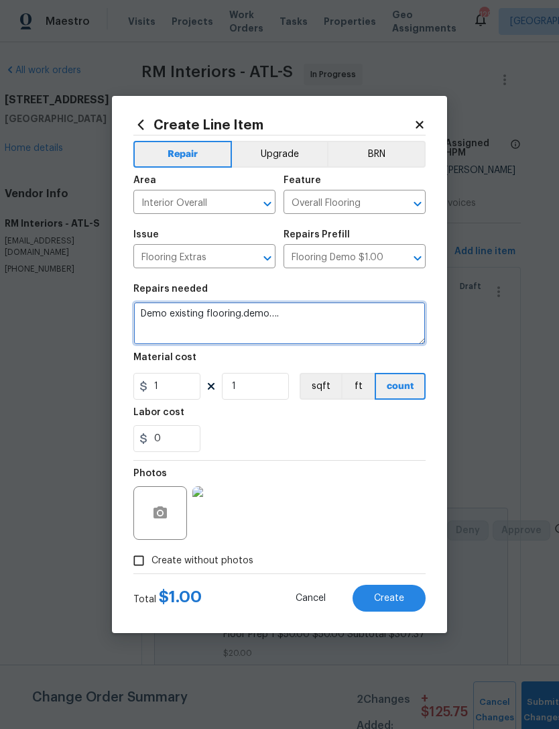
click at [349, 319] on textarea "Demo existing flooring.demo…." at bounding box center [279, 323] width 292 height 43
paste textarea "[PERSON_NAME], Below is the breakdown of the quote for you. Vinyl - OD [GEOGRAP…"
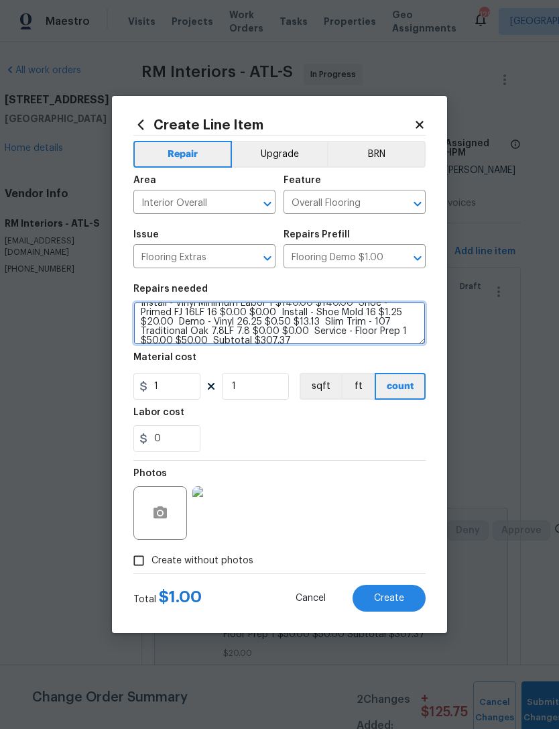
scroll to position [38, 0]
type textarea "Demo existing flooring.demo…. [PERSON_NAME], Below is the breakdown of the quot…"
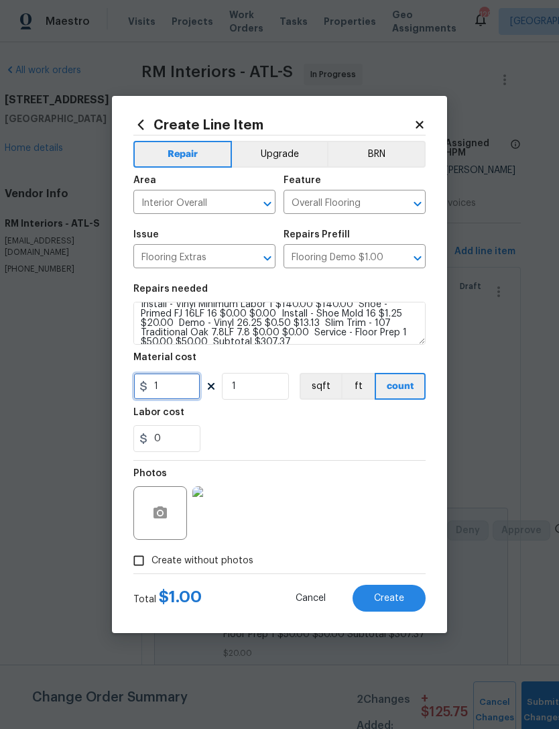
click at [181, 392] on input "1" at bounding box center [166, 386] width 67 height 27
type input "147.37"
click at [385, 340] on textarea "Demo existing flooring.demo…. [PERSON_NAME], Below is the breakdown of the quot…" at bounding box center [279, 323] width 292 height 43
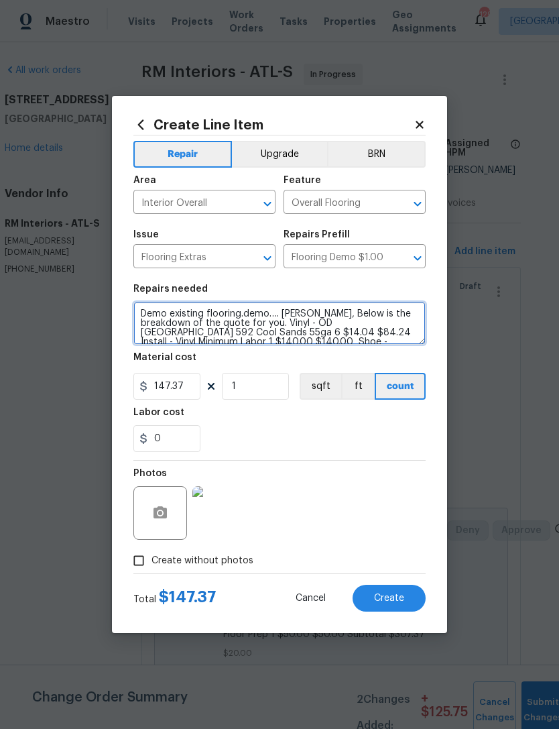
scroll to position [0, 0]
click at [279, 316] on textarea "Demo existing flooring.demo…. [PERSON_NAME], Below is the breakdown of the quot…" at bounding box center [279, 323] width 292 height 43
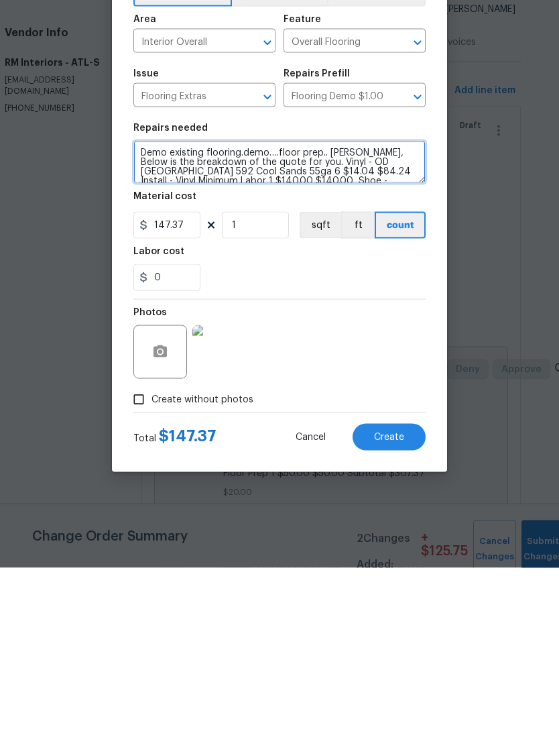
type textarea "Demo existing flooring.demo….floor prep.. [PERSON_NAME], Below is the breakdown…"
click at [398, 594] on span "Create" at bounding box center [389, 599] width 30 height 10
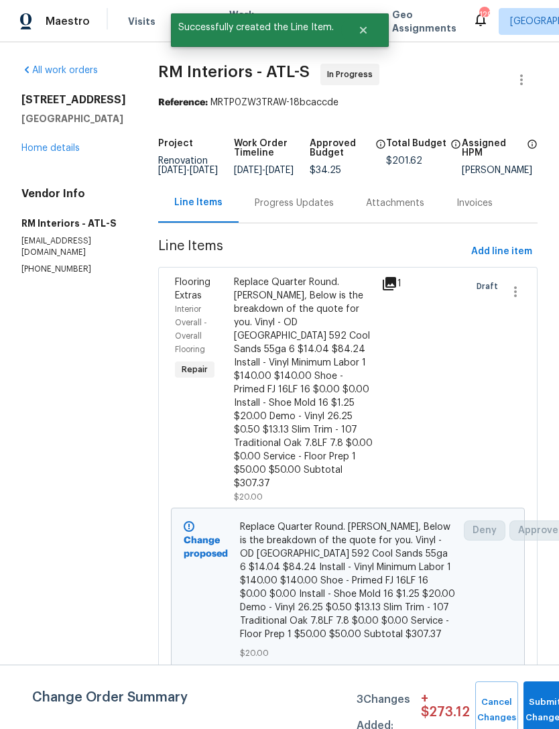
click at [532, 704] on button "Submit Changes" at bounding box center [545, 710] width 43 height 58
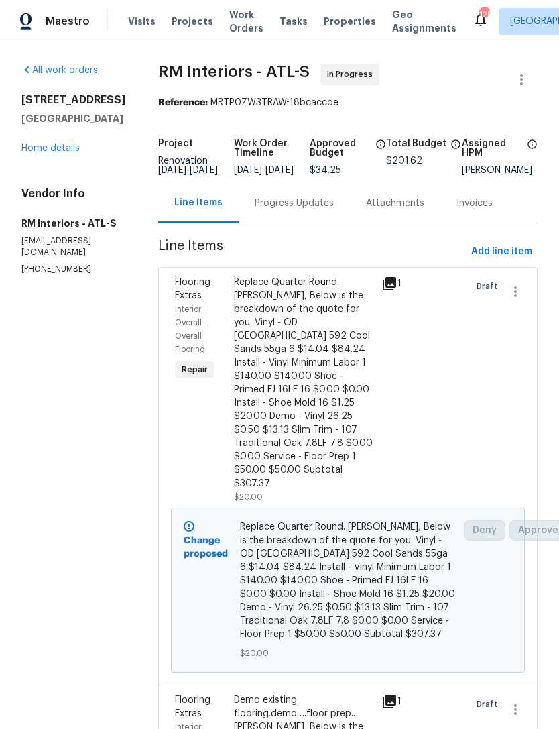
click at [302, 210] on div "Progress Updates" at bounding box center [294, 203] width 79 height 13
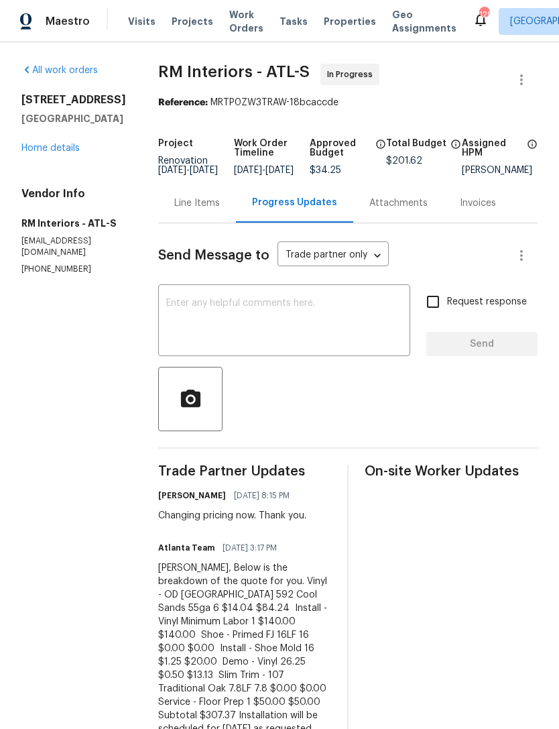
click at [63, 151] on link "Home details" at bounding box center [50, 148] width 58 height 9
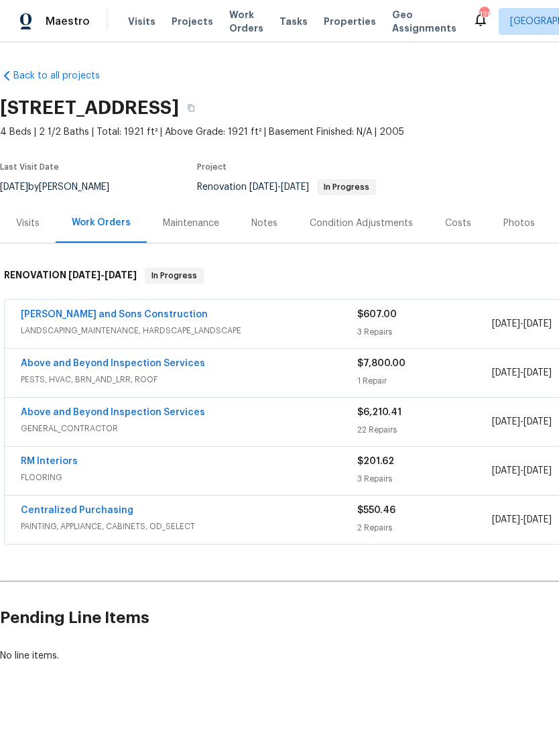
click at [263, 221] on div "Notes" at bounding box center [265, 223] width 26 height 13
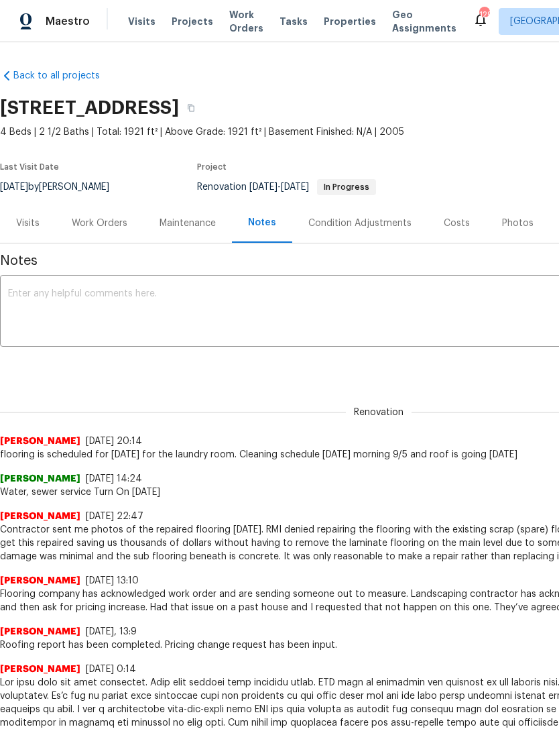
click at [199, 302] on textarea at bounding box center [379, 312] width 742 height 47
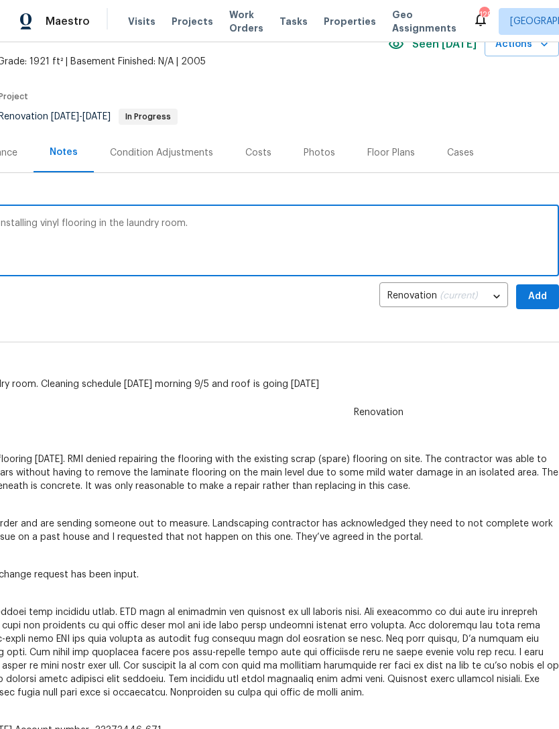
scroll to position [70, 199]
type textarea "Pricing change request has been input for installing vinyl flooring in the laun…"
click at [543, 294] on span "Add" at bounding box center [537, 296] width 21 height 17
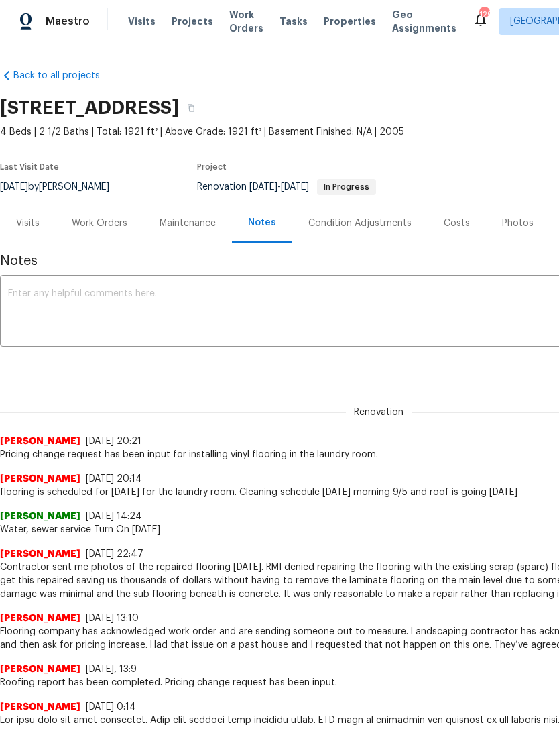
scroll to position [0, 0]
